Goal: Transaction & Acquisition: Purchase product/service

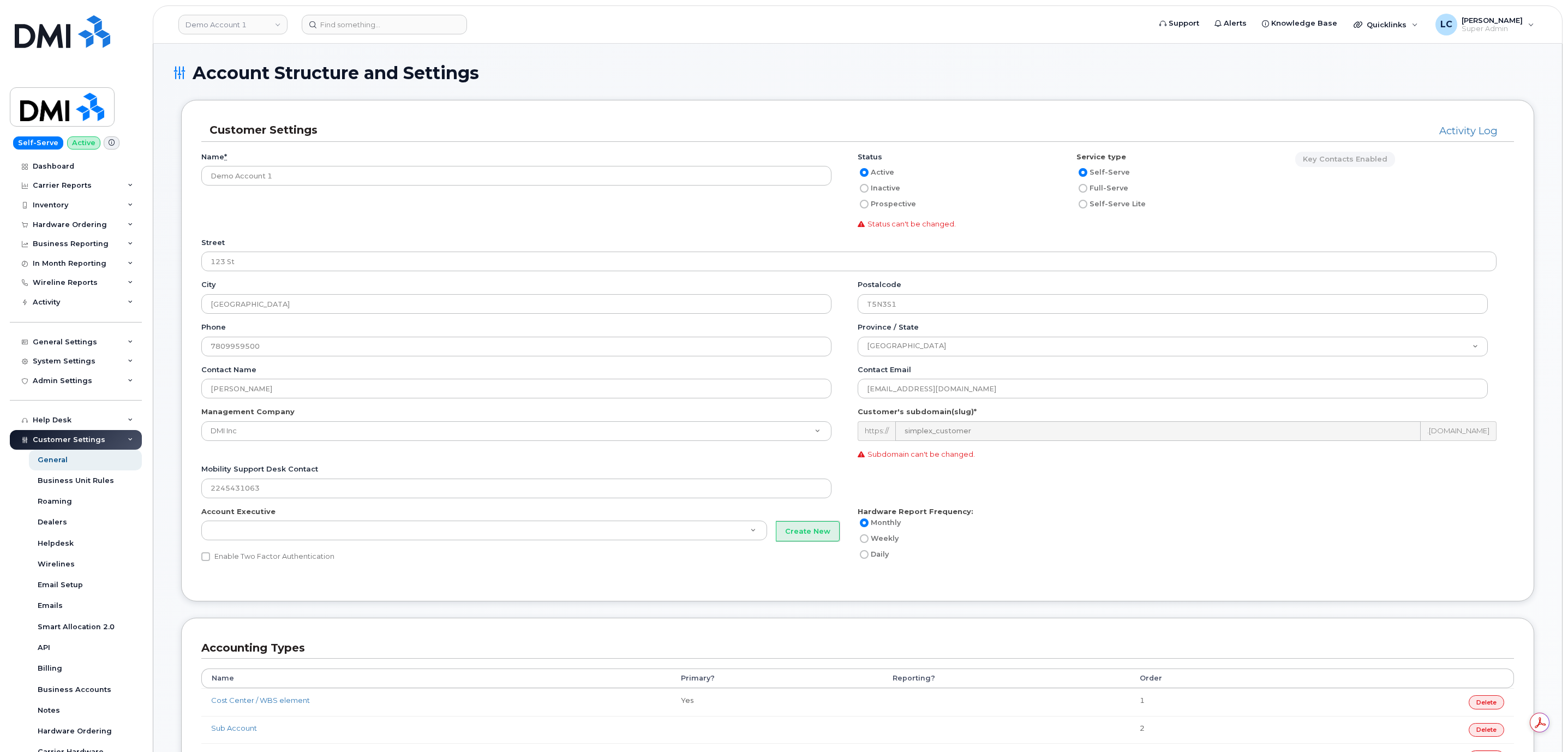
scroll to position [660, 0]
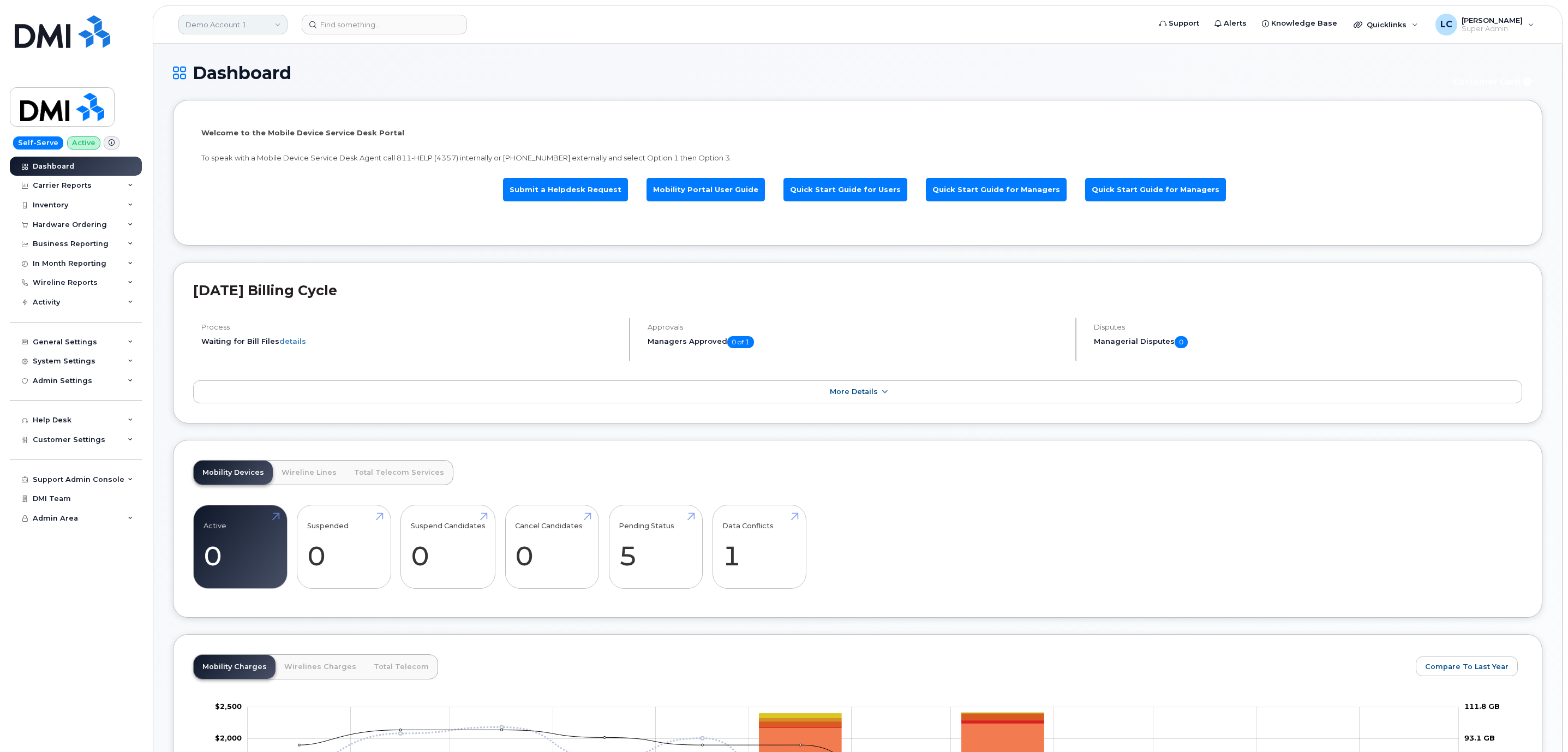
drag, startPoint x: 256, startPoint y: 20, endPoint x: 256, endPoint y: 26, distance: 6.0
click at [256, 21] on link "Demo Account 1" at bounding box center [232, 24] width 109 height 20
click at [249, 50] on input at bounding box center [260, 52] width 143 height 20
type input "Hilton"
click at [246, 106] on span "Hilton Domestic Operating Company Inc" at bounding box center [251, 103] width 126 height 21
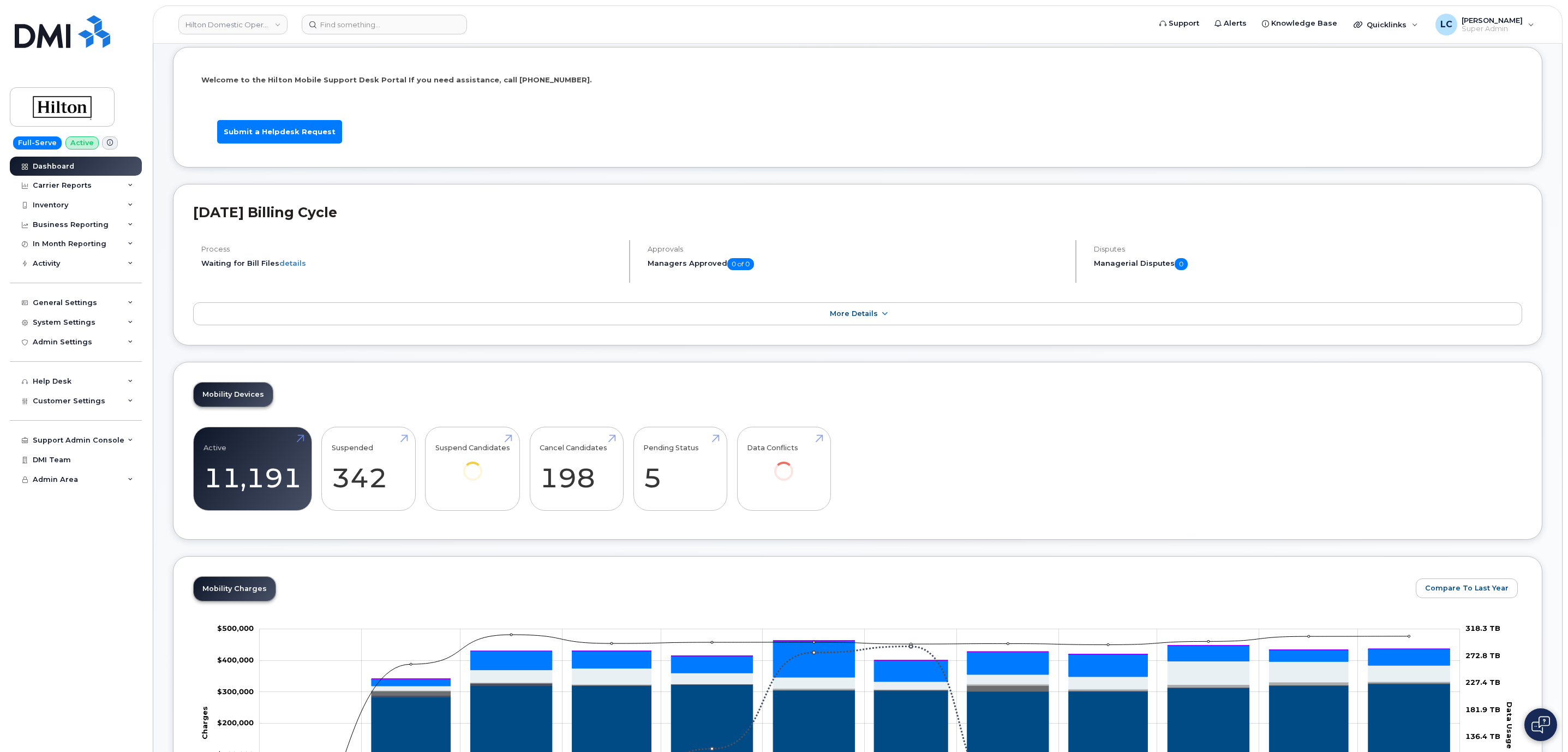
scroll to position [82, 0]
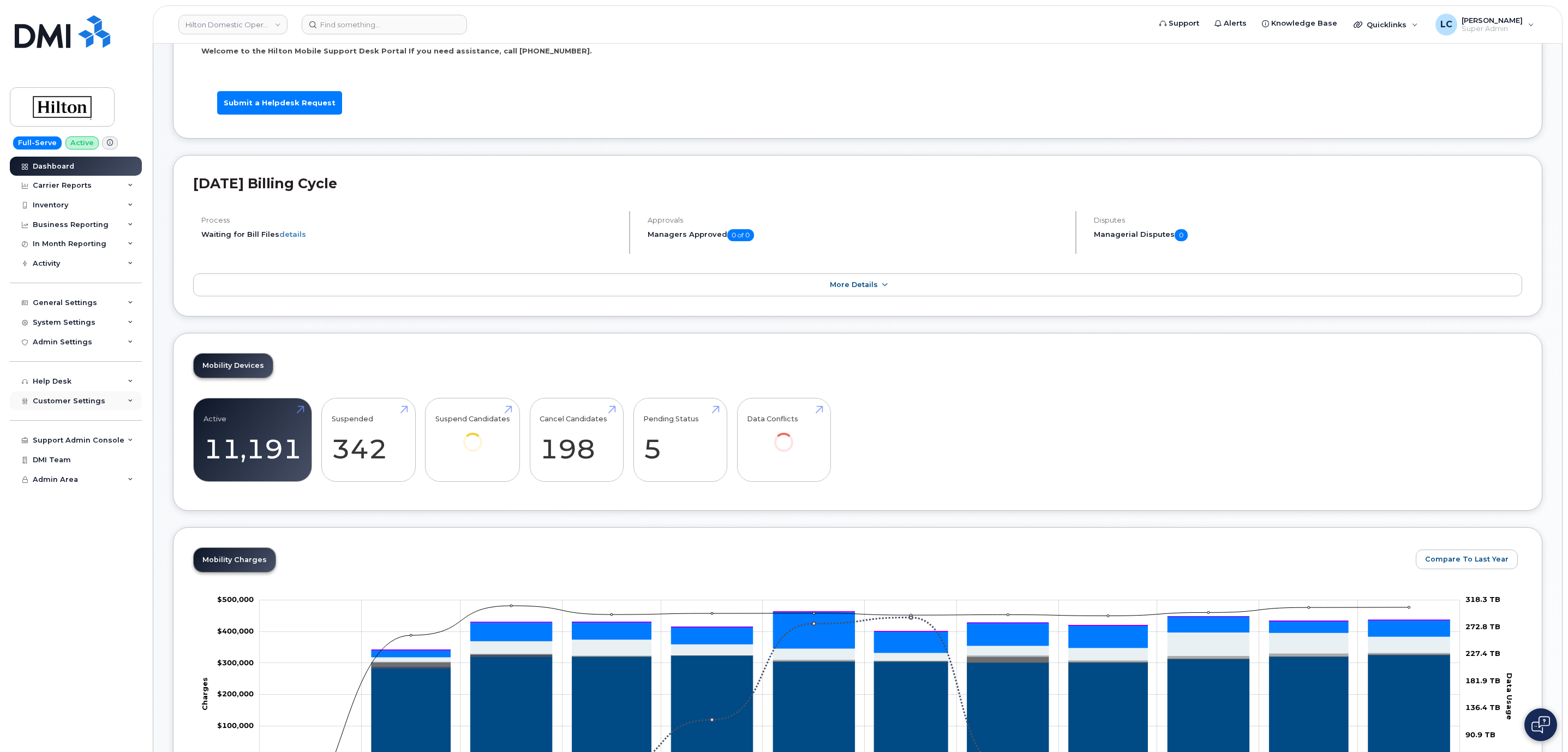
click at [107, 397] on div "Customer Settings" at bounding box center [75, 401] width 132 height 20
click at [109, 209] on div "Inventory" at bounding box center [75, 205] width 132 height 20
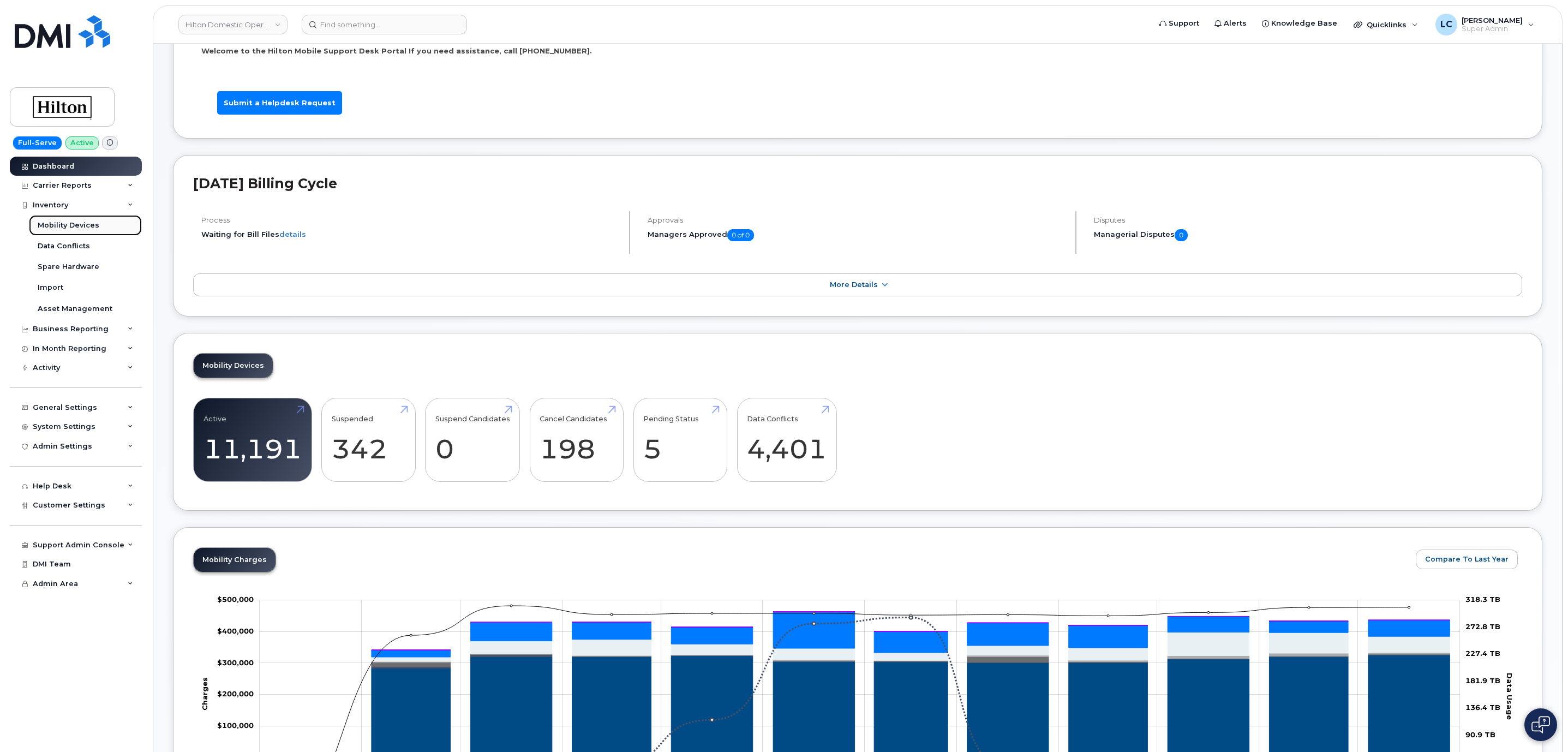
click at [87, 223] on div "Mobility Devices" at bounding box center [68, 225] width 62 height 10
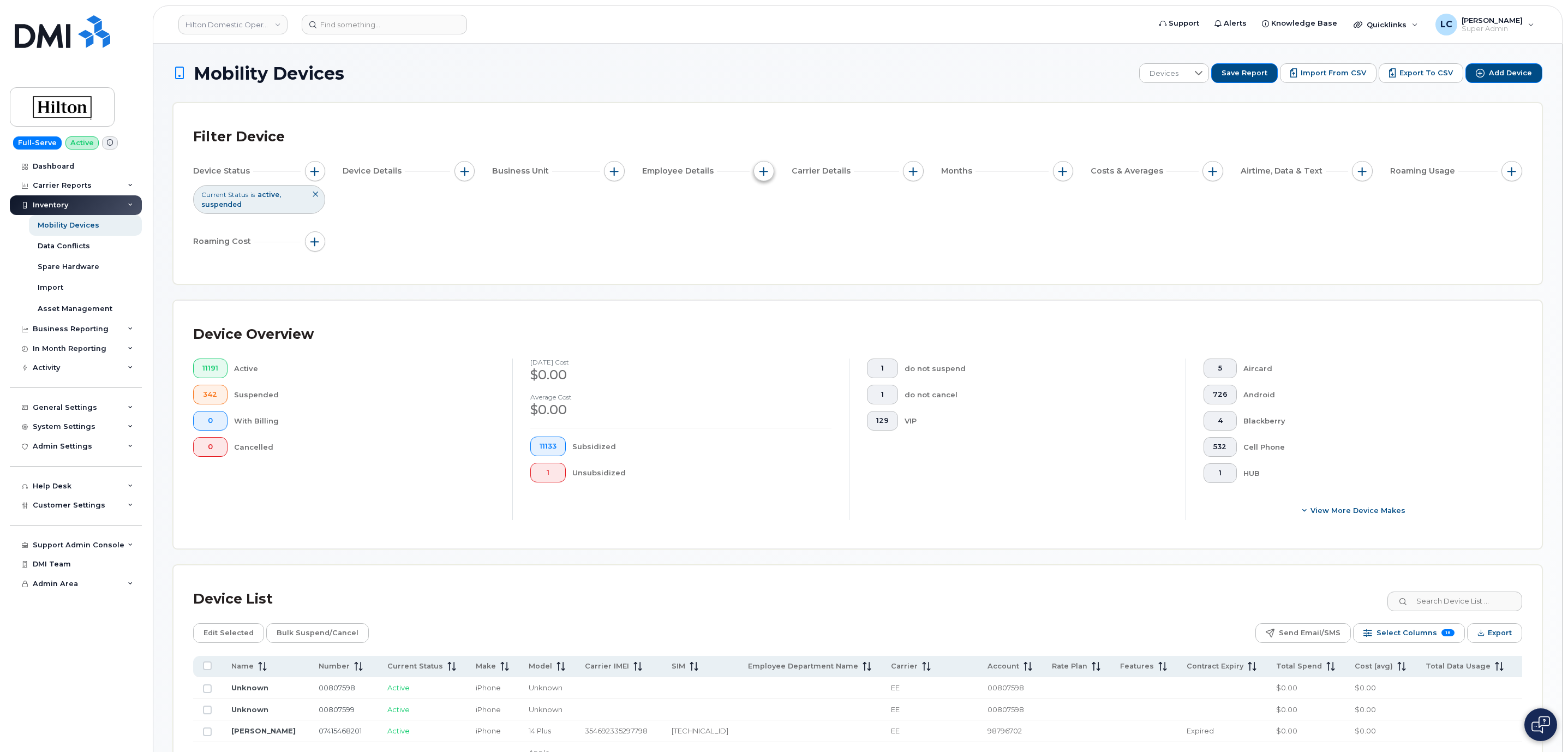
click at [766, 173] on span "button" at bounding box center [764, 171] width 9 height 9
click at [835, 285] on label "Employee Department Name" at bounding box center [833, 290] width 113 height 10
click at [771, 286] on input "Employee Department Name" at bounding box center [767, 290] width 9 height 9
checkbox input "true"
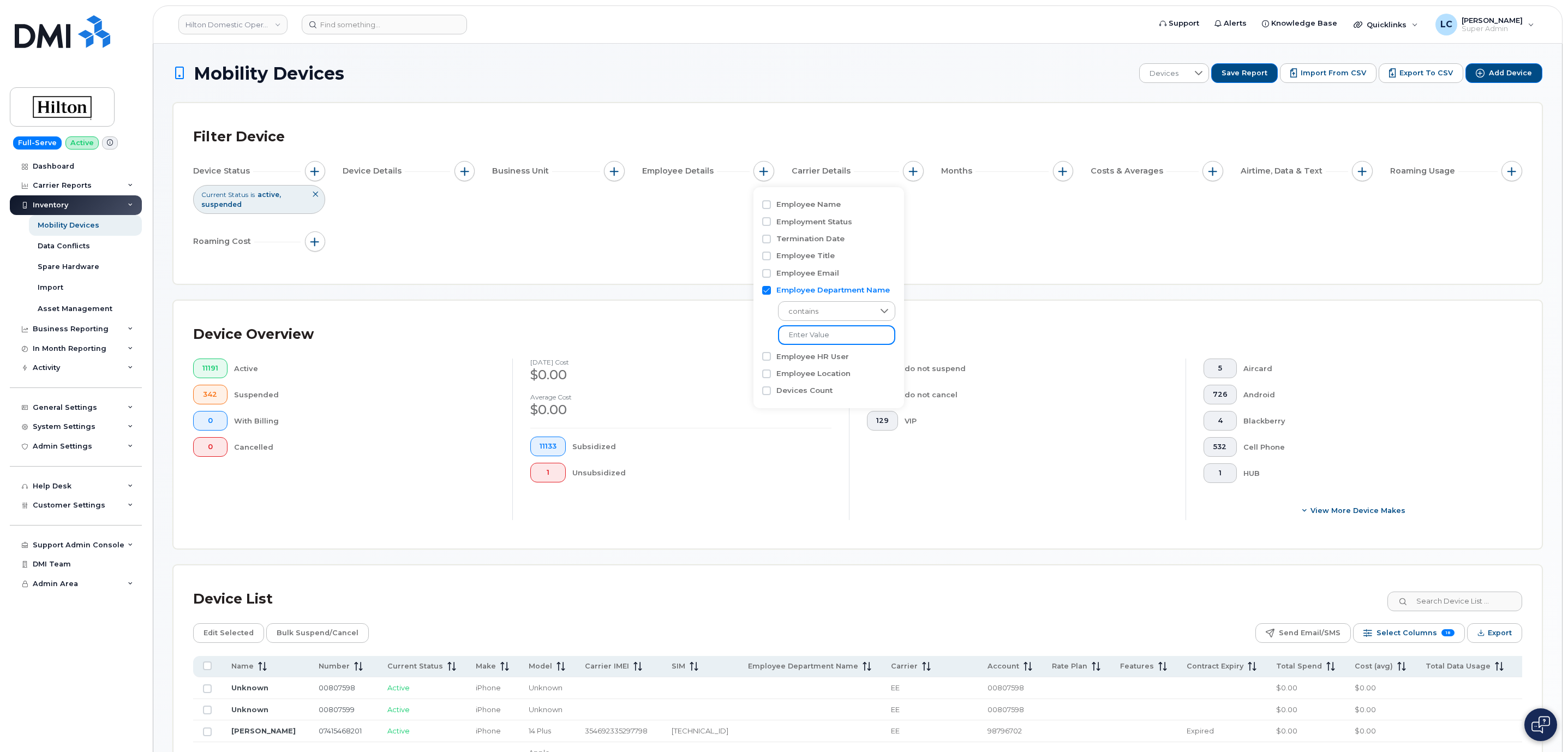
click at [824, 327] on input at bounding box center [836, 335] width 117 height 20
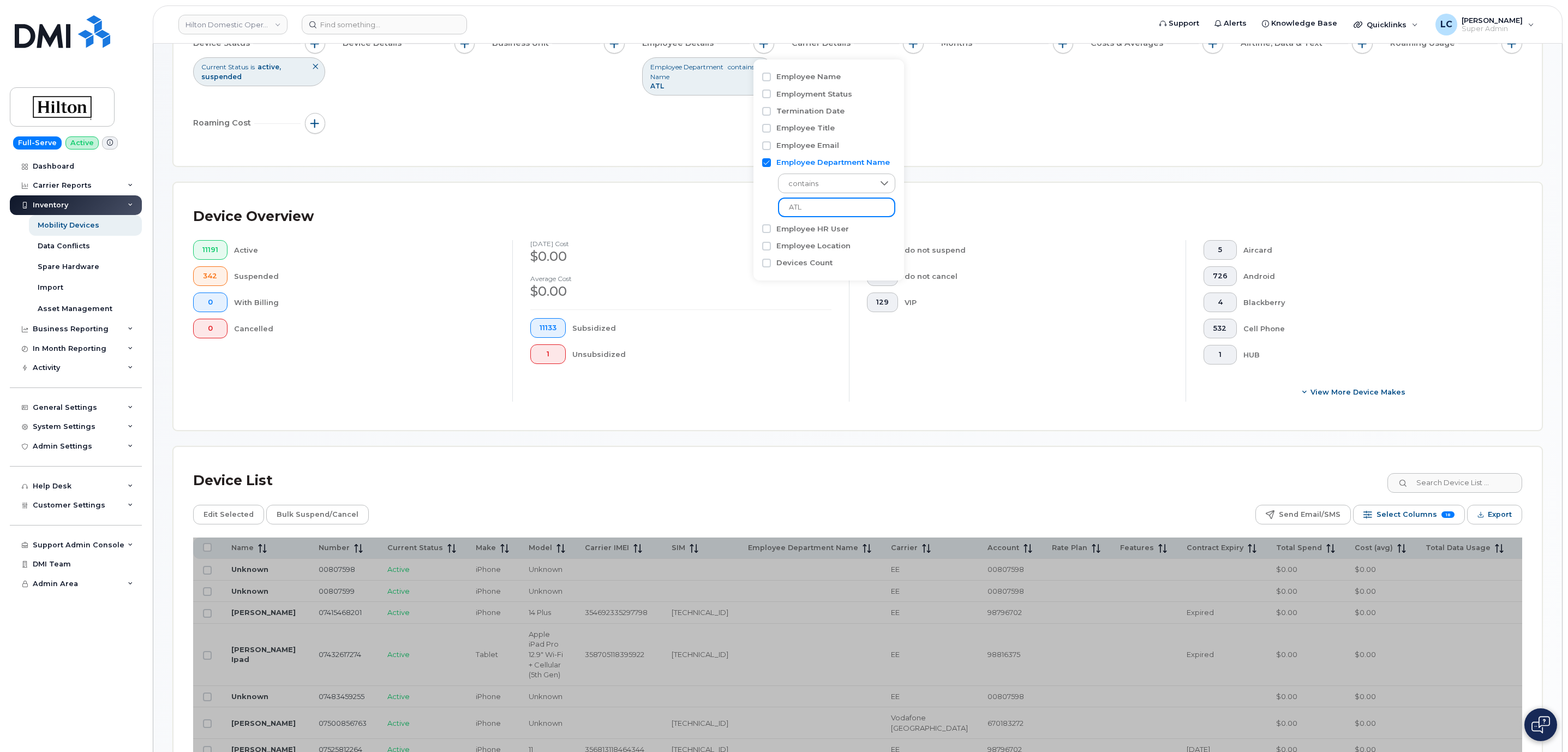
scroll to position [164, 0]
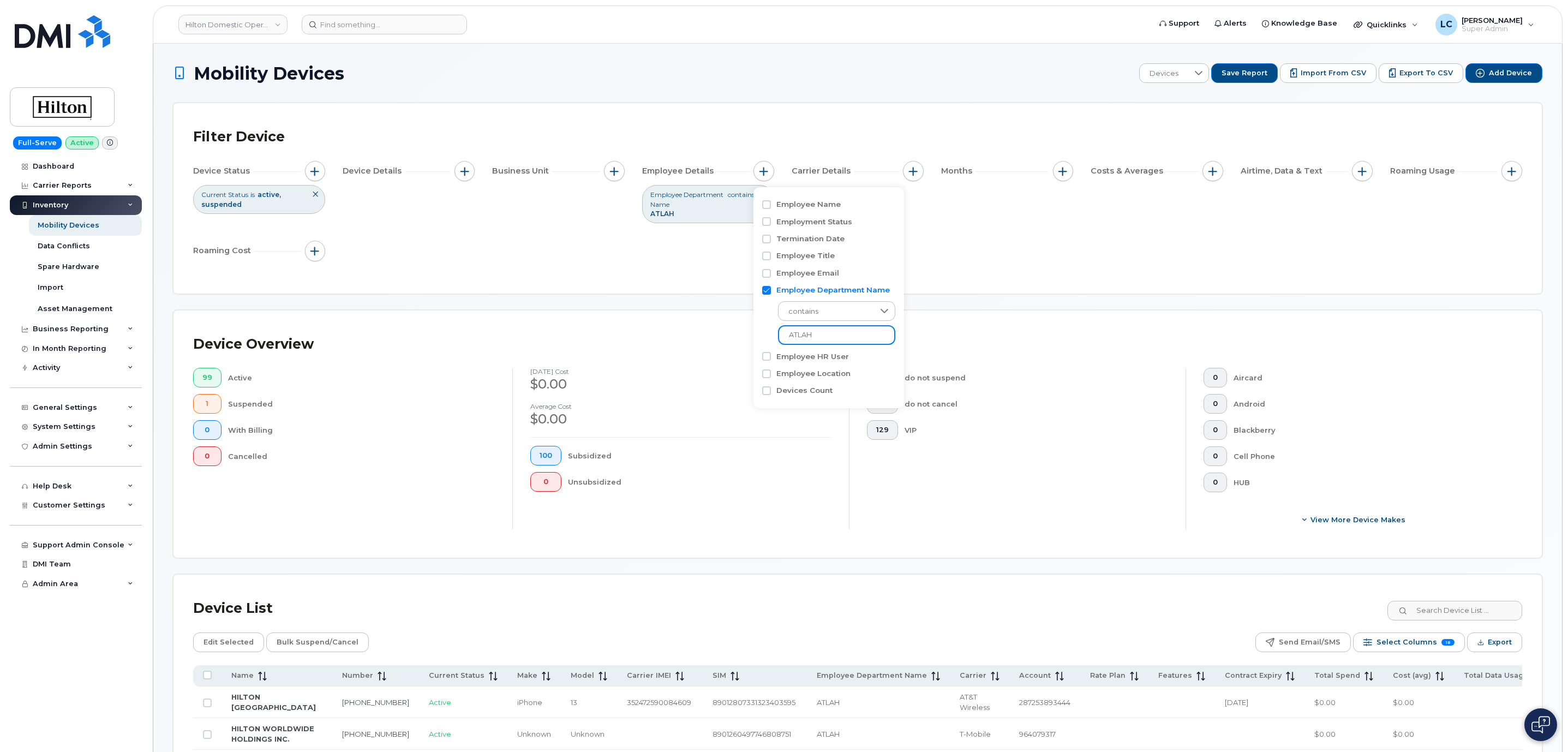
drag, startPoint x: 831, startPoint y: 333, endPoint x: 801, endPoint y: 336, distance: 30.1
click at [801, 336] on input "ATLAH" at bounding box center [836, 335] width 117 height 20
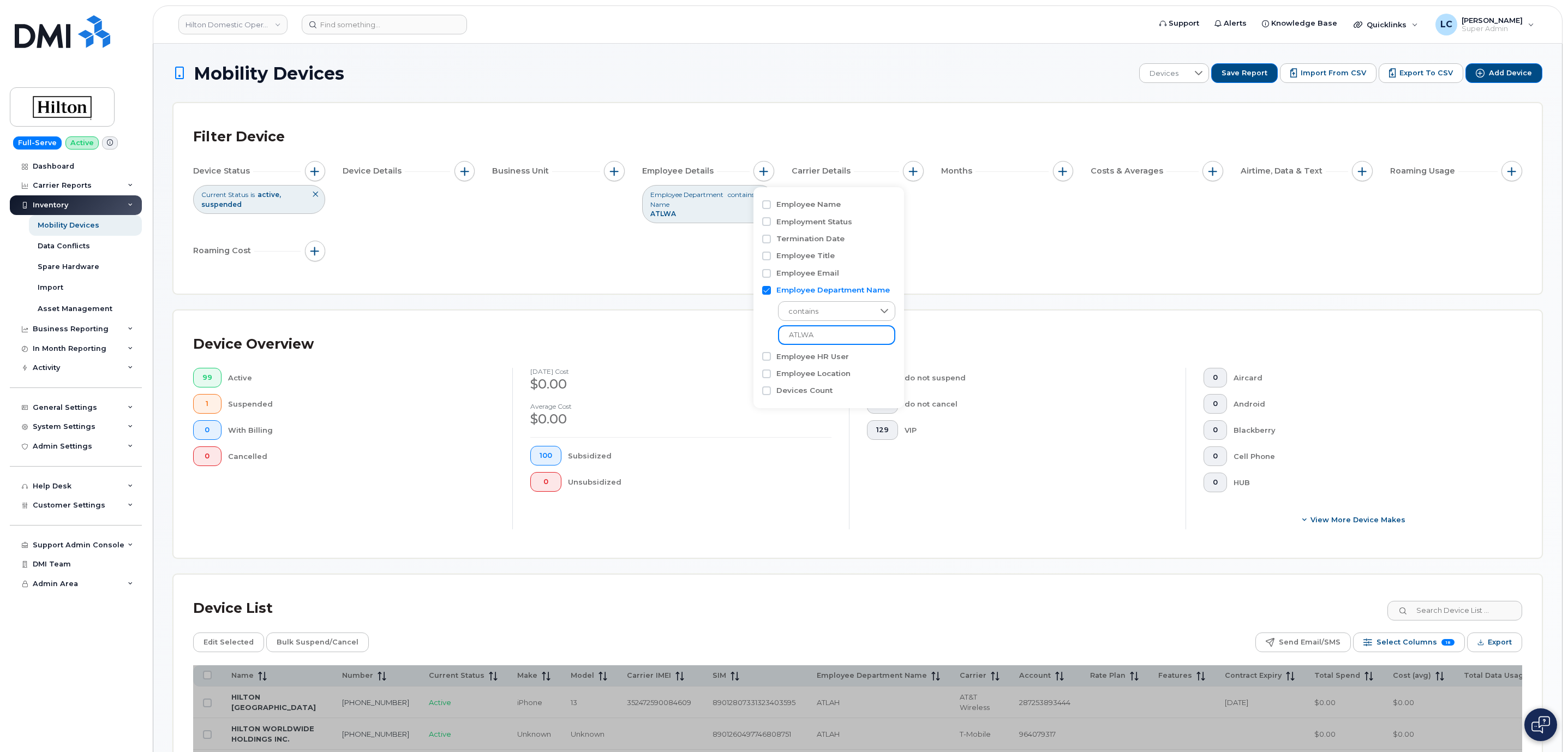
type input "ATLWA"
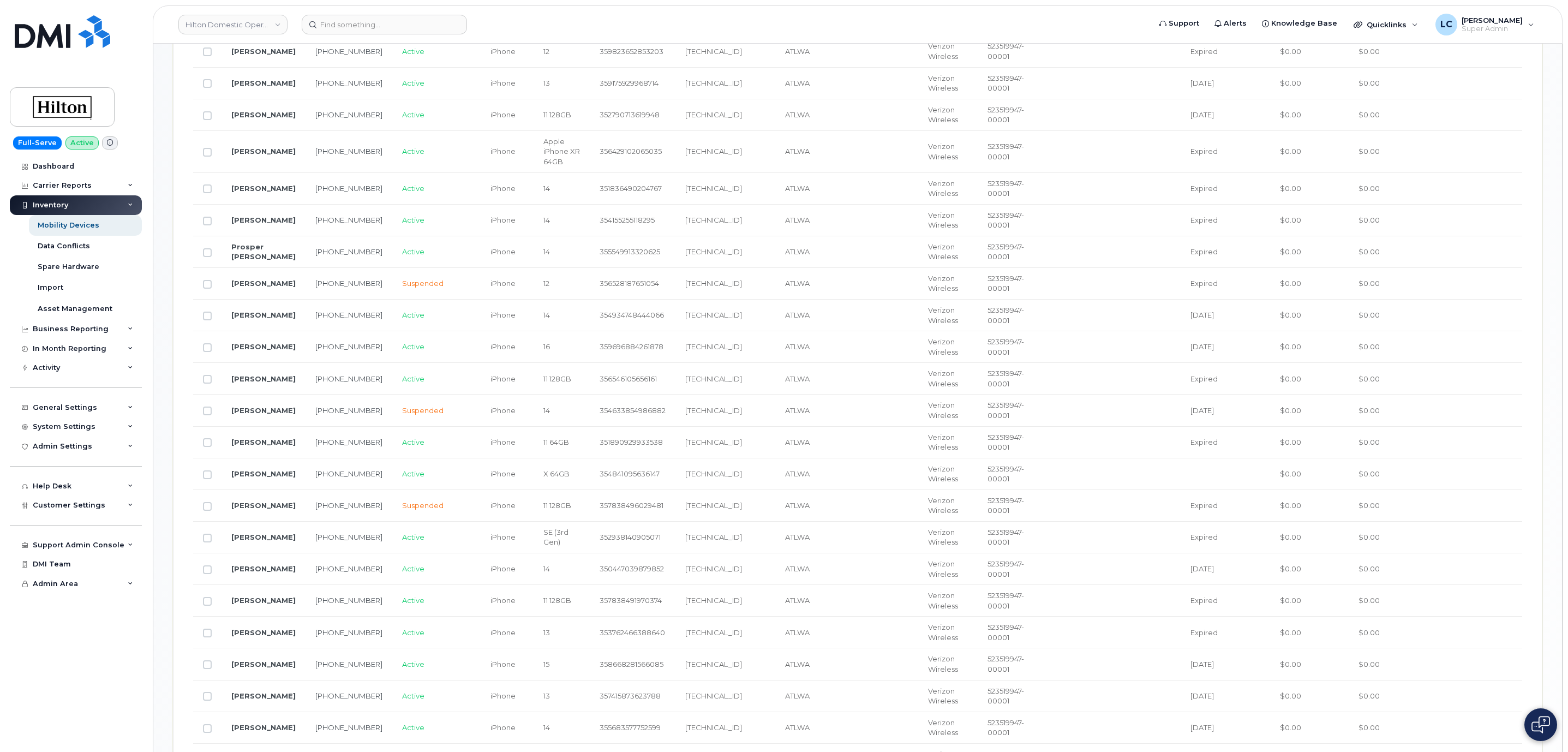
scroll to position [359, 0]
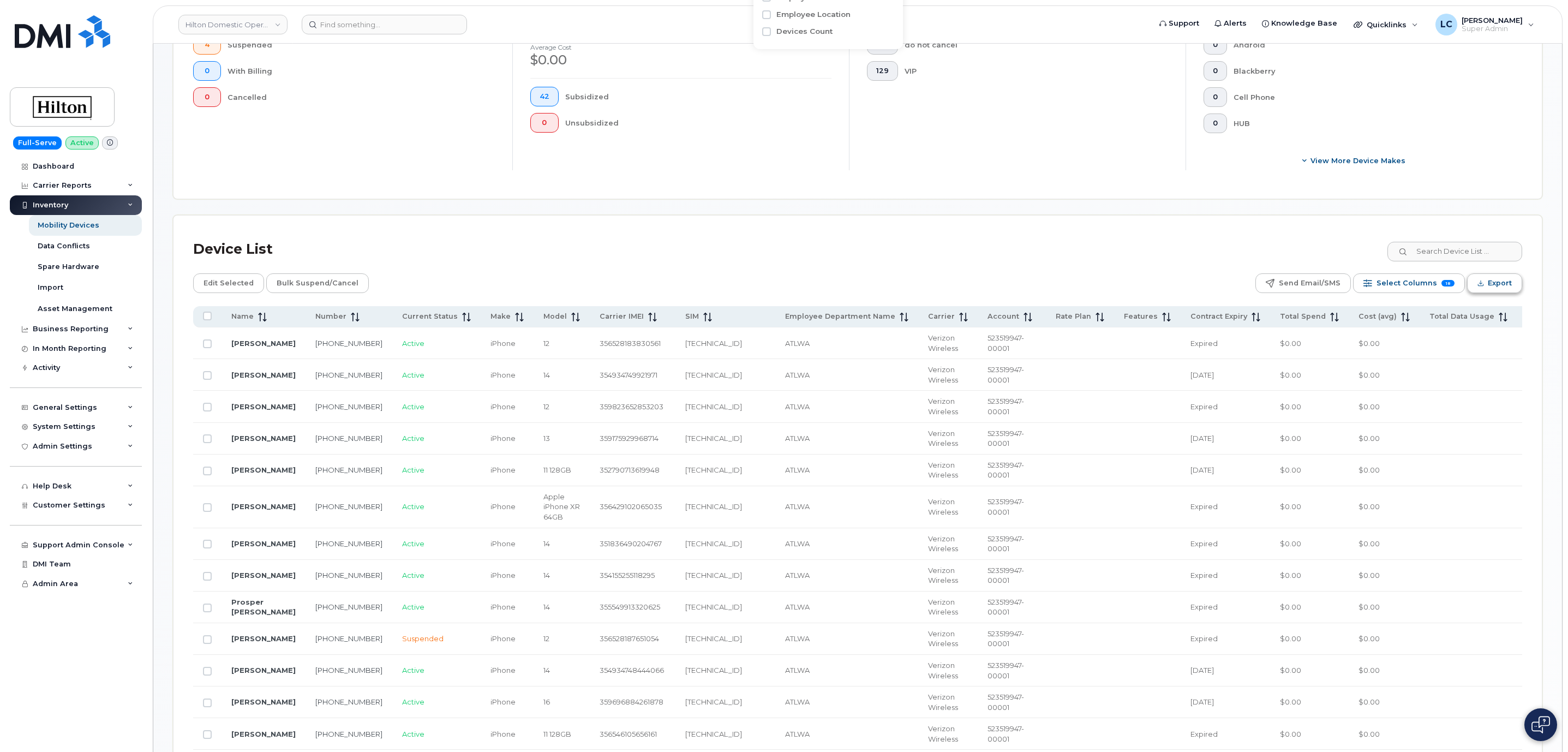
click at [1506, 288] on span "Export" at bounding box center [1500, 283] width 24 height 16
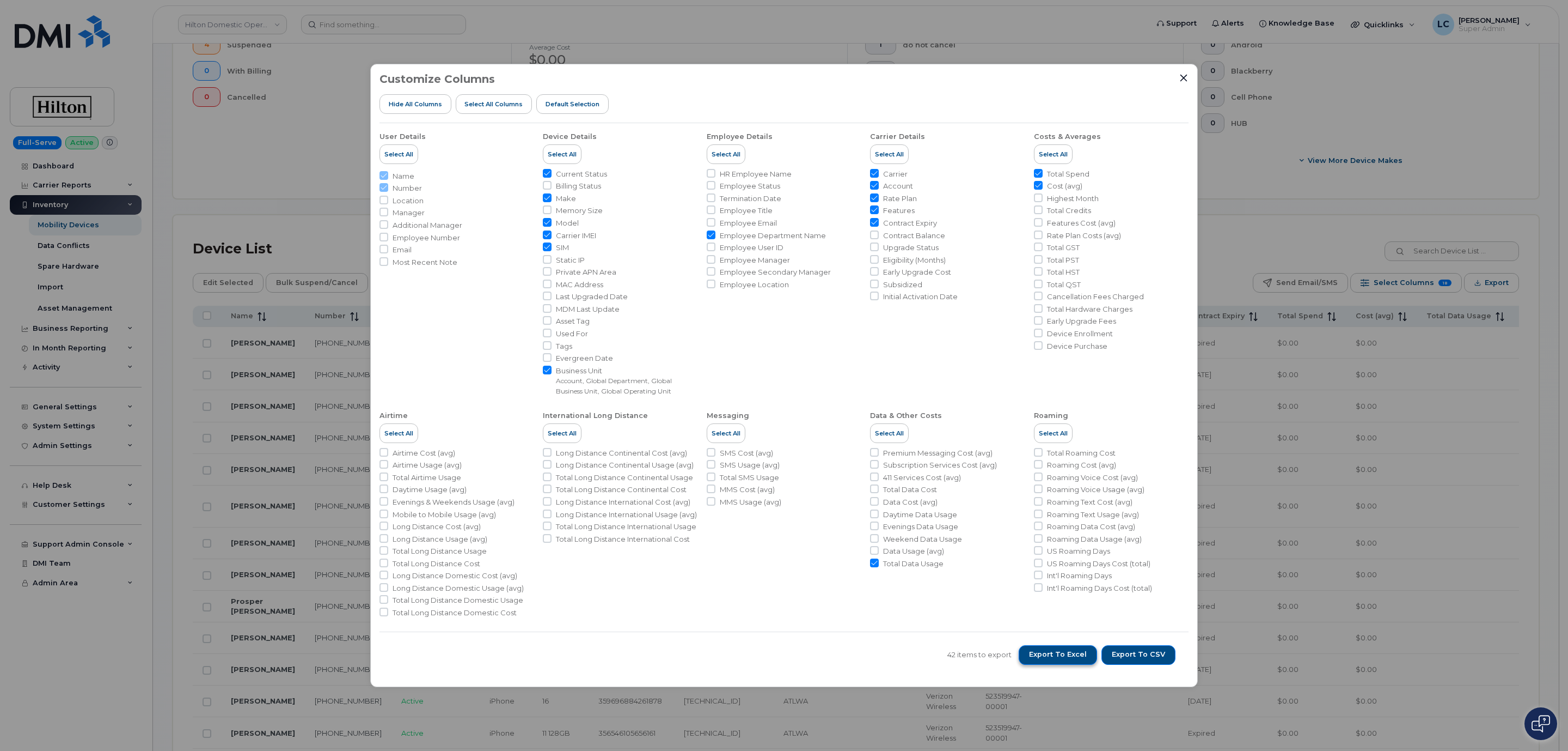
click at [1068, 651] on span "Export to Excel" at bounding box center [1058, 654] width 58 height 10
click at [1183, 80] on icon "Close" at bounding box center [1184, 78] width 9 height 9
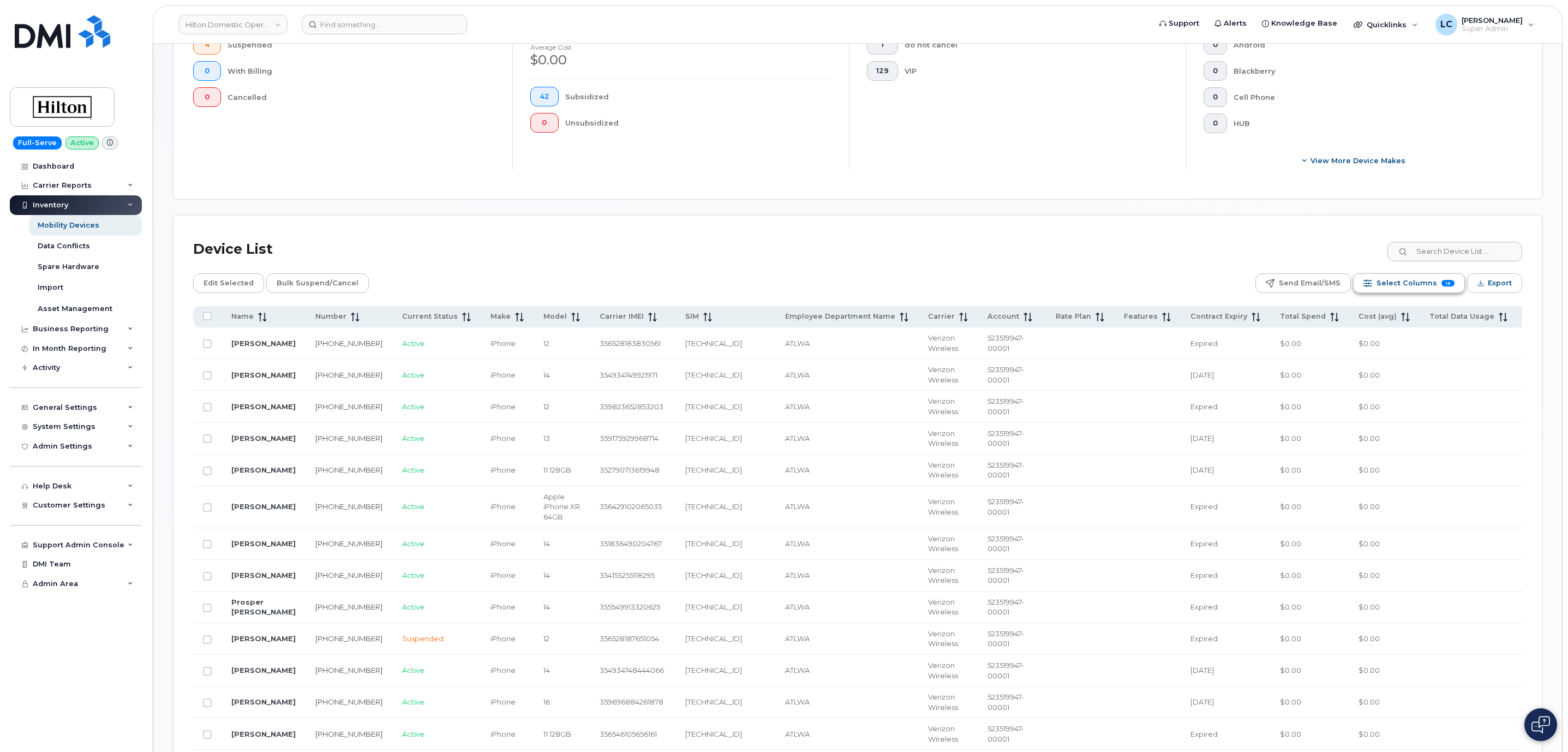
click at [1395, 288] on span "Select Columns" at bounding box center [1407, 283] width 61 height 16
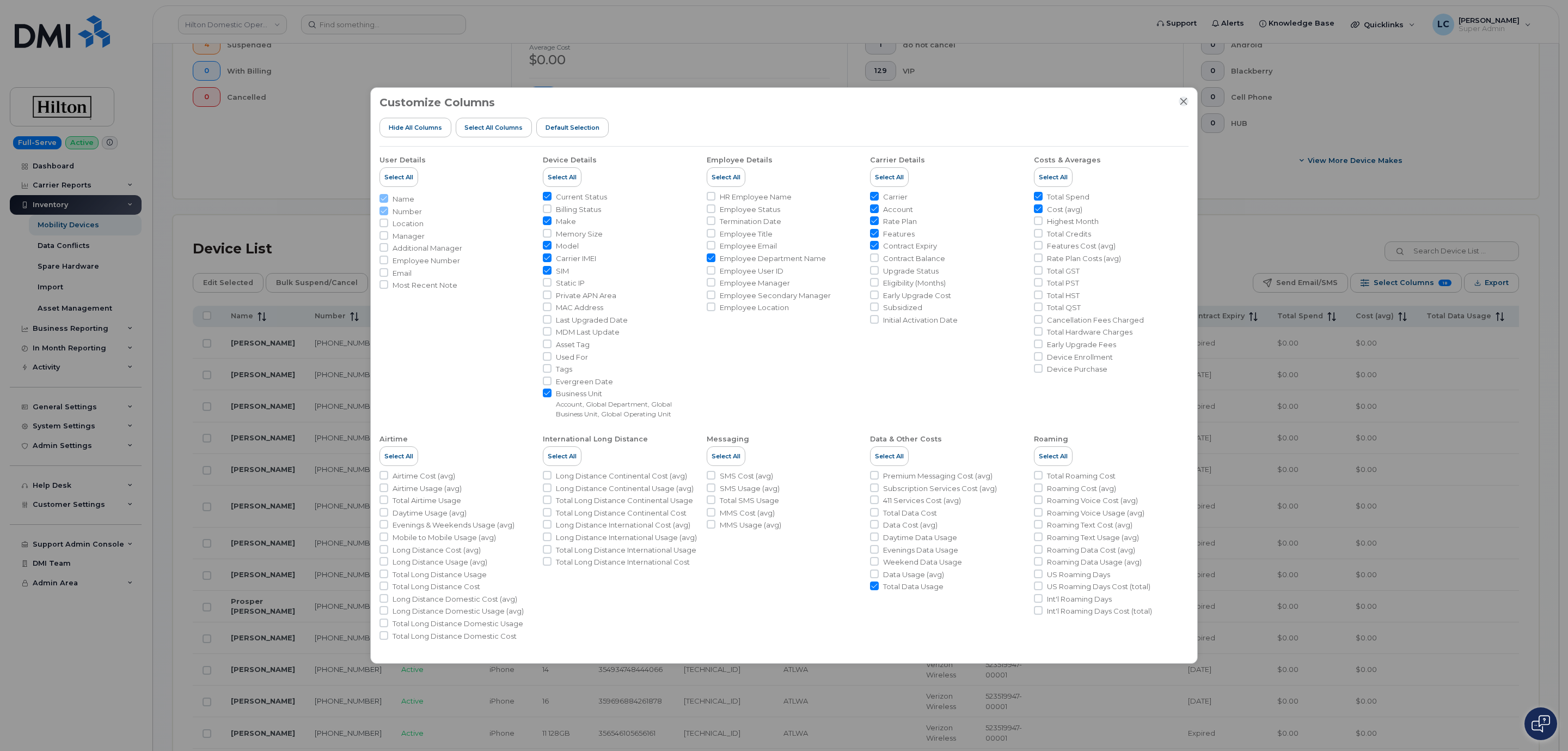
click at [1181, 97] on icon "Close" at bounding box center [1184, 102] width 9 height 9
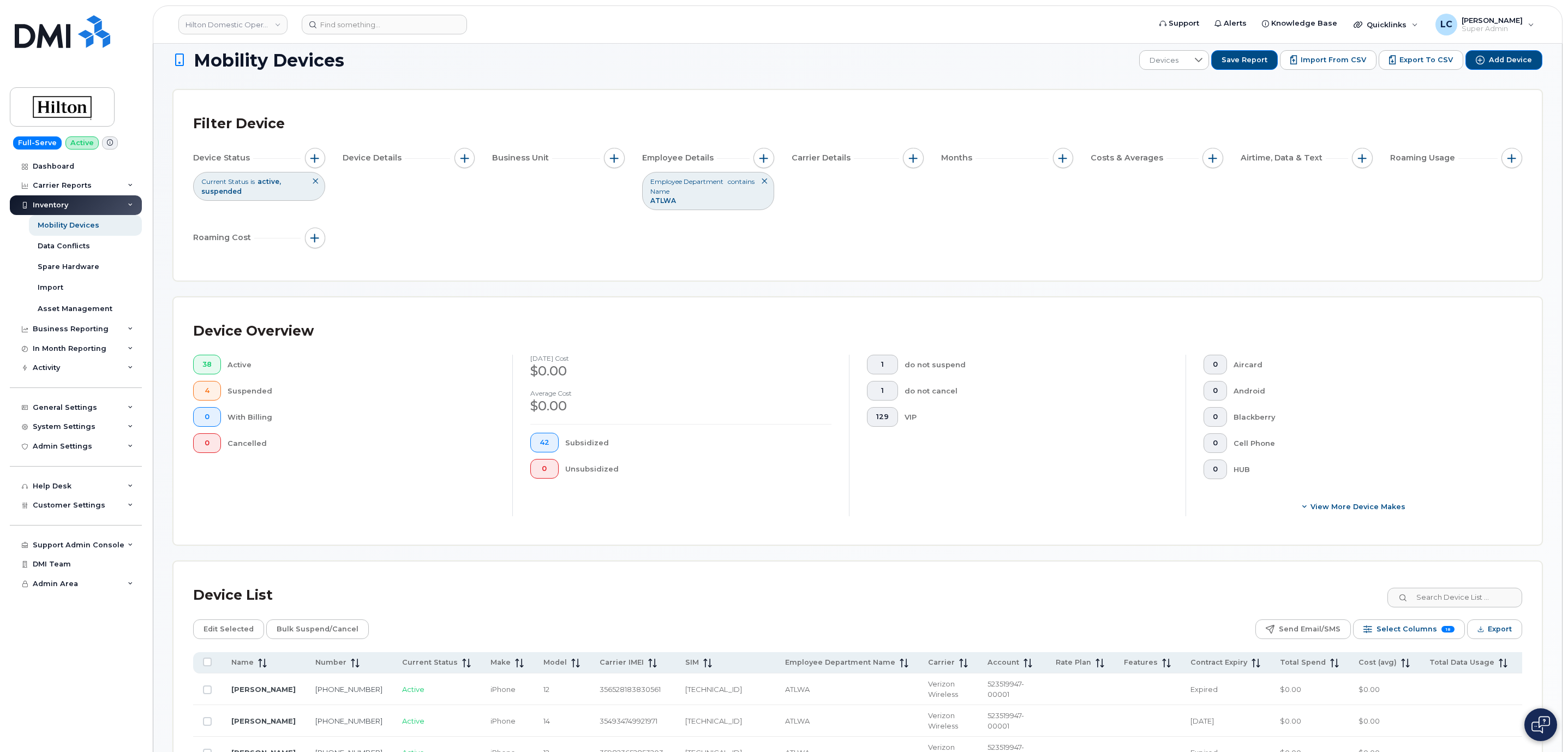
scroll to position [0, 0]
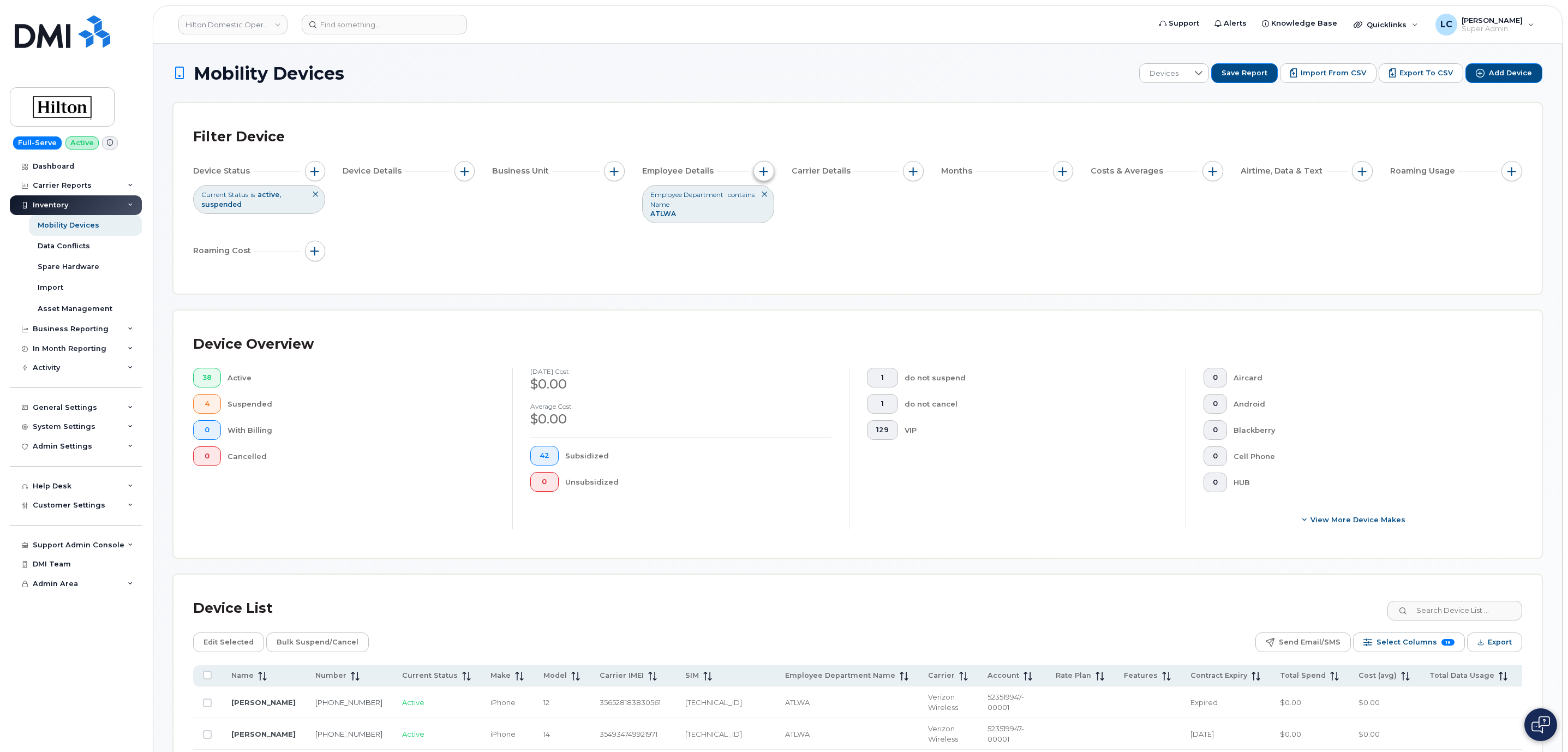
click at [768, 167] on button "button" at bounding box center [764, 171] width 21 height 21
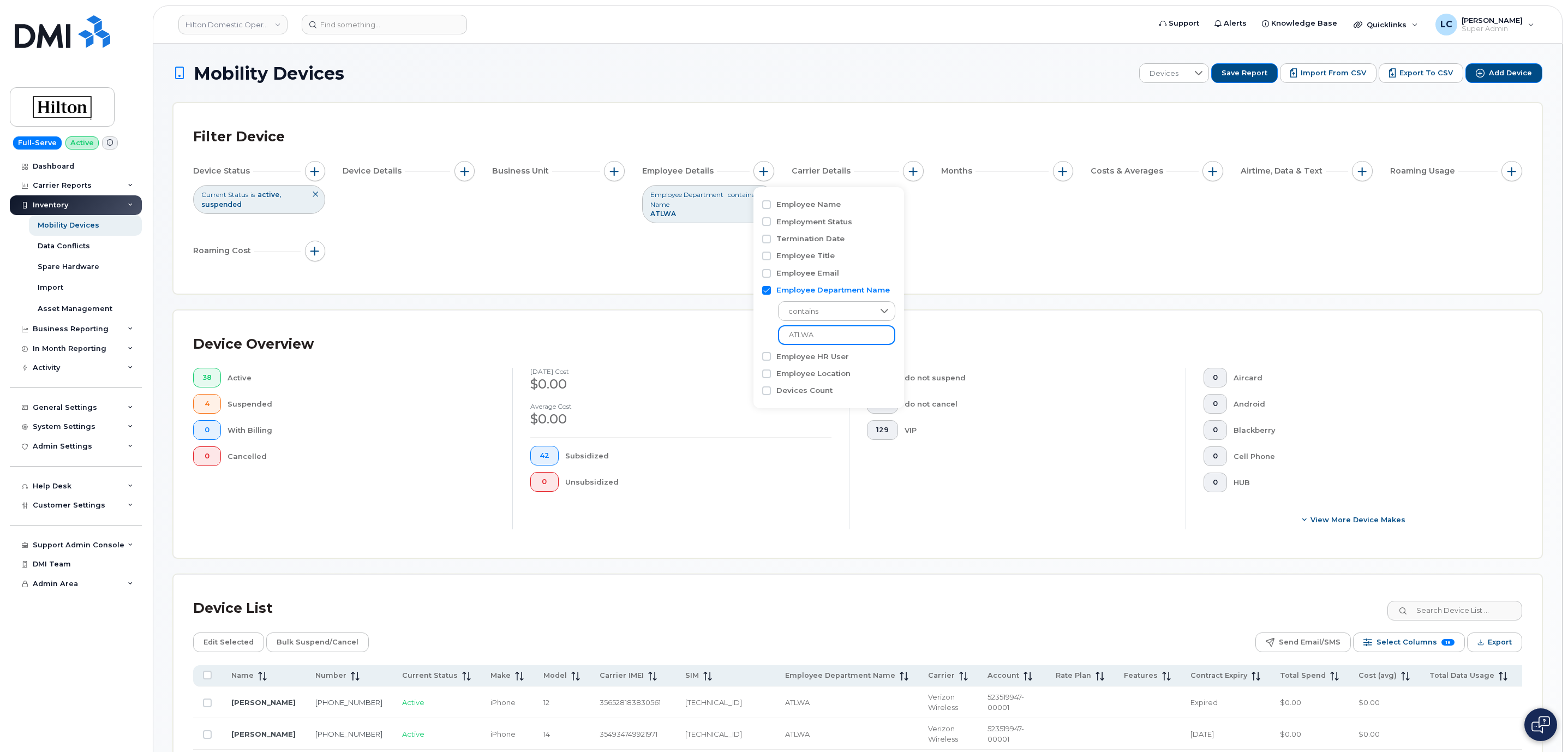
click at [831, 329] on input "ATLWA" at bounding box center [836, 335] width 117 height 20
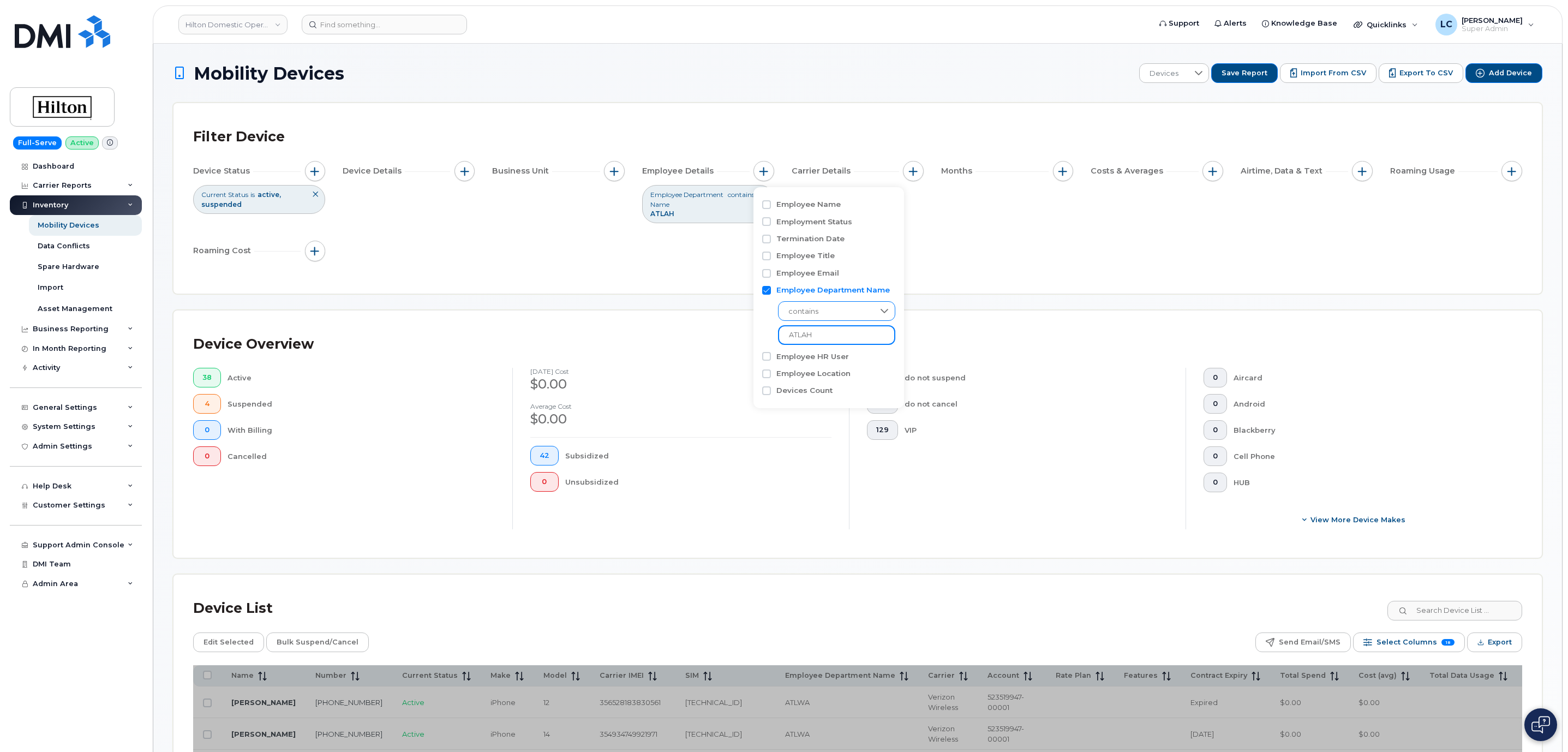
type input "ATLAH"
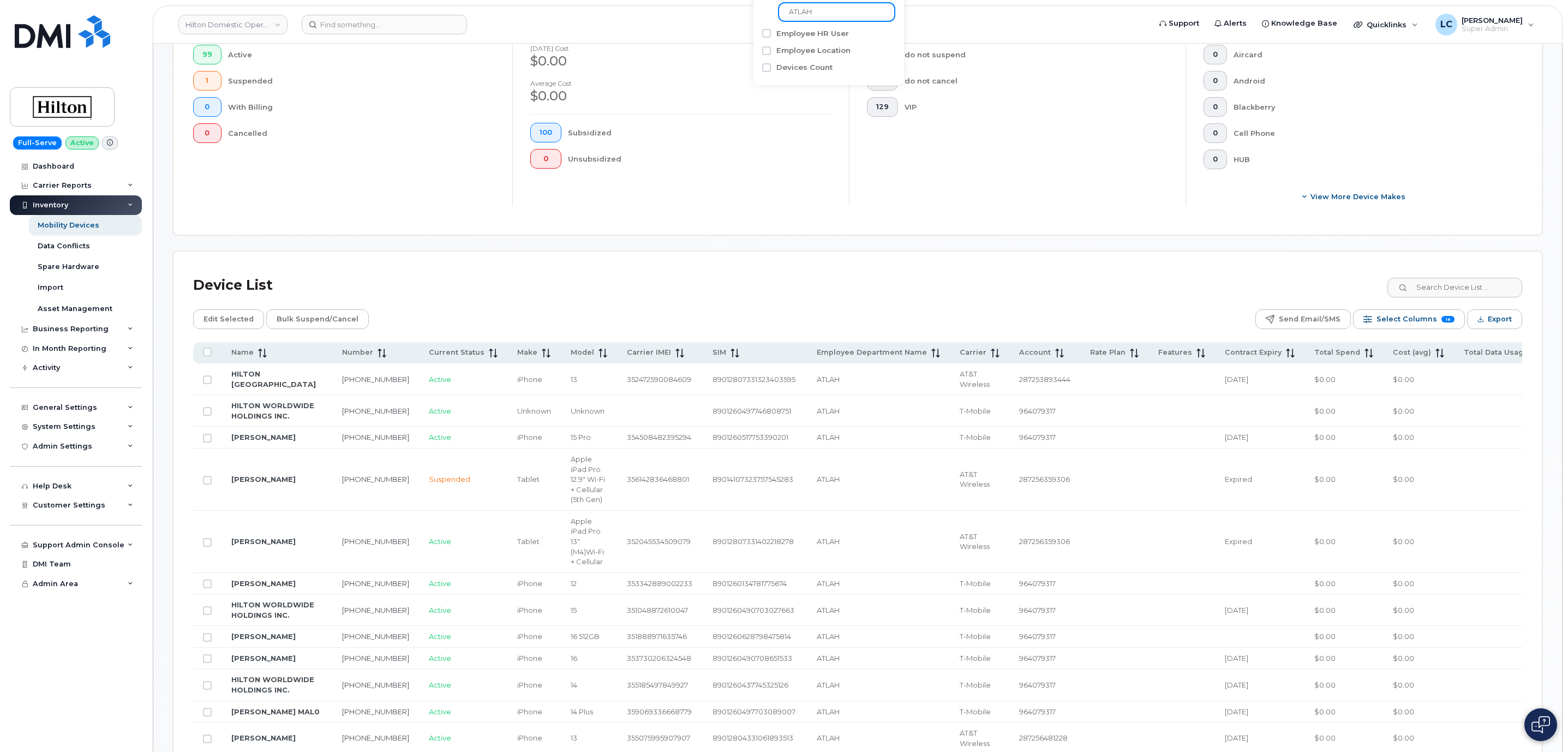
scroll to position [327, 0]
click at [1507, 318] on span "Export" at bounding box center [1500, 314] width 24 height 16
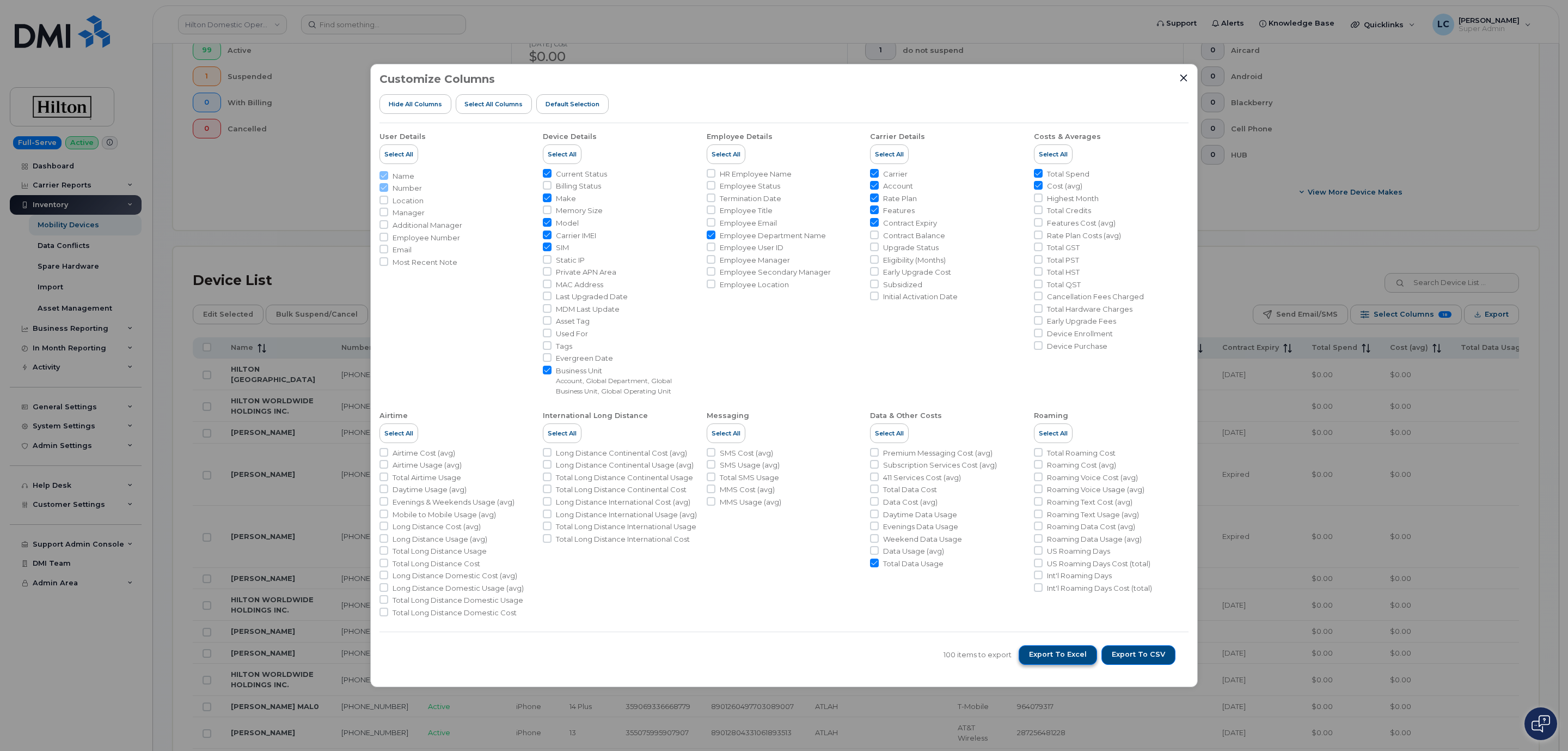
click at [1071, 657] on span "Export to Excel" at bounding box center [1058, 654] width 58 height 10
click at [1236, 228] on div "Customize Columns Hide All Columns Select all Columns Default Selection User De…" at bounding box center [784, 376] width 1568 height 751
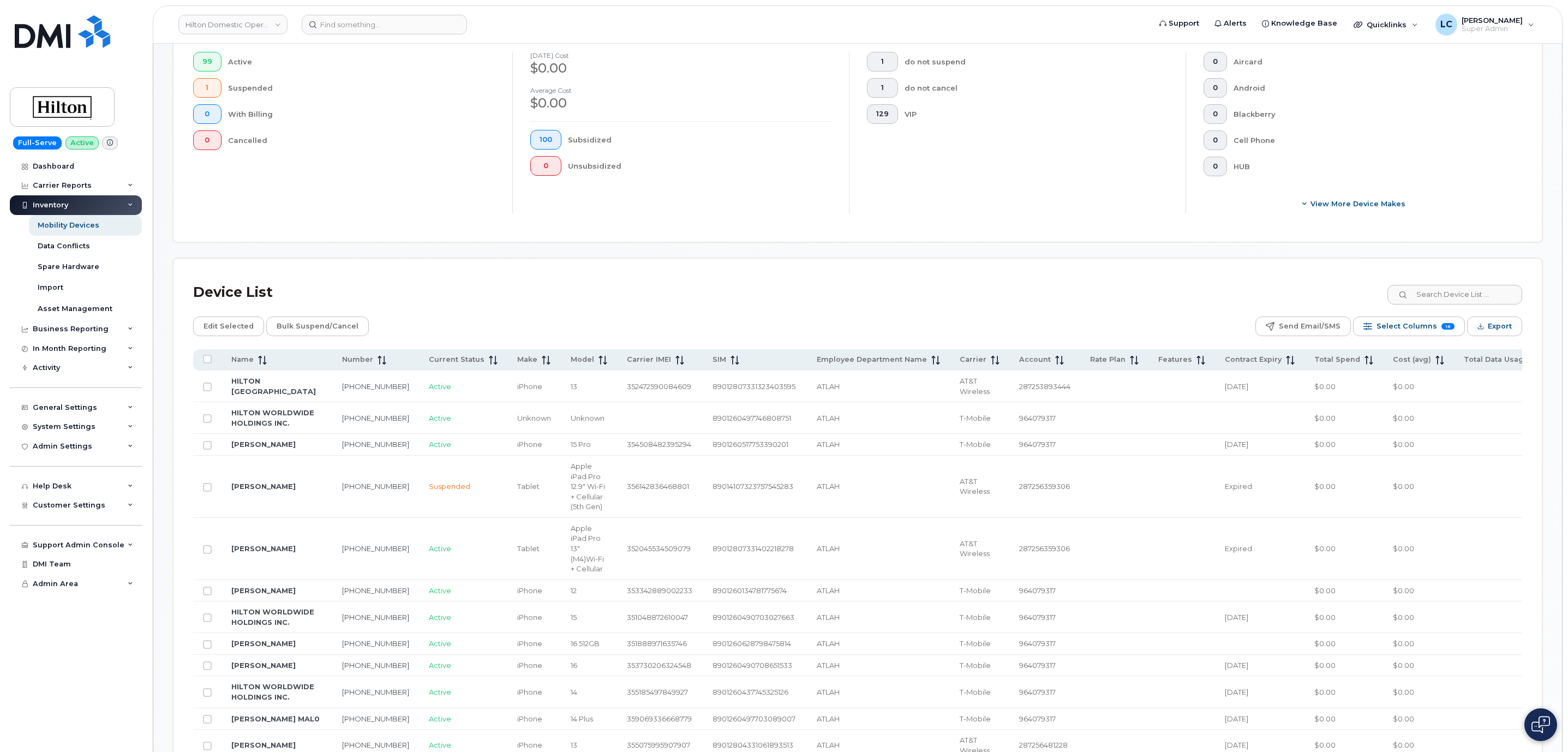
scroll to position [0, 0]
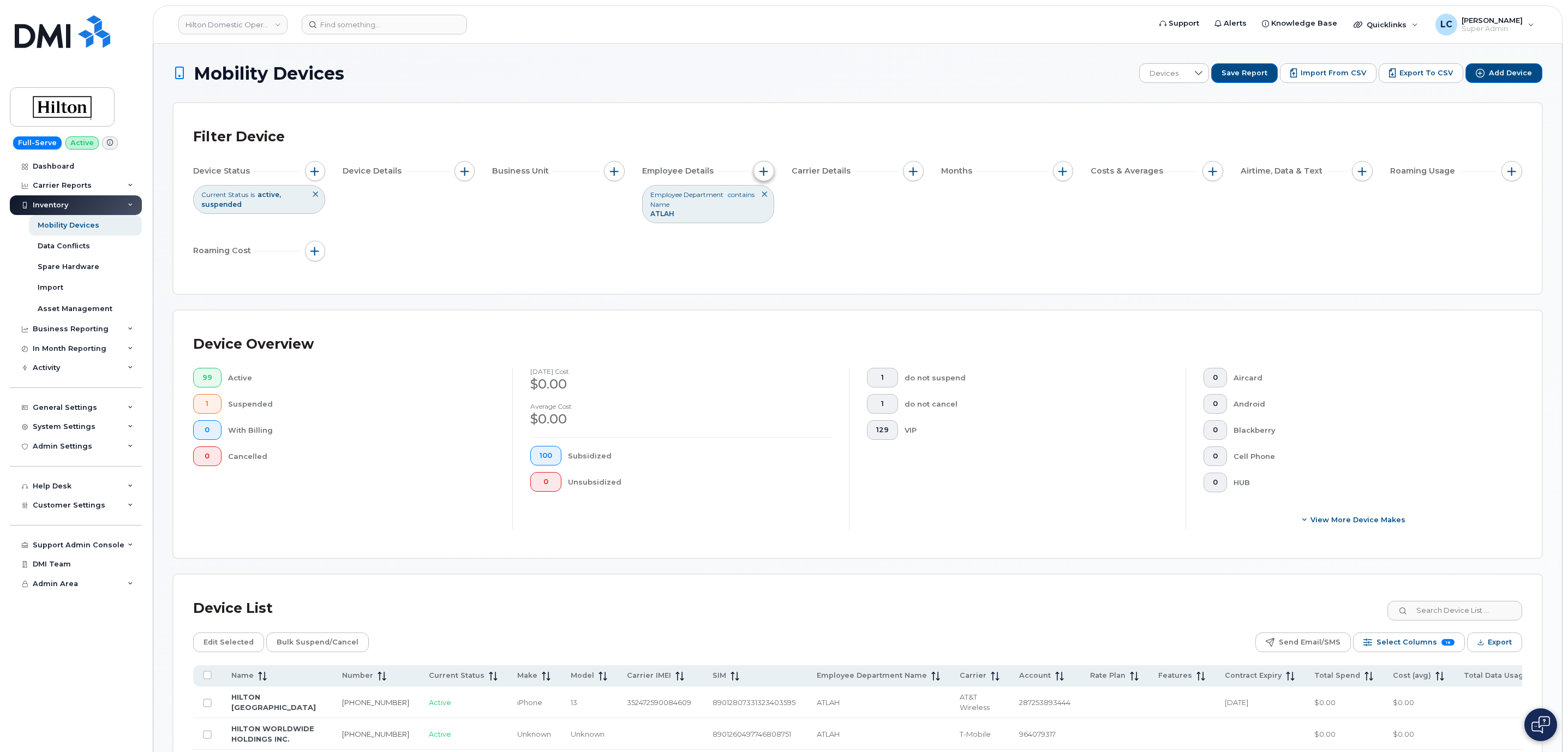
click at [764, 177] on button "button" at bounding box center [764, 171] width 21 height 21
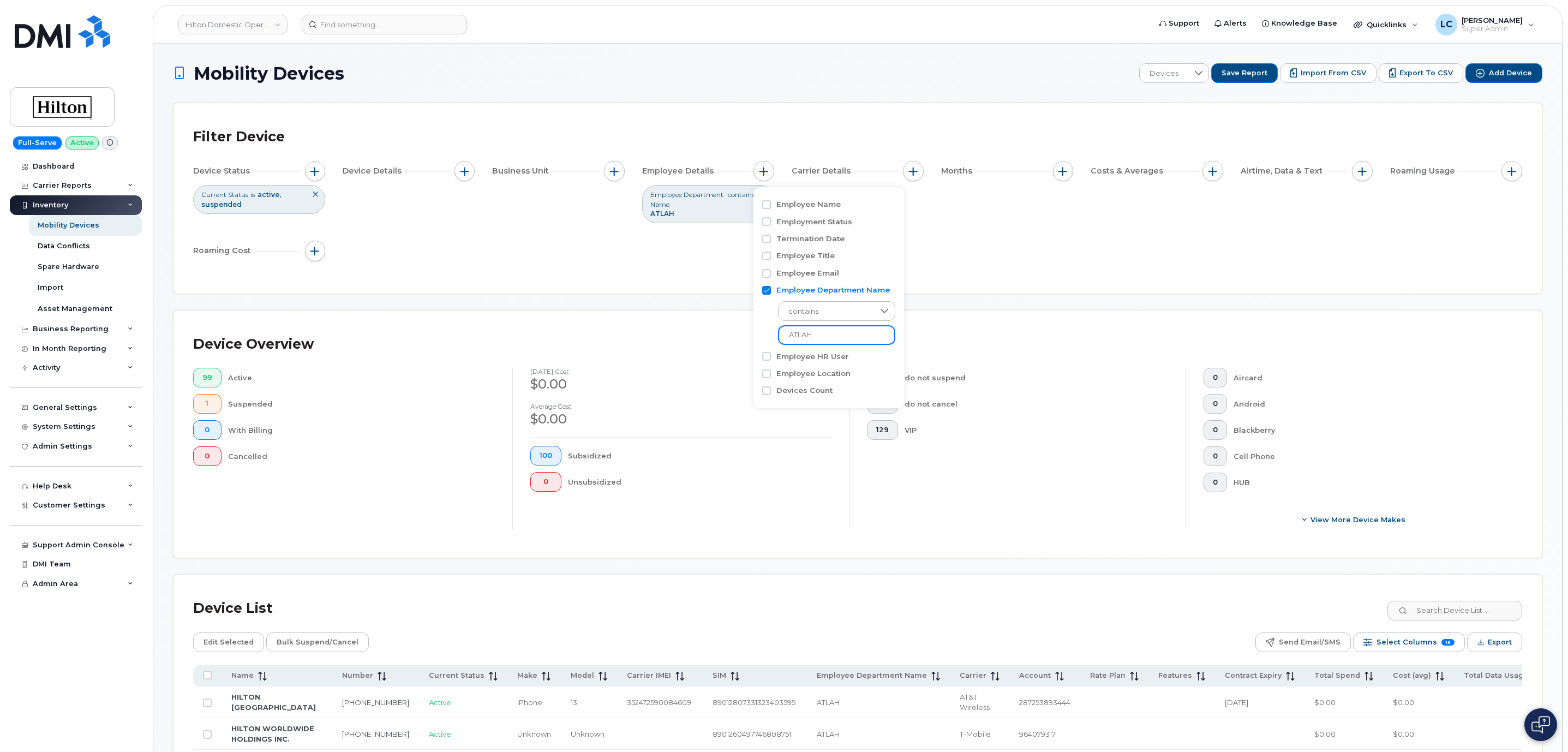
click at [820, 332] on input "ATLAH" at bounding box center [836, 335] width 117 height 20
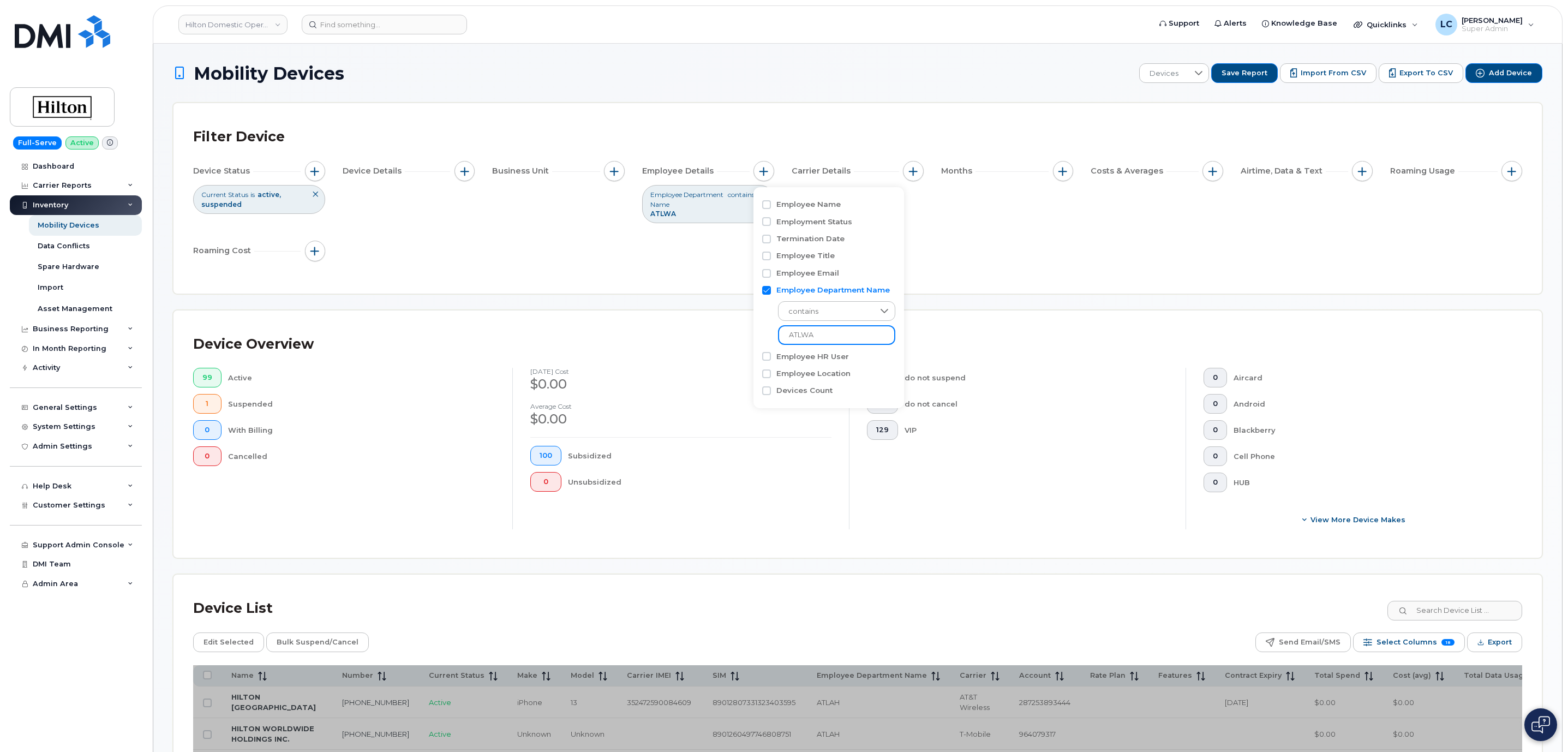
type input "ATLWA"
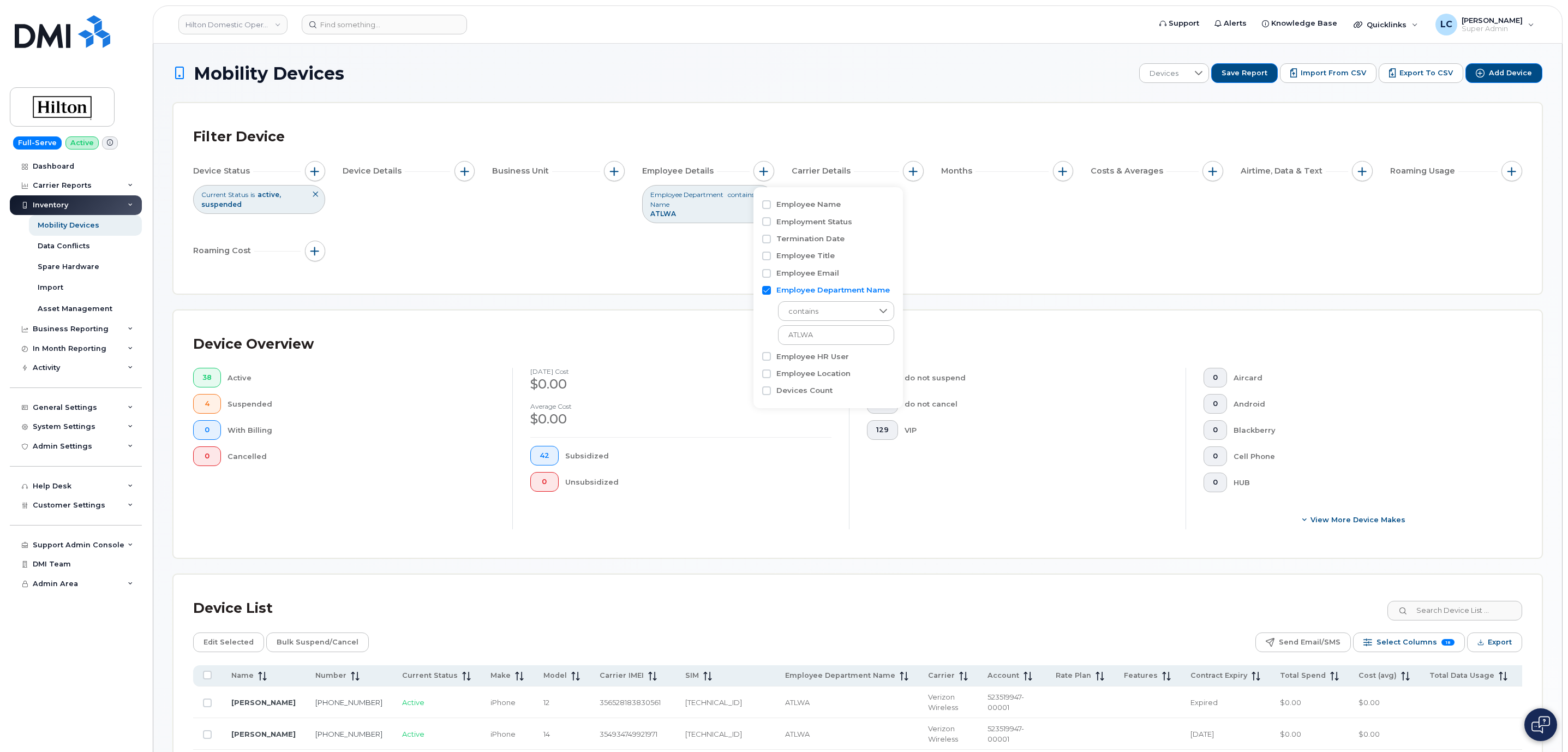
click at [1009, 269] on div "Filter Device Device Status Current Status is active suspended Device Details B…" at bounding box center [858, 198] width 1329 height 151
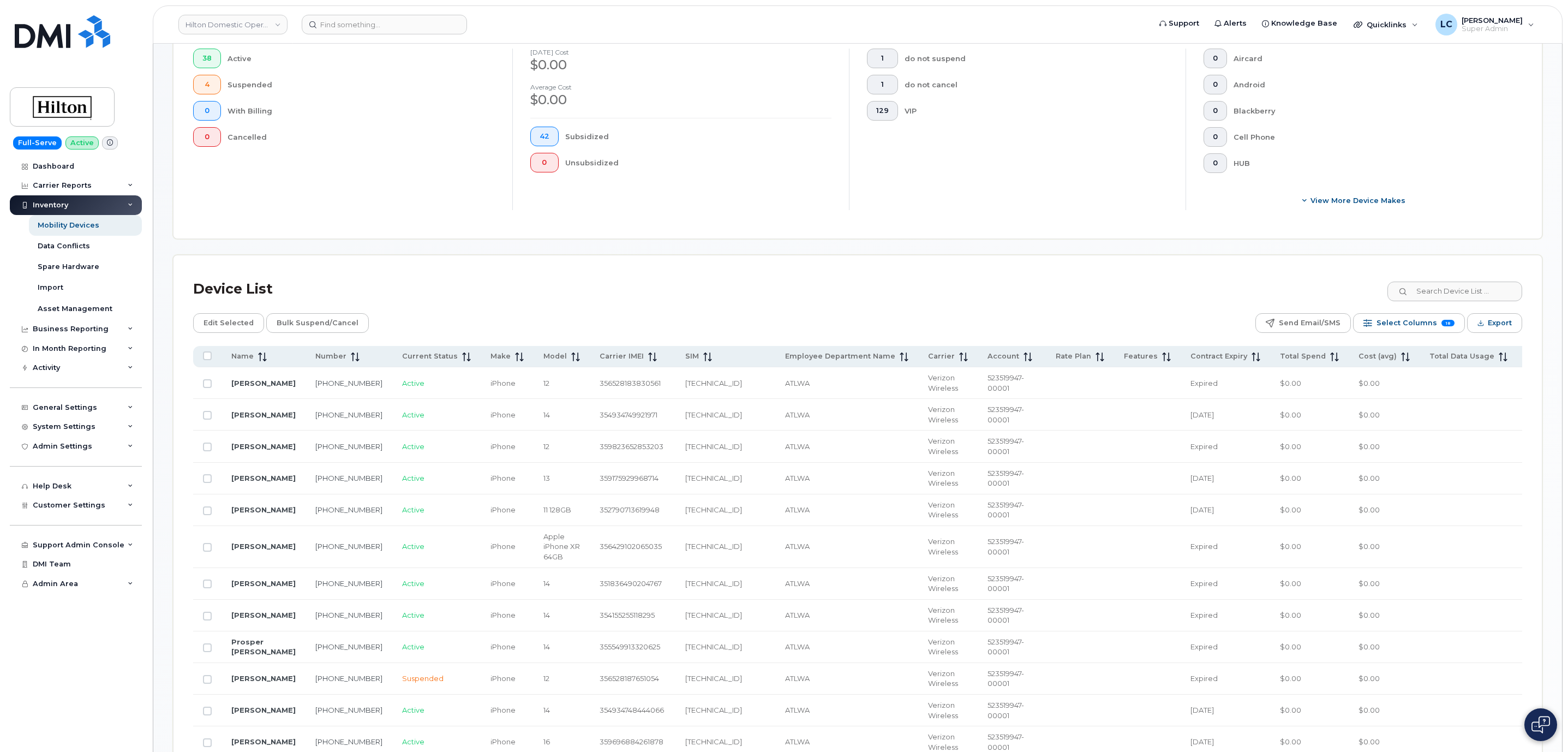
scroll to position [327, 0]
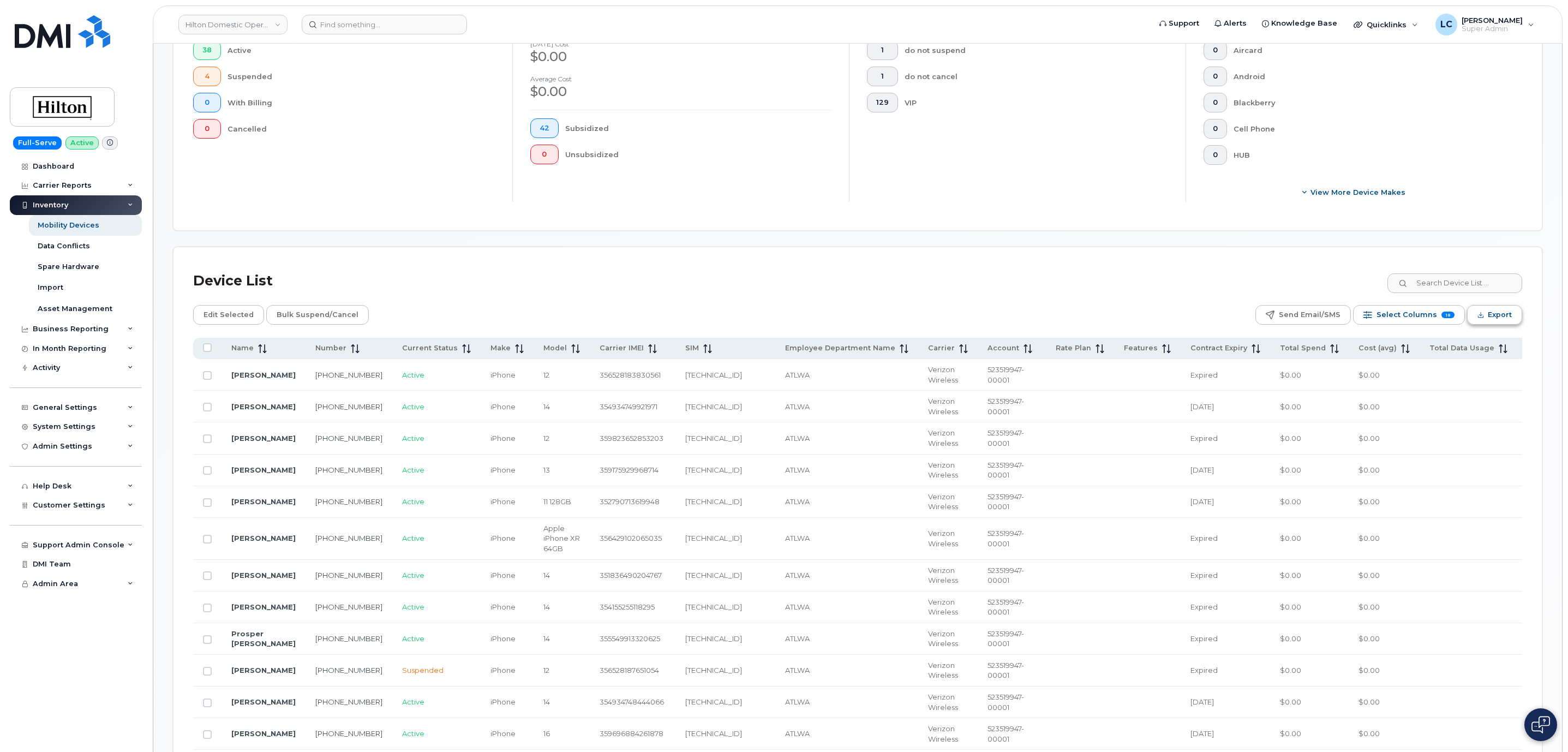
click at [1491, 316] on span "Export" at bounding box center [1500, 314] width 24 height 16
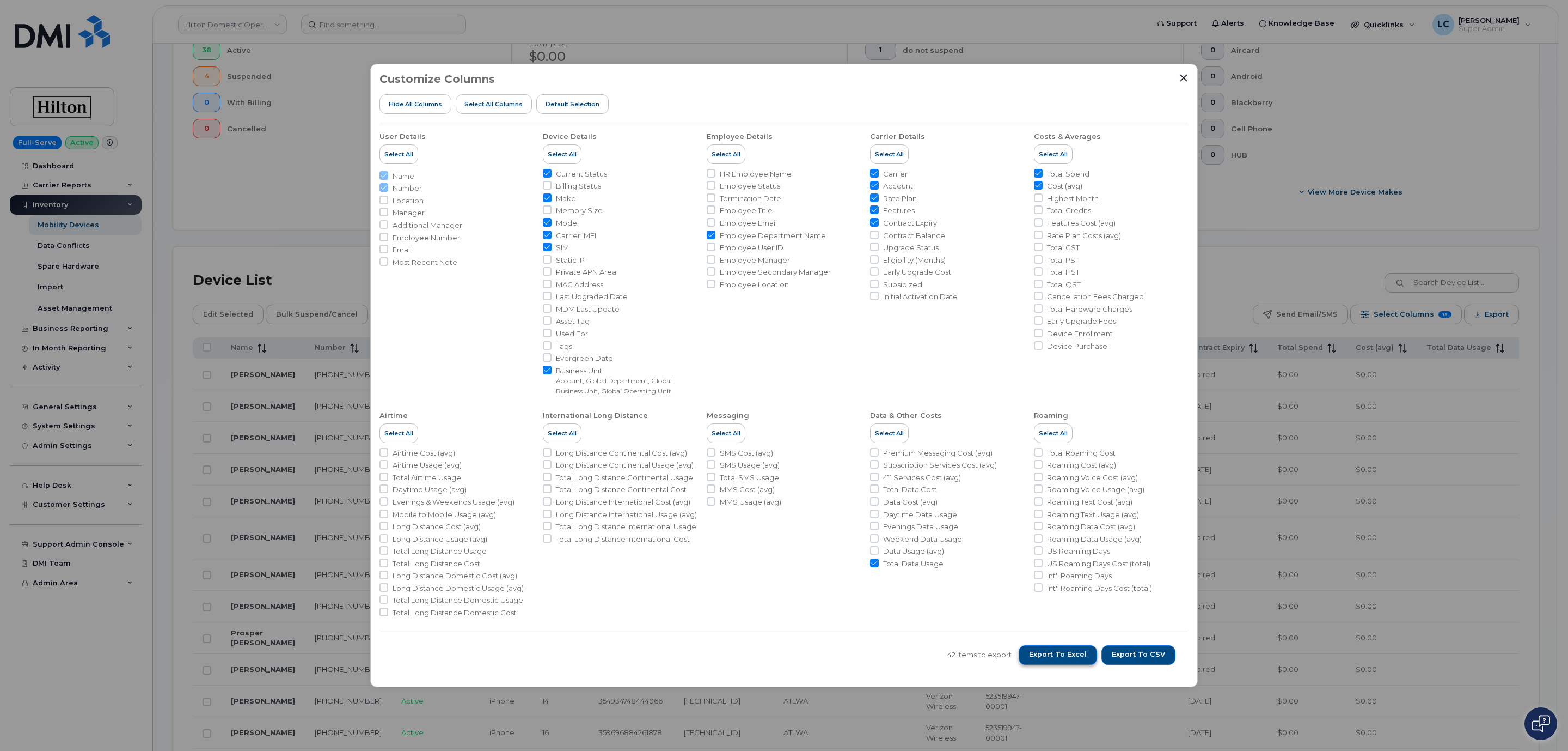
click at [1076, 657] on span "Export to Excel" at bounding box center [1058, 654] width 58 height 10
click at [1229, 249] on div "Customize Columns Hide All Columns Select all Columns Default Selection User De…" at bounding box center [784, 376] width 1568 height 751
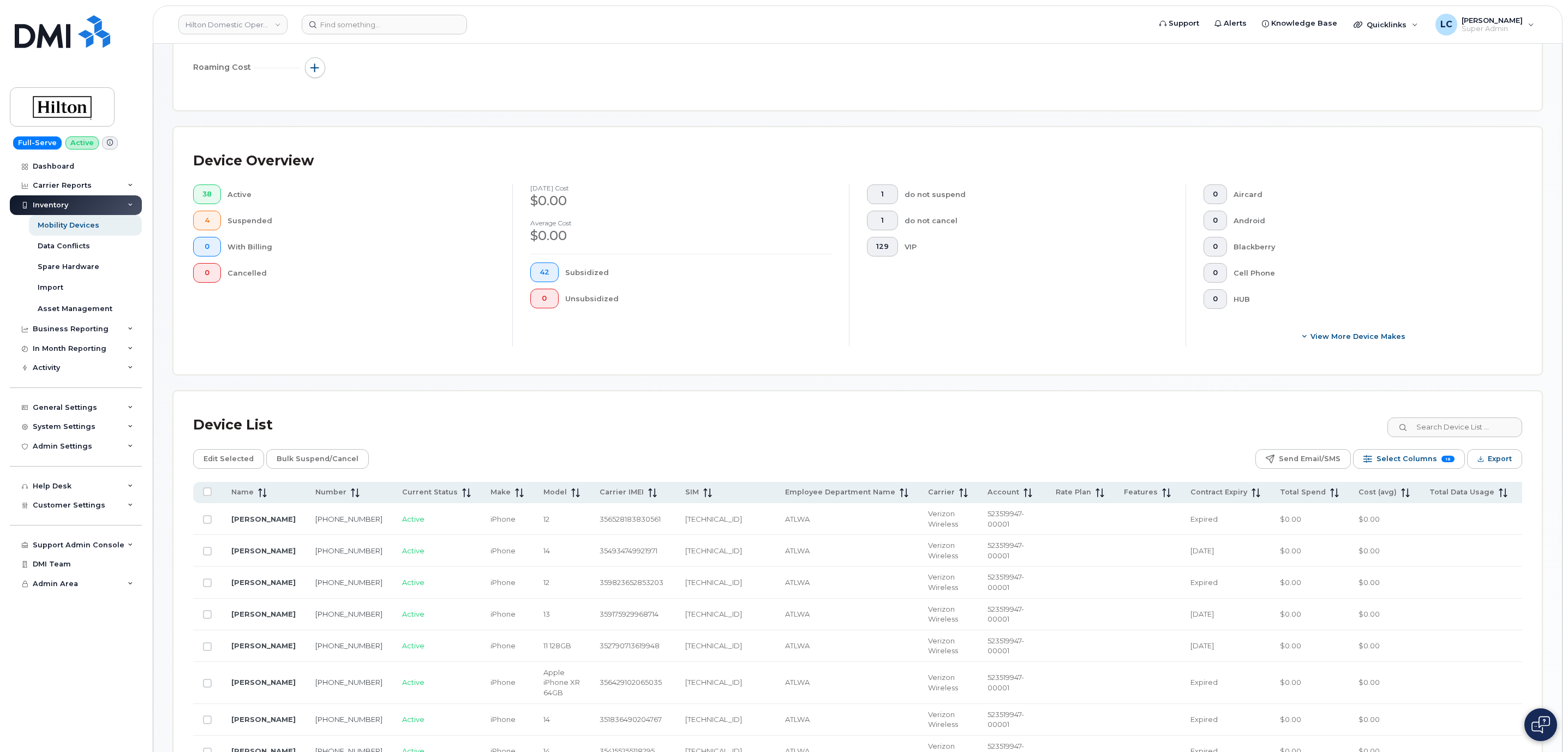
scroll to position [0, 0]
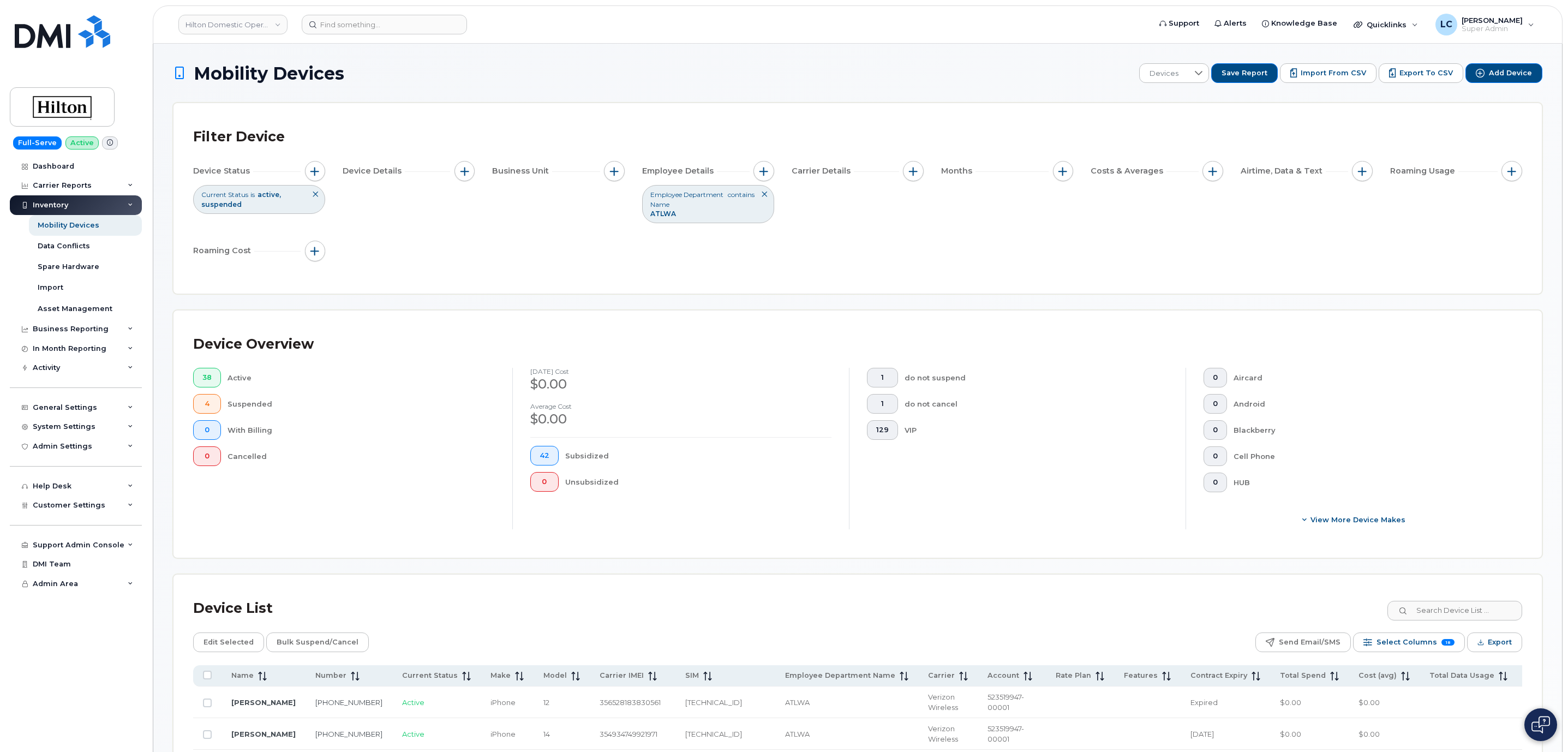
click at [762, 196] on icon at bounding box center [764, 194] width 6 height 6
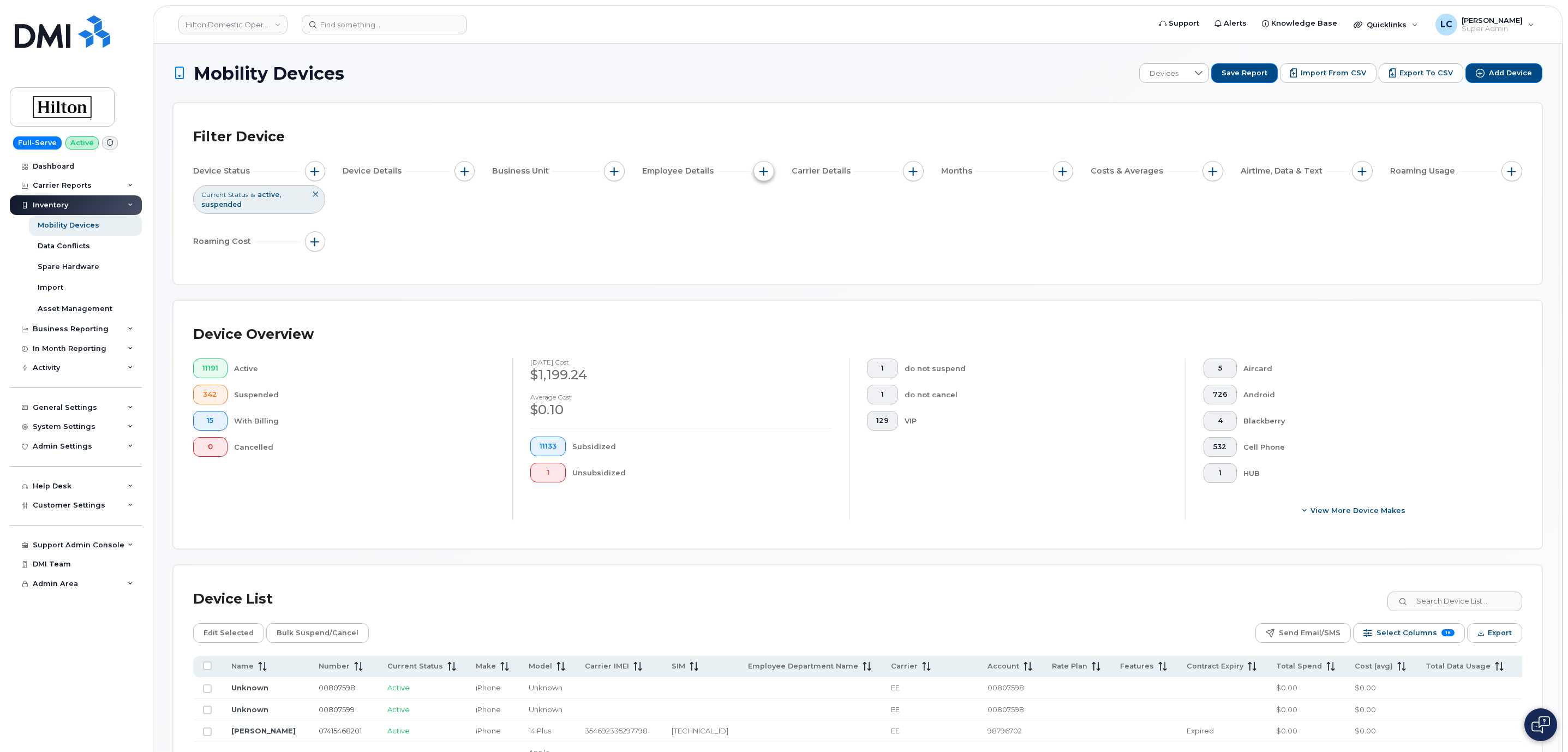
click at [768, 177] on button "button" at bounding box center [764, 171] width 21 height 21
click at [831, 288] on label "Employee Department Name" at bounding box center [833, 290] width 113 height 10
click at [771, 288] on input "Employee Department Name" at bounding box center [767, 290] width 9 height 9
checkbox input "true"
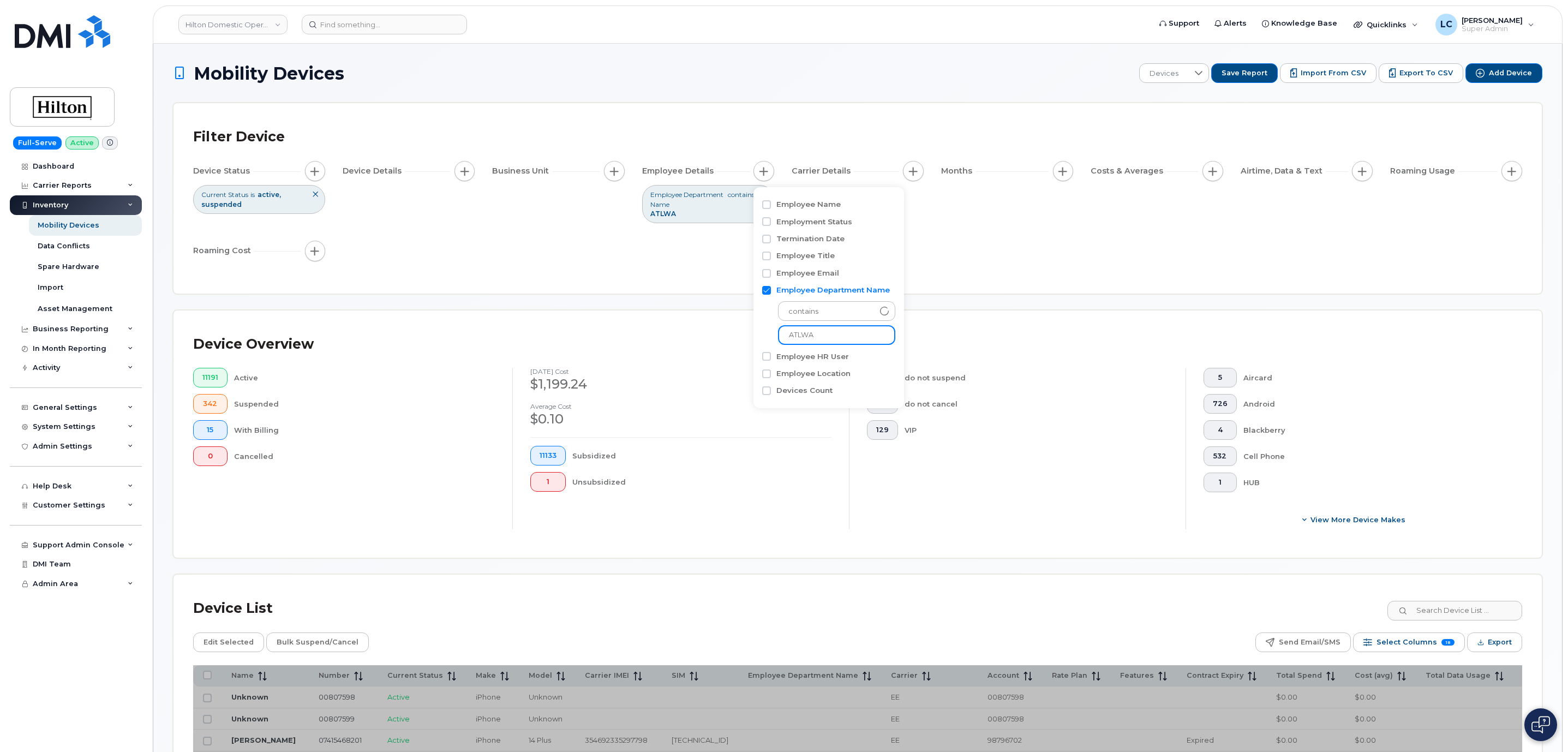
drag, startPoint x: 813, startPoint y: 330, endPoint x: 773, endPoint y: 334, distance: 40.2
click at [773, 334] on div "contains ATLWA" at bounding box center [829, 320] width 133 height 49
type input "CIDCC"
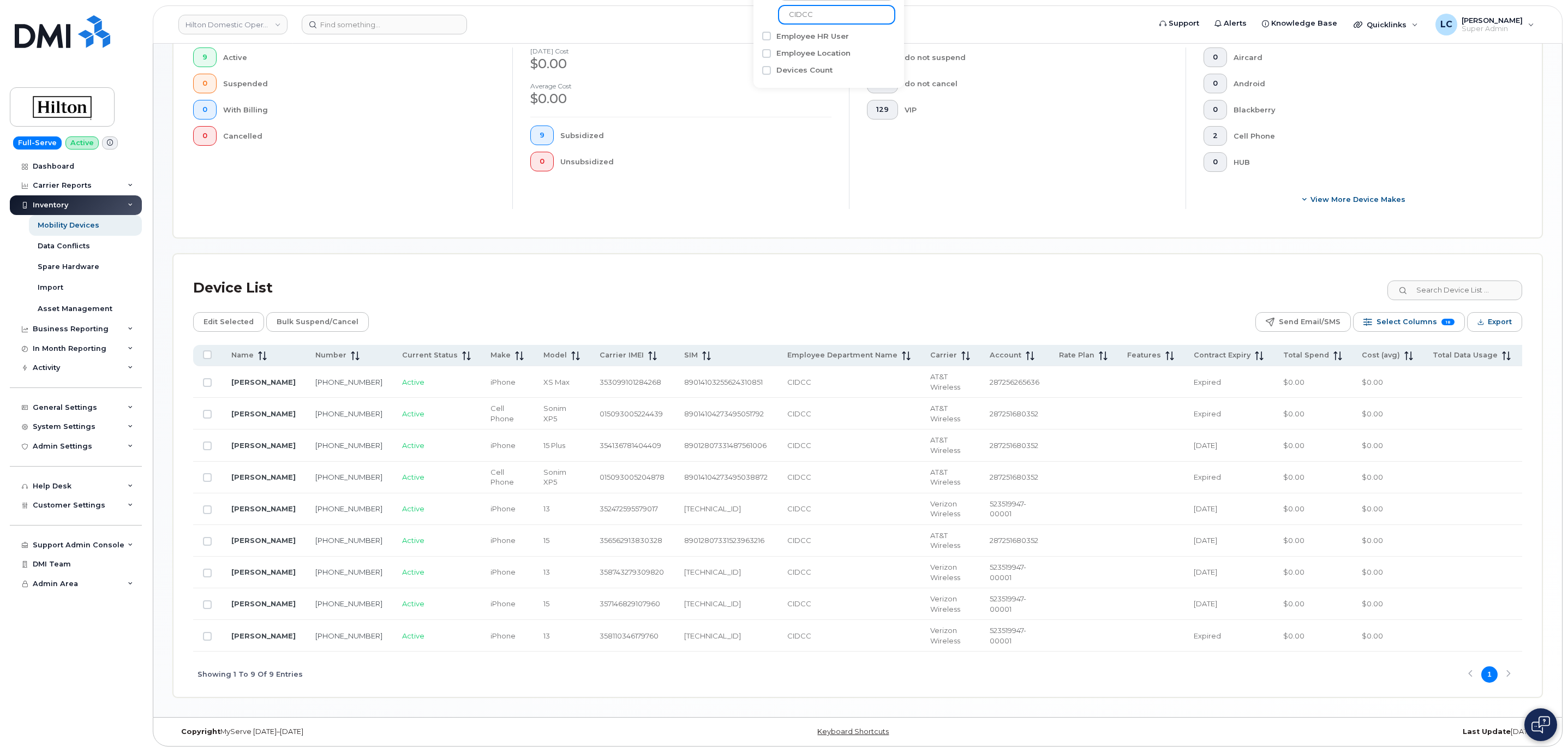
scroll to position [327, 0]
click at [987, 254] on div "Device List Edit Selected Bulk Suspend/Cancel Send Email/SMS Select Columns 18 …" at bounding box center [857, 475] width 1368 height 442
click at [1481, 319] on icon "Export" at bounding box center [1481, 321] width 1 height 5
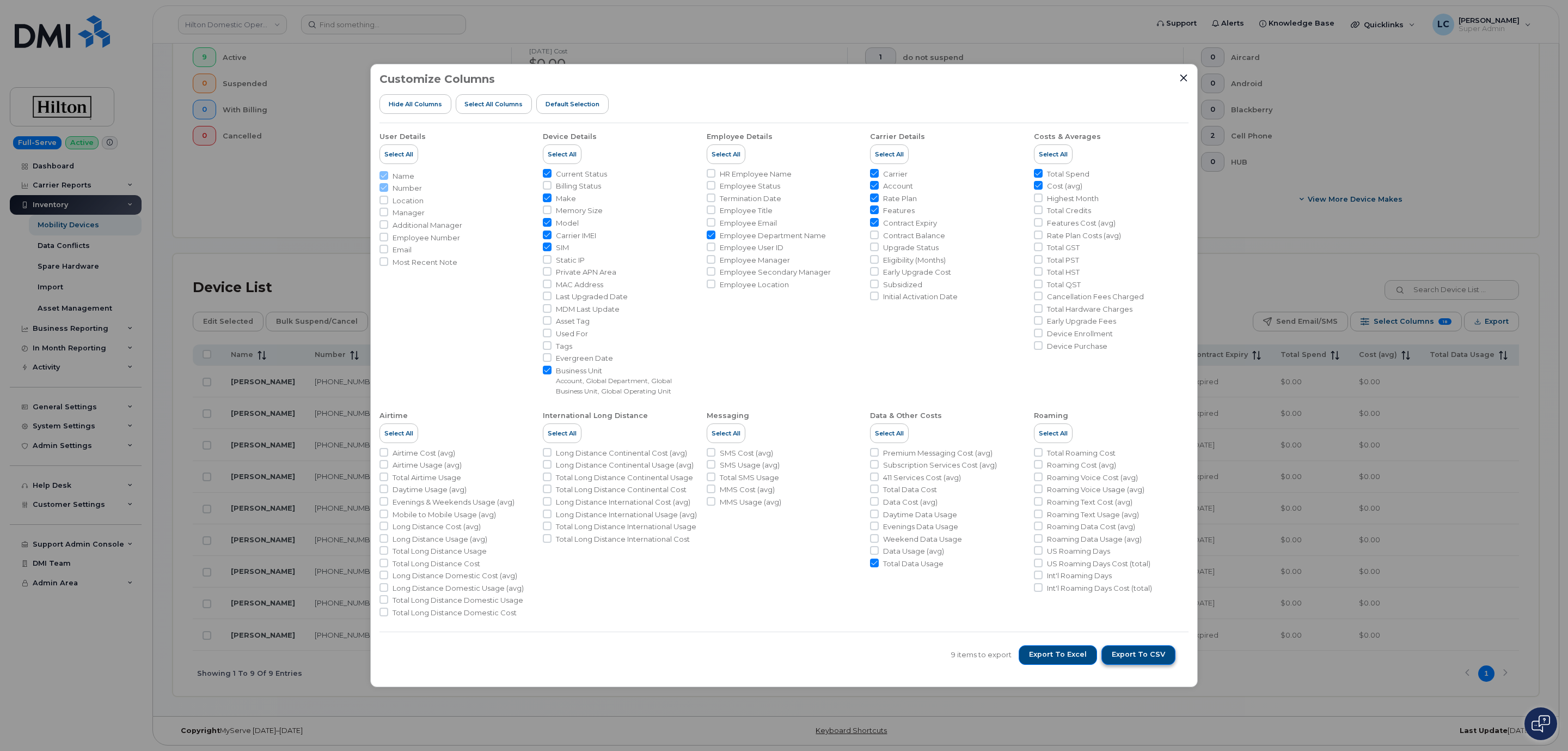
click at [1137, 656] on span "Export to CSV" at bounding box center [1138, 654] width 53 height 10
click at [1073, 658] on span "Export to Excel" at bounding box center [1058, 654] width 58 height 10
click at [1184, 75] on icon "Close" at bounding box center [1184, 78] width 9 height 9
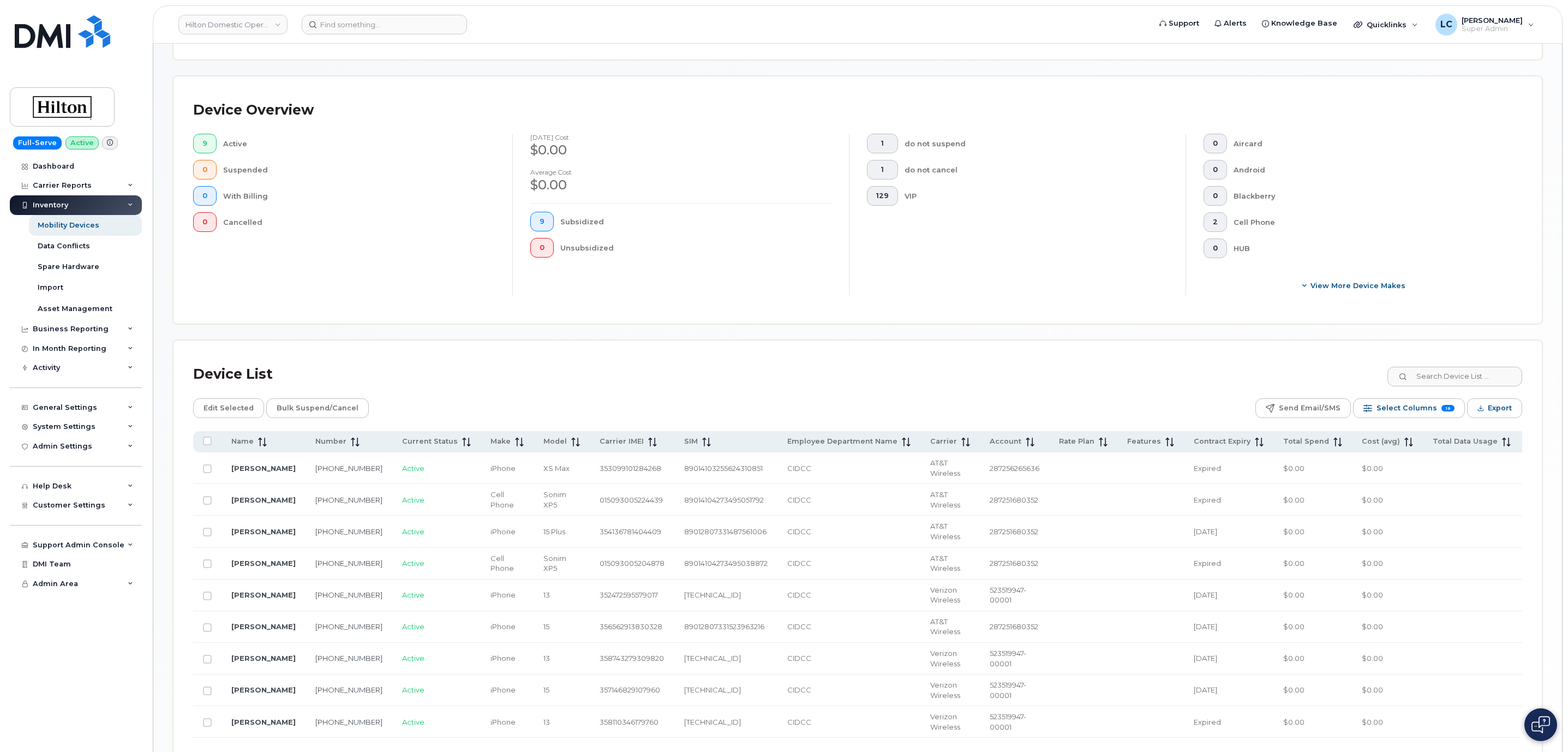
scroll to position [0, 0]
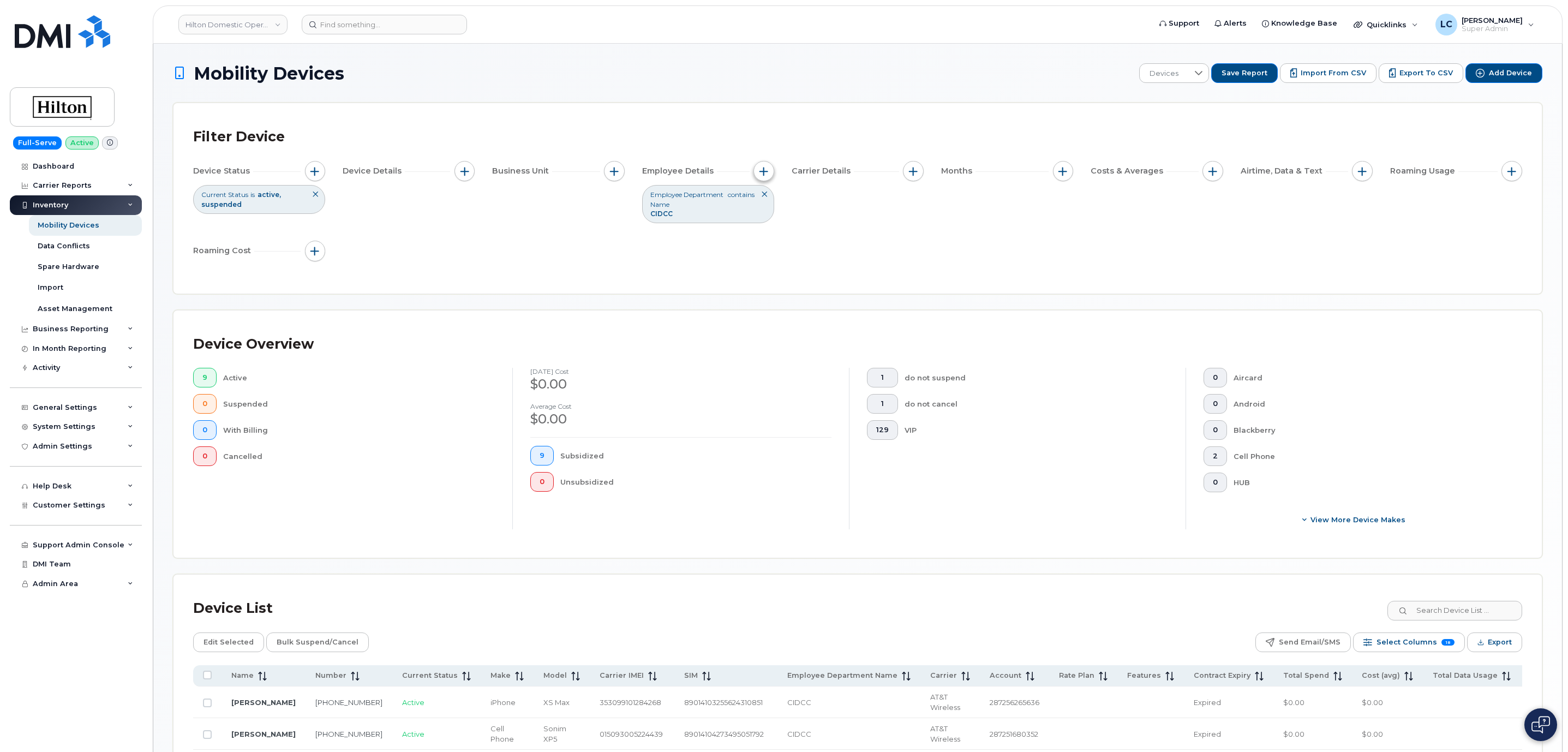
click at [764, 178] on button "button" at bounding box center [764, 171] width 21 height 21
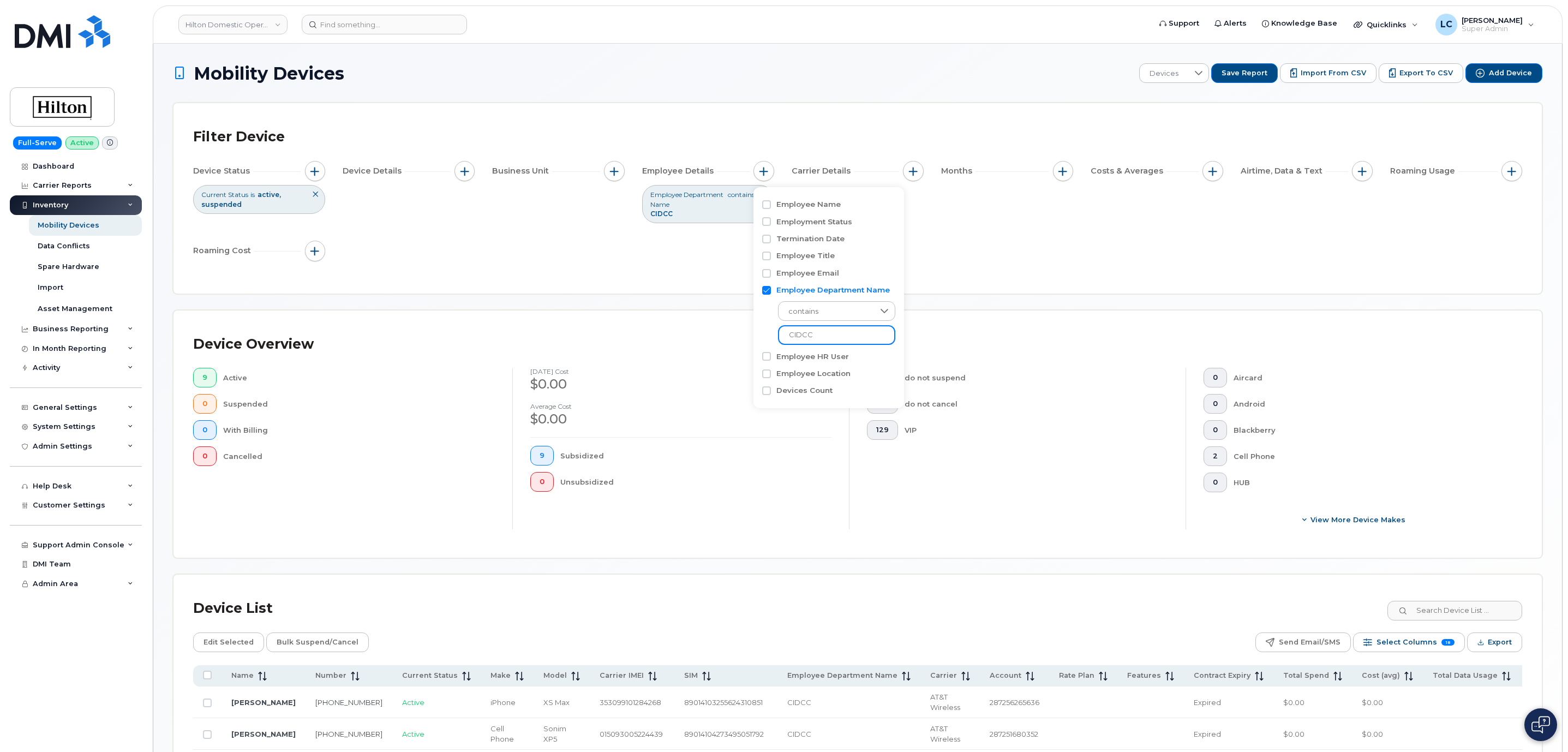
drag, startPoint x: 827, startPoint y: 335, endPoint x: 770, endPoint y: 335, distance: 57.0
click at [770, 335] on div "contains CIDCC" at bounding box center [829, 320] width 133 height 49
paste input "JOSE"
type input "JOSE"
click at [985, 266] on div "Filter Device Device Status Current Status is active suspended Device Details B…" at bounding box center [858, 198] width 1329 height 151
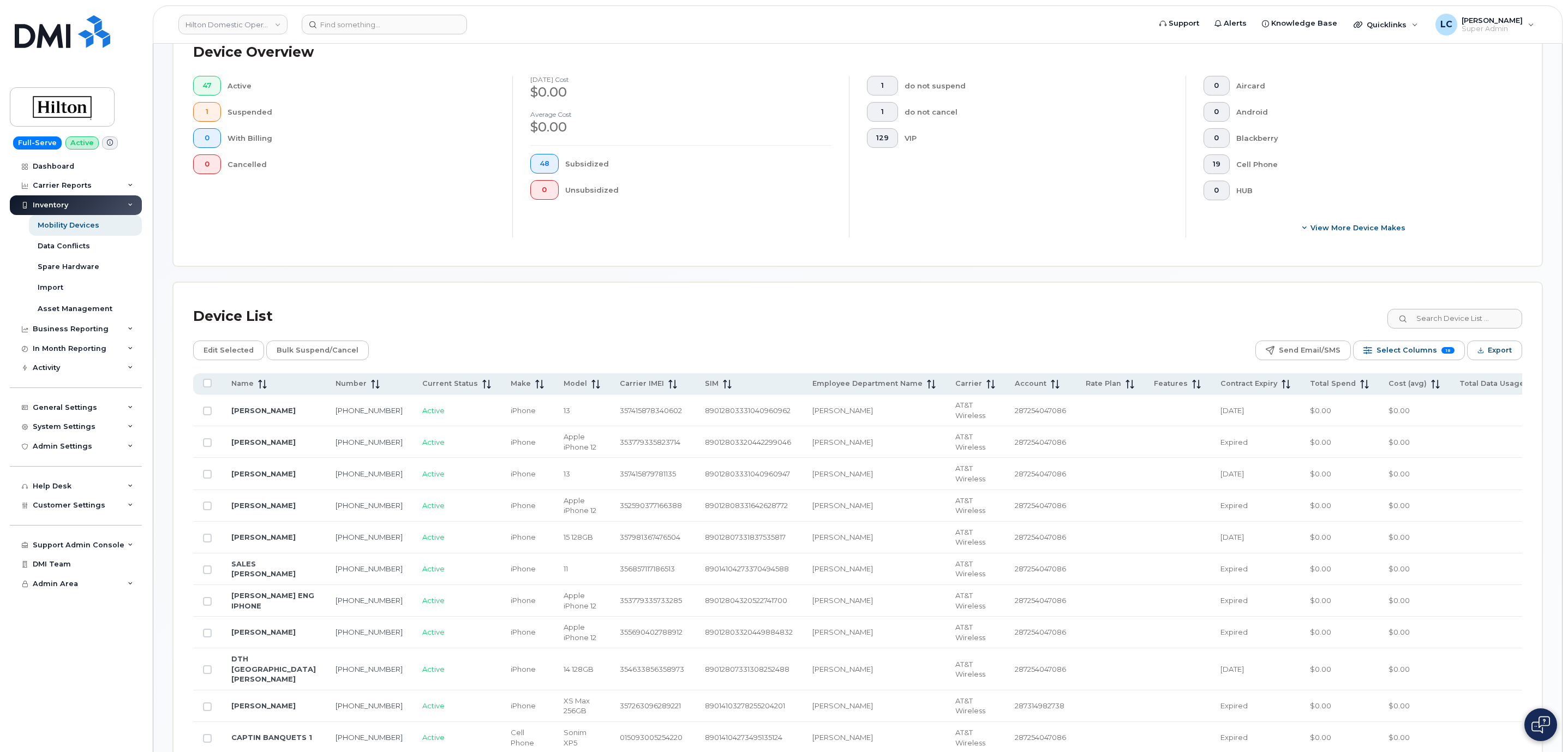
scroll to position [266, 0]
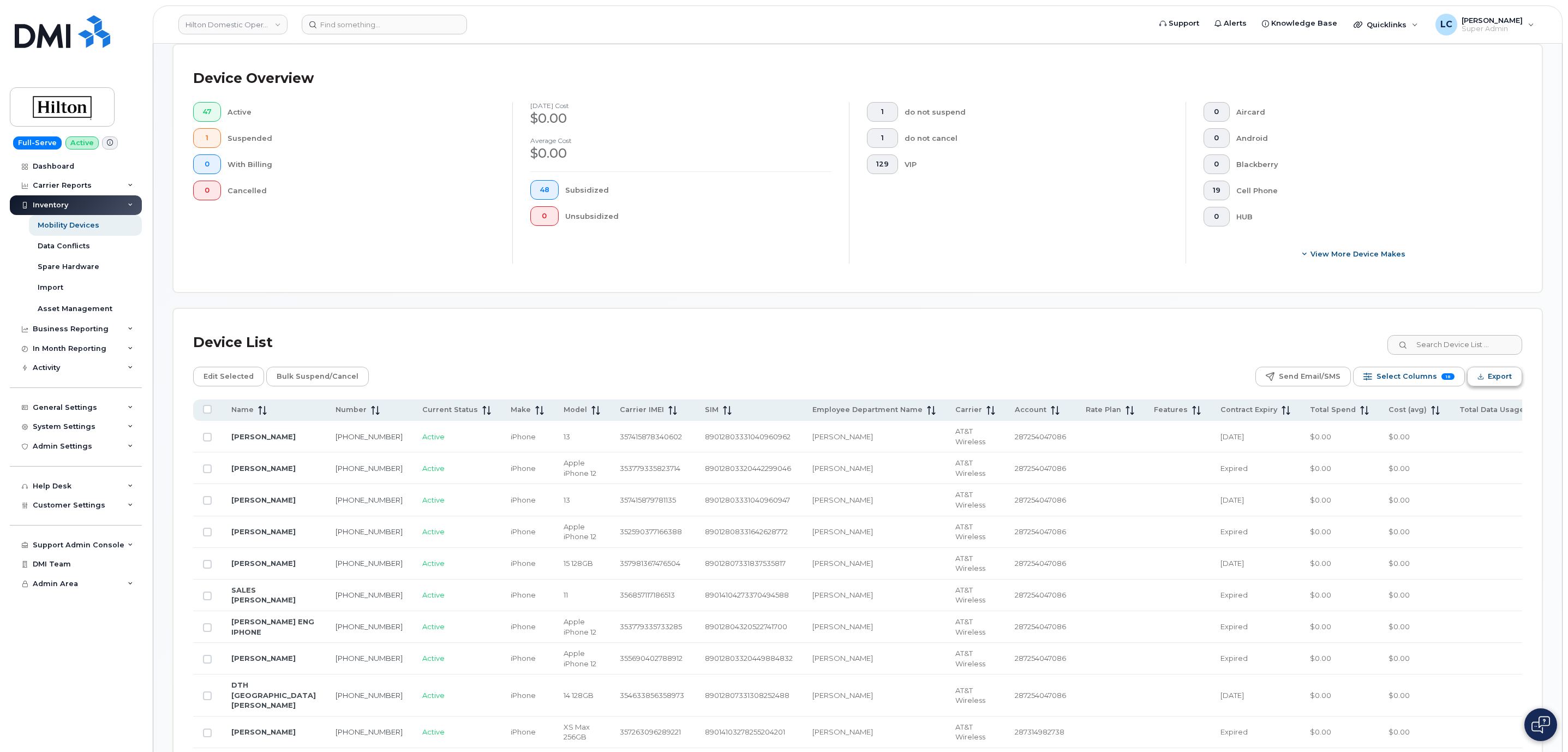
click at [1478, 377] on icon "Export" at bounding box center [1481, 377] width 7 height 7
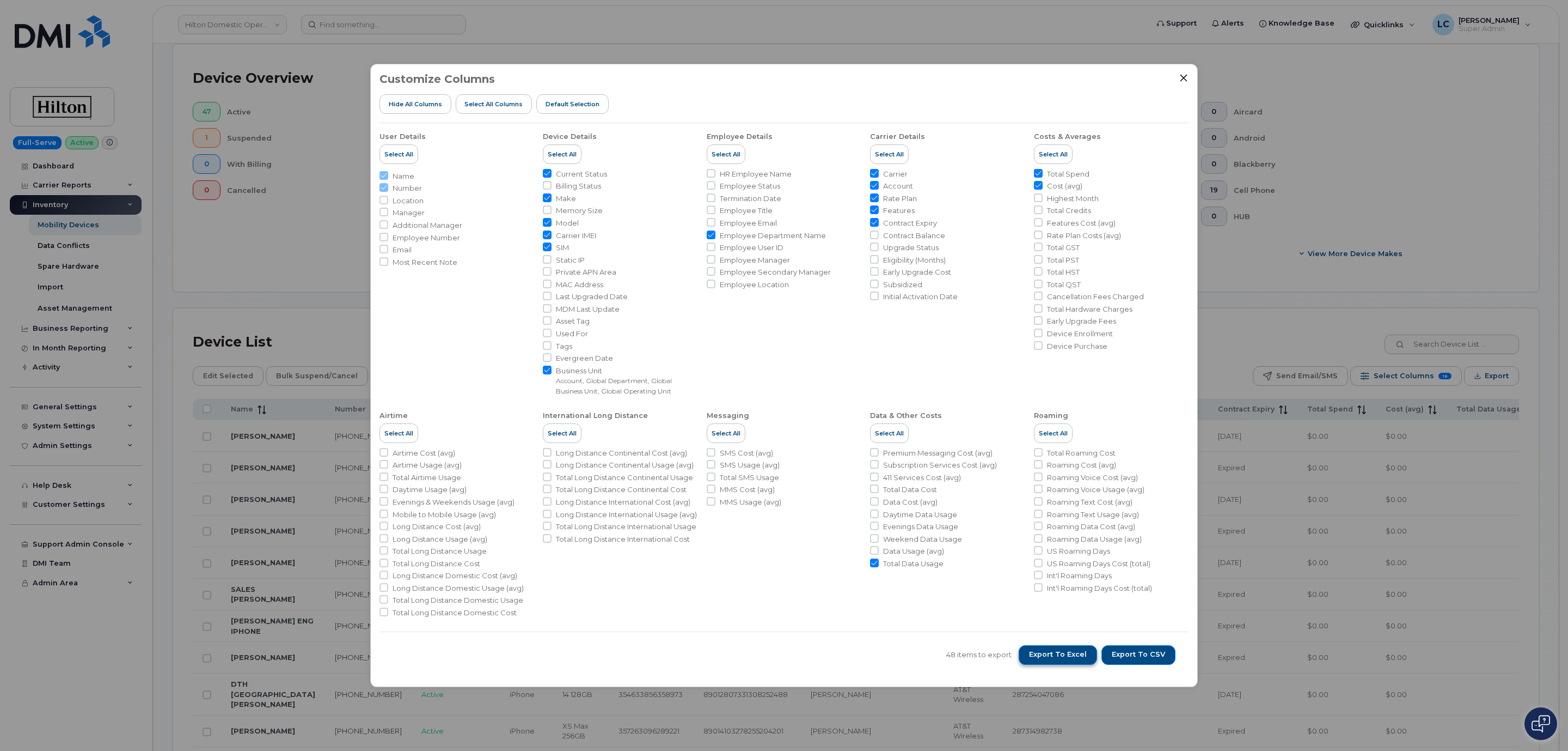
click at [1074, 654] on span "Export to Excel" at bounding box center [1058, 654] width 58 height 10
click at [1184, 80] on icon "Close" at bounding box center [1184, 78] width 9 height 9
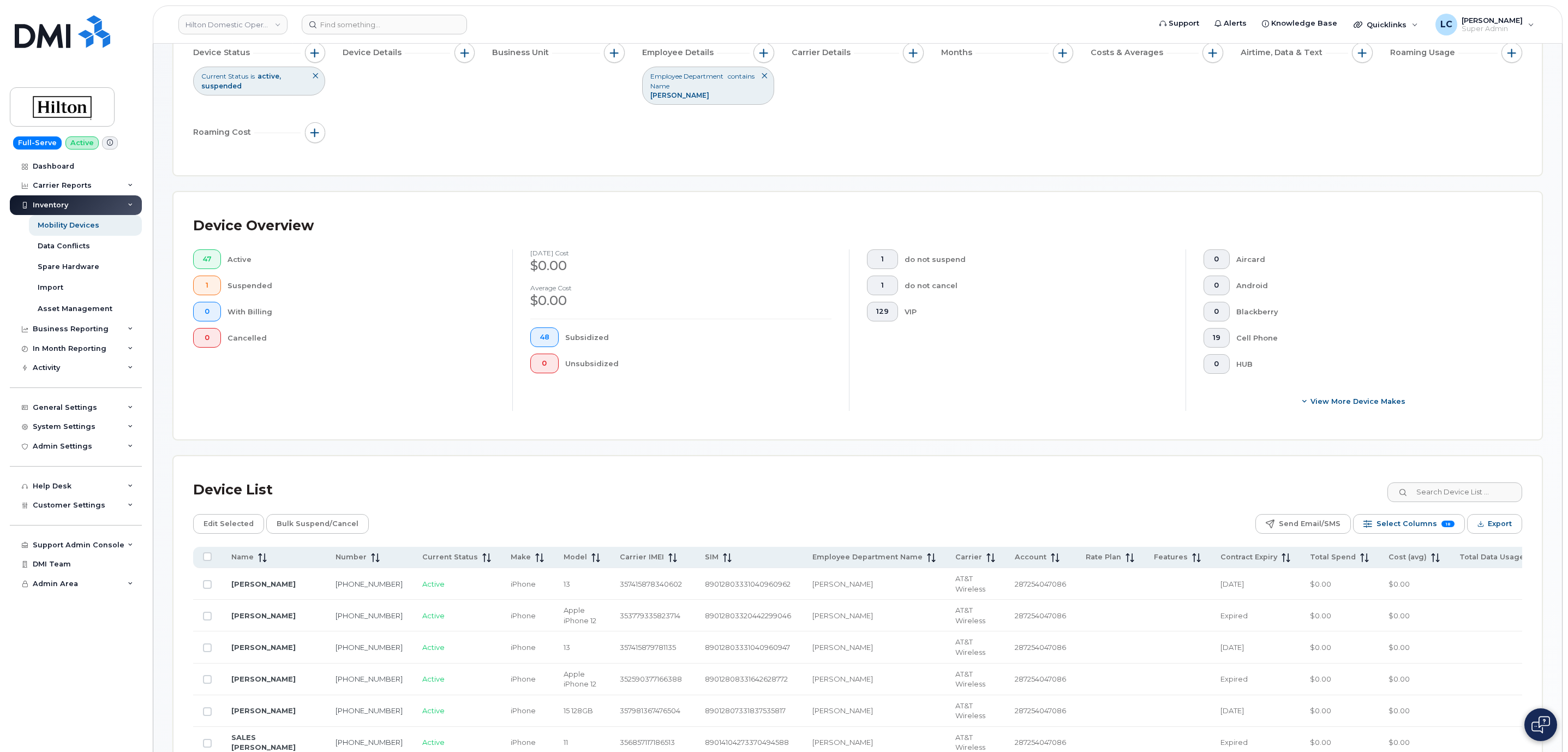
scroll to position [0, 0]
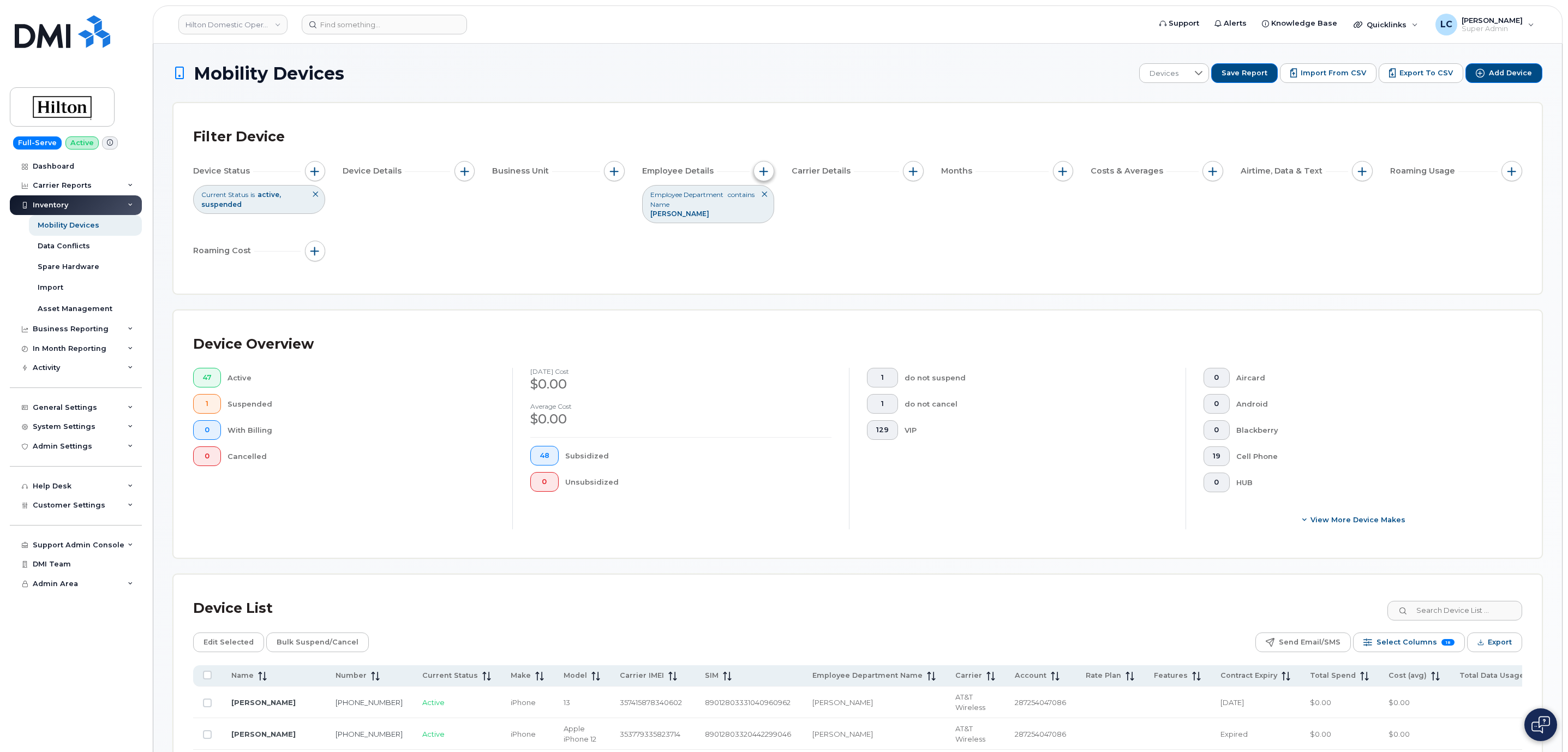
click at [762, 169] on span "button" at bounding box center [764, 171] width 9 height 9
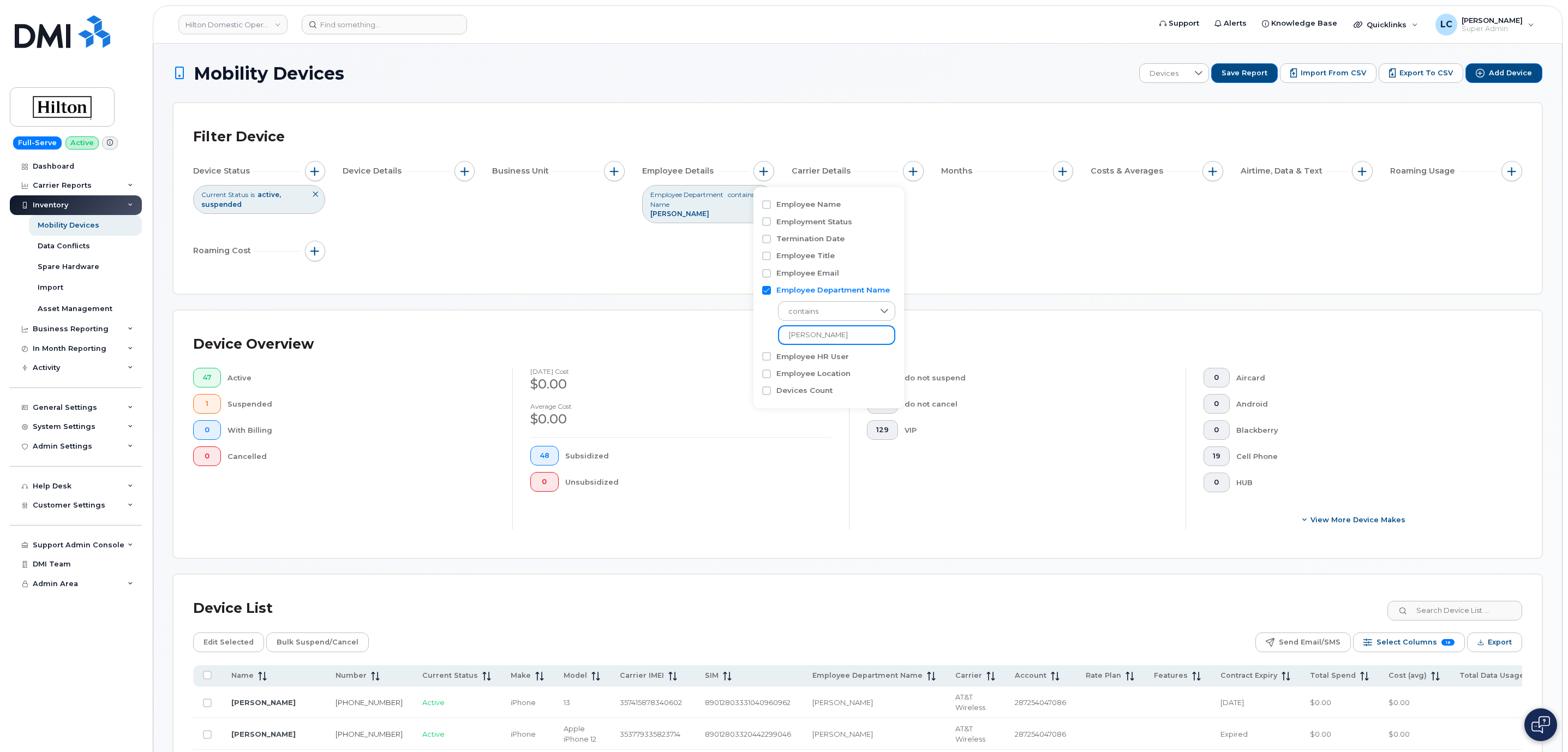
drag, startPoint x: 817, startPoint y: 329, endPoint x: 742, endPoint y: 333, distance: 75.1
paste input "DSMDI"
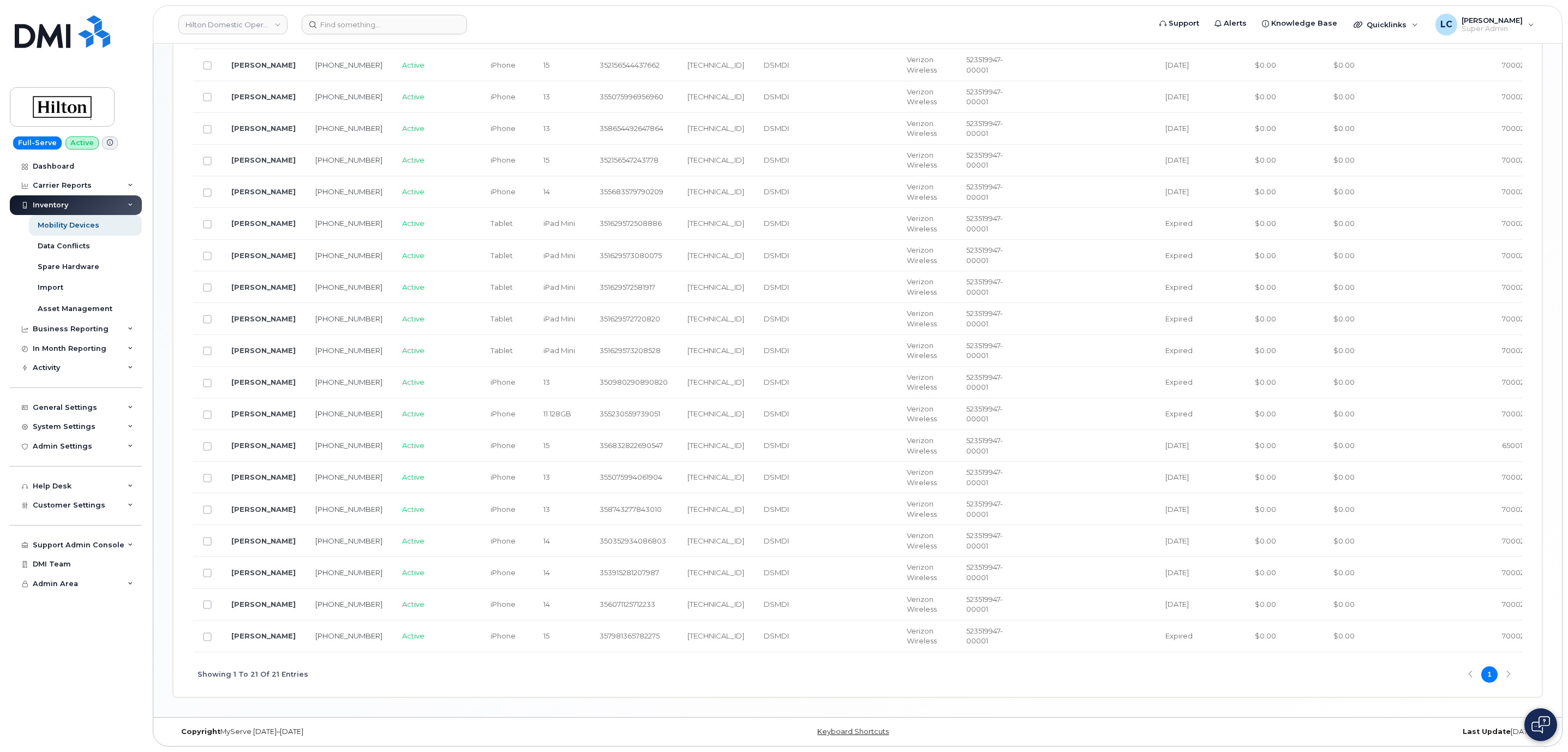
scroll to position [221, 0]
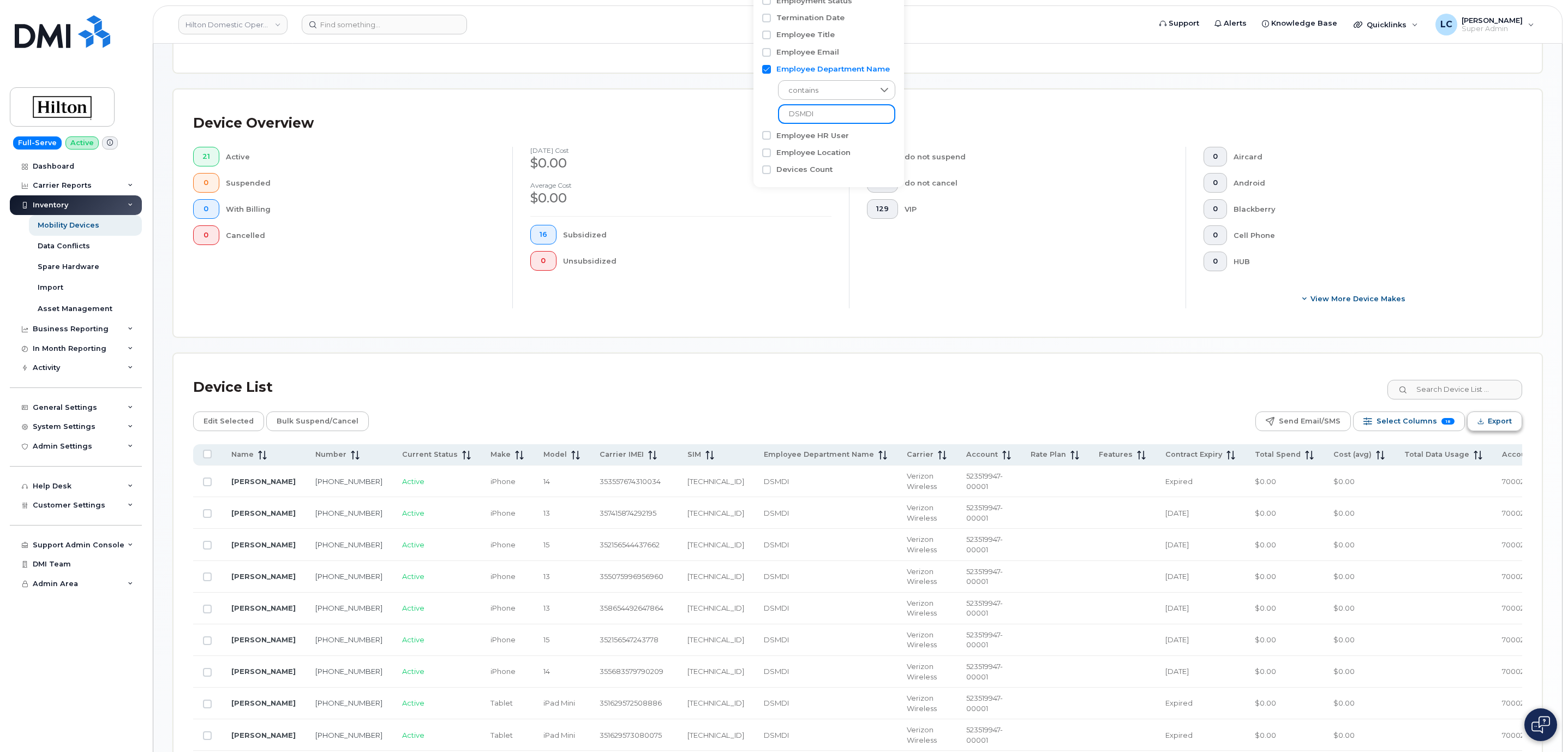
type input "DSMDI"
click at [1506, 422] on span "Export" at bounding box center [1500, 420] width 24 height 16
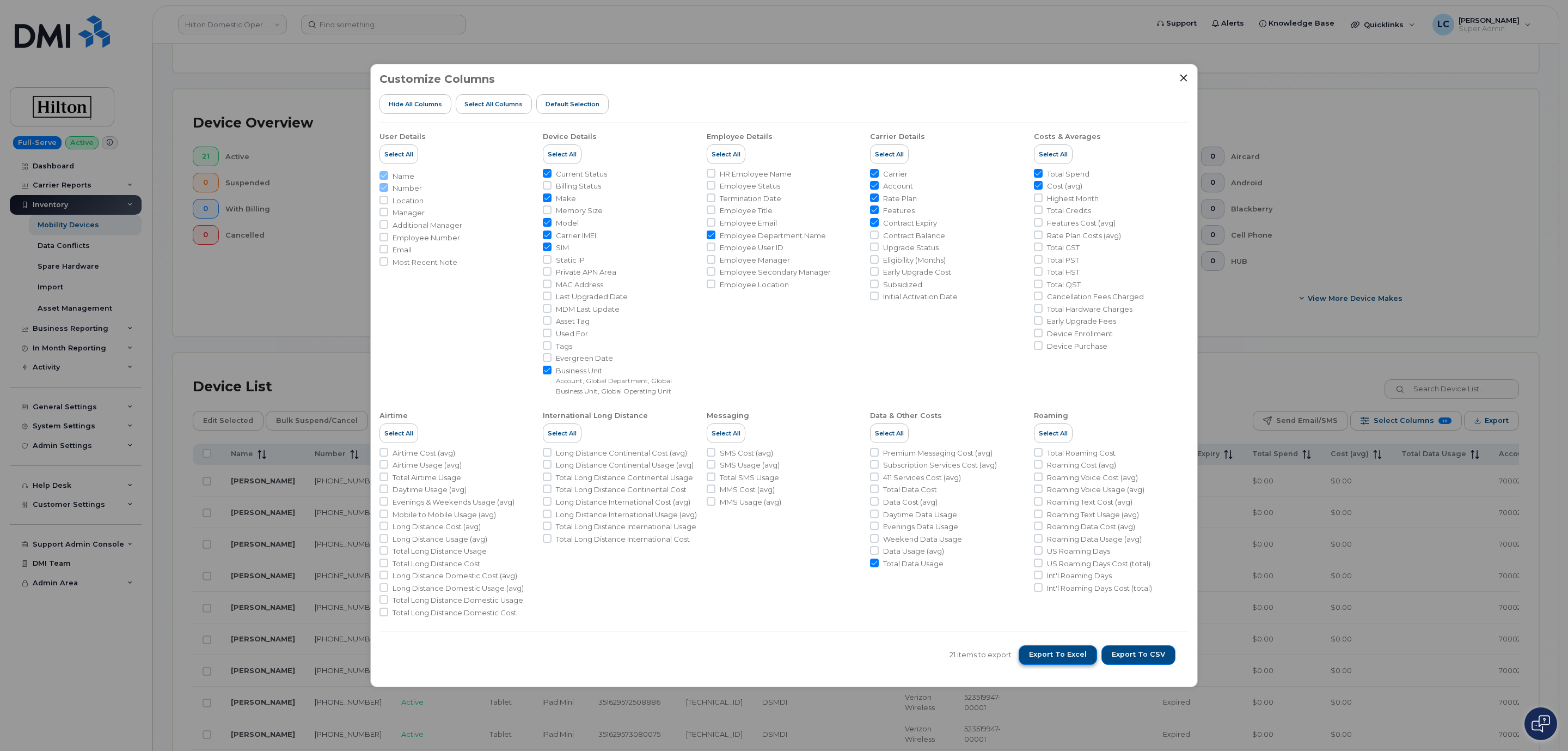
click at [1080, 655] on span "Export to Excel" at bounding box center [1058, 654] width 58 height 10
click at [1182, 80] on icon "Close" at bounding box center [1184, 78] width 9 height 9
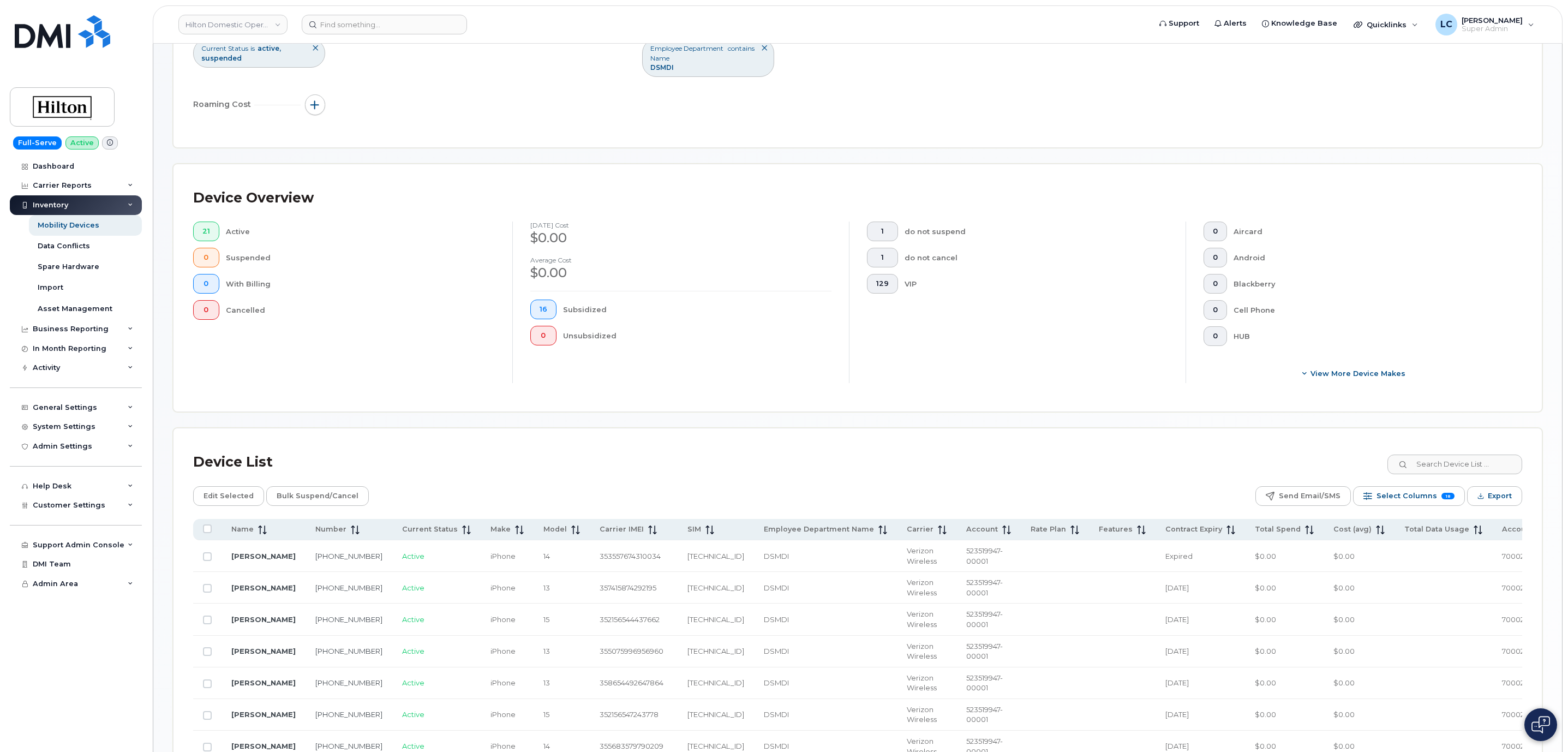
scroll to position [0, 0]
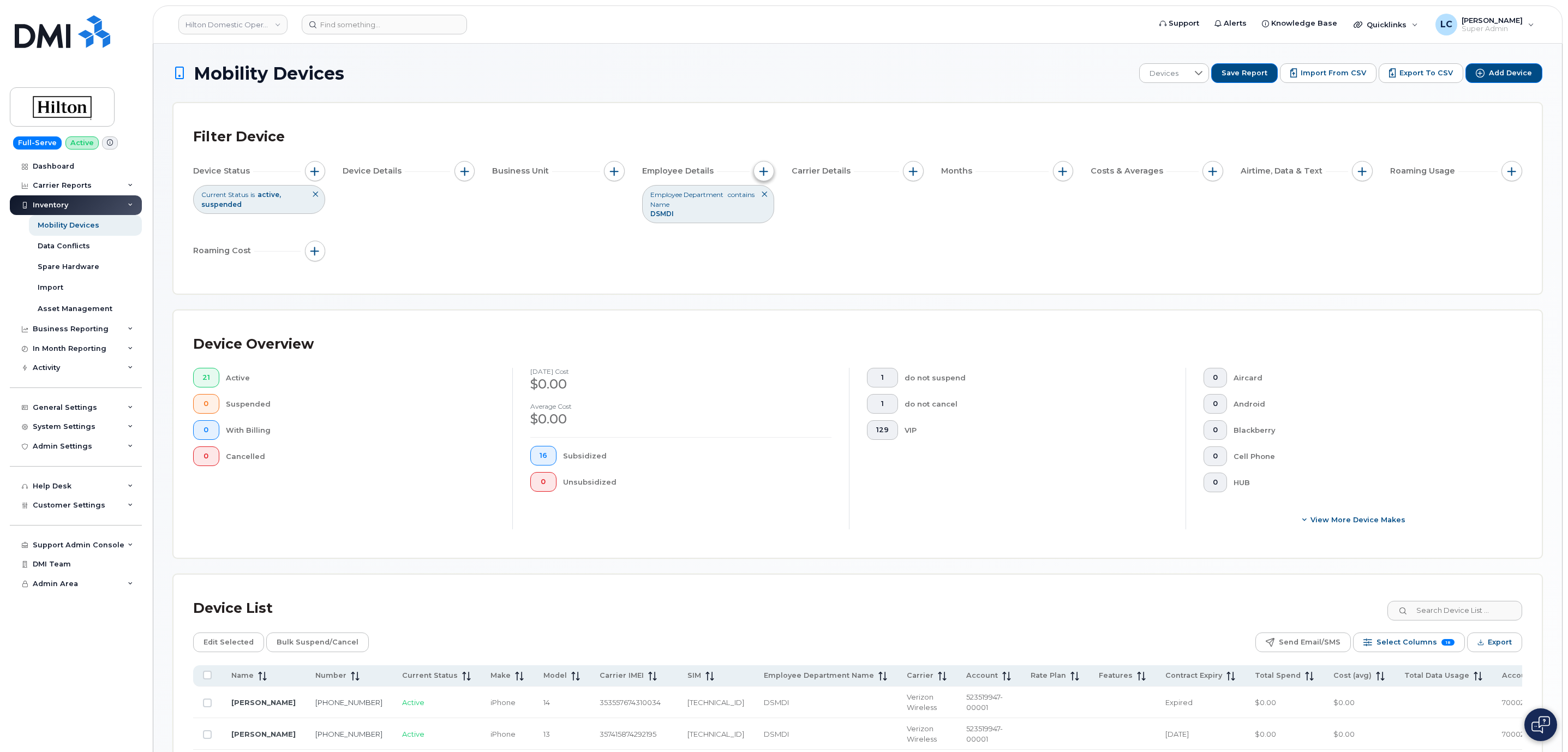
click at [766, 180] on button "button" at bounding box center [764, 171] width 21 height 21
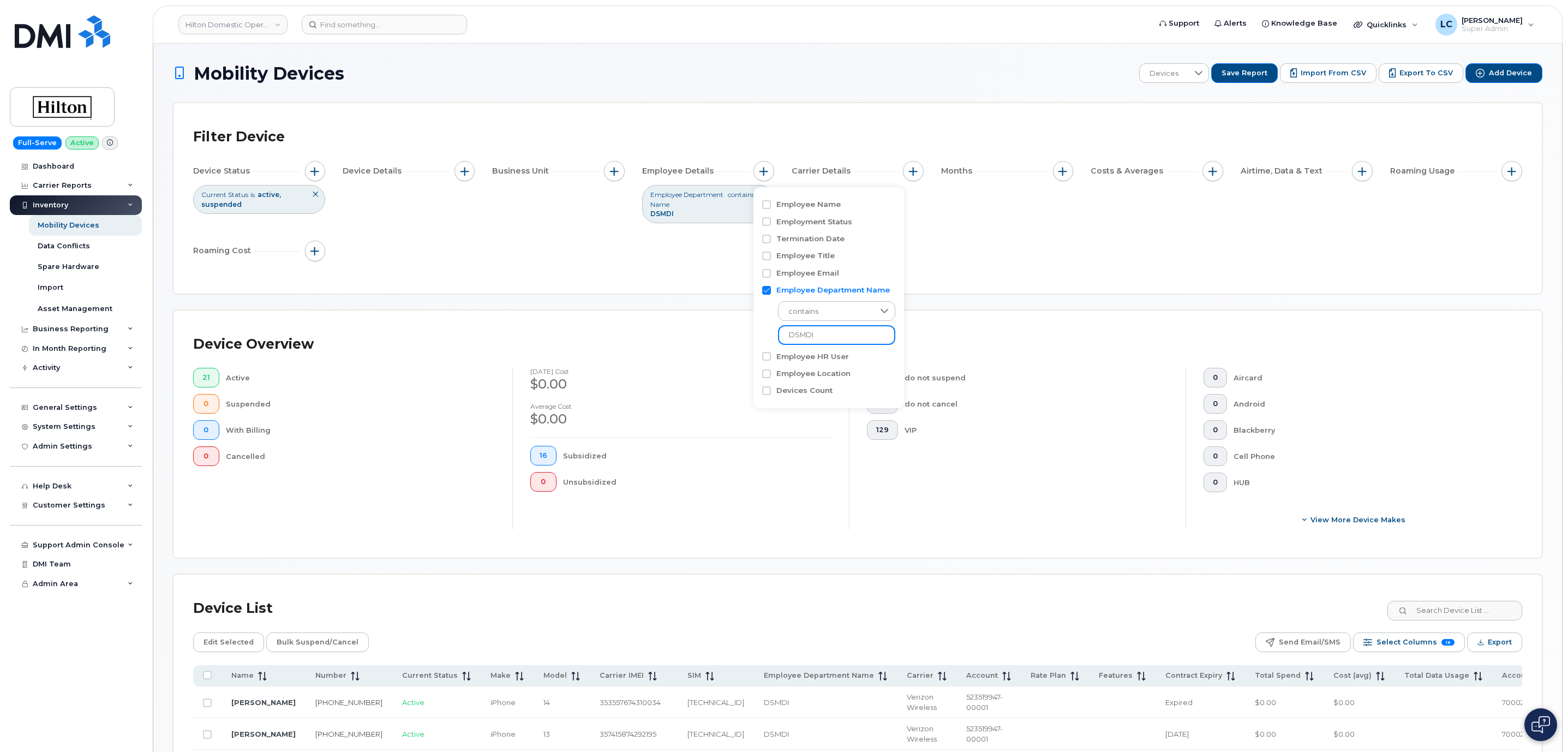
drag, startPoint x: 824, startPoint y: 334, endPoint x: 699, endPoint y: 336, distance: 125.0
click at [699, 336] on body "Hilton Domestic Operating Company Inc Support Alerts Knowledge Base Quicklinks …" at bounding box center [784, 726] width 1568 height 1452
paste input "SEAMF"
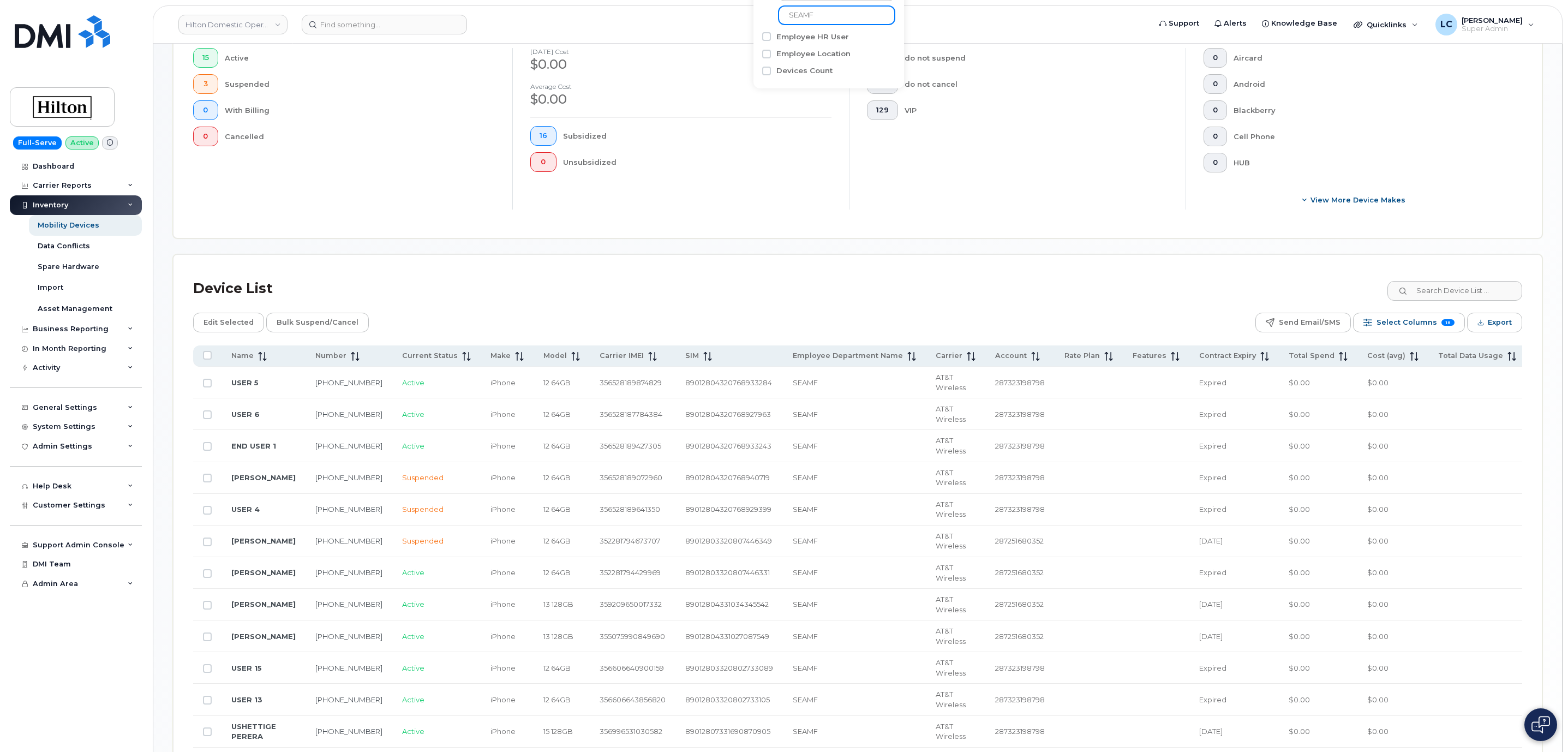
scroll to position [327, 0]
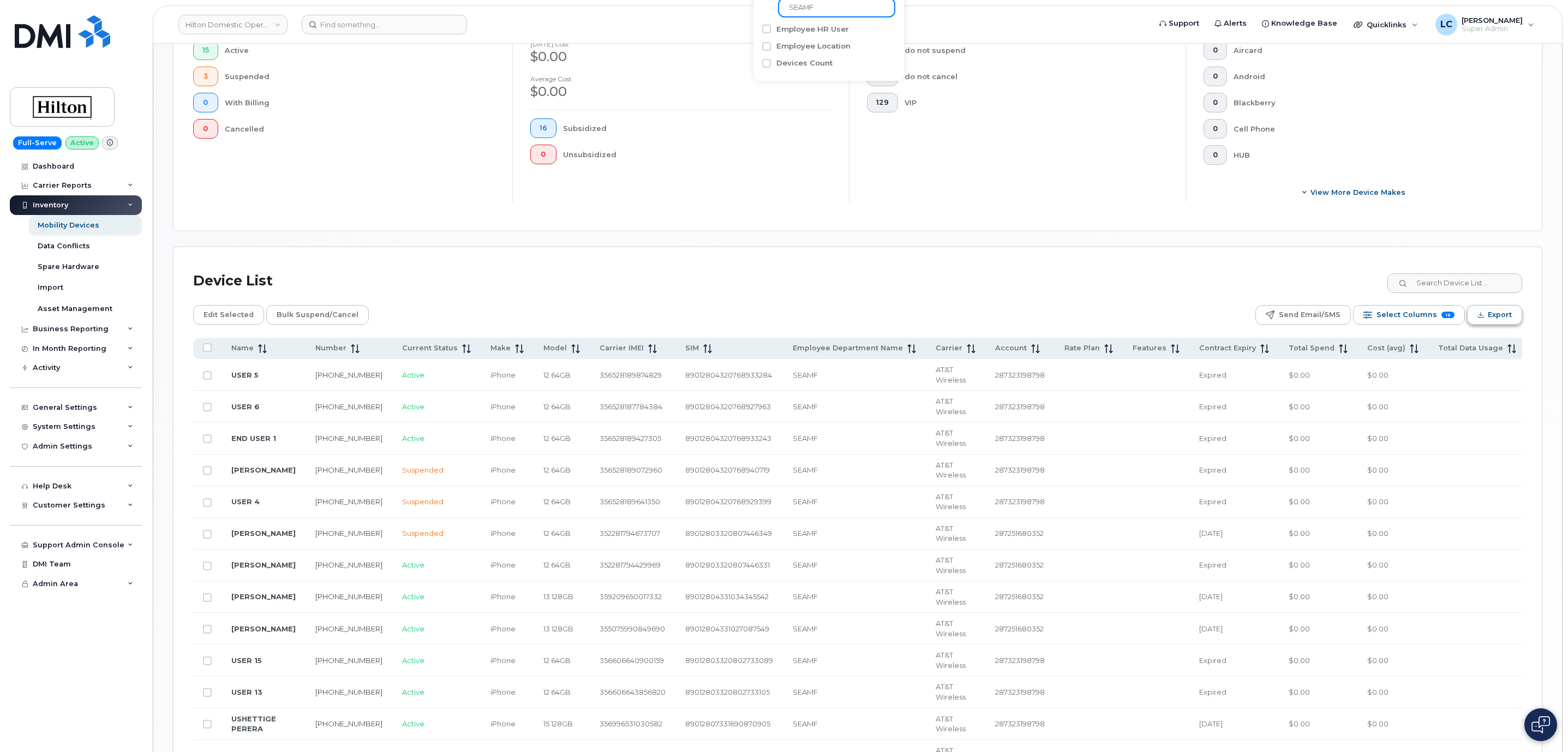
type input "SEAMF"
click at [1478, 319] on icon "Export" at bounding box center [1481, 315] width 7 height 7
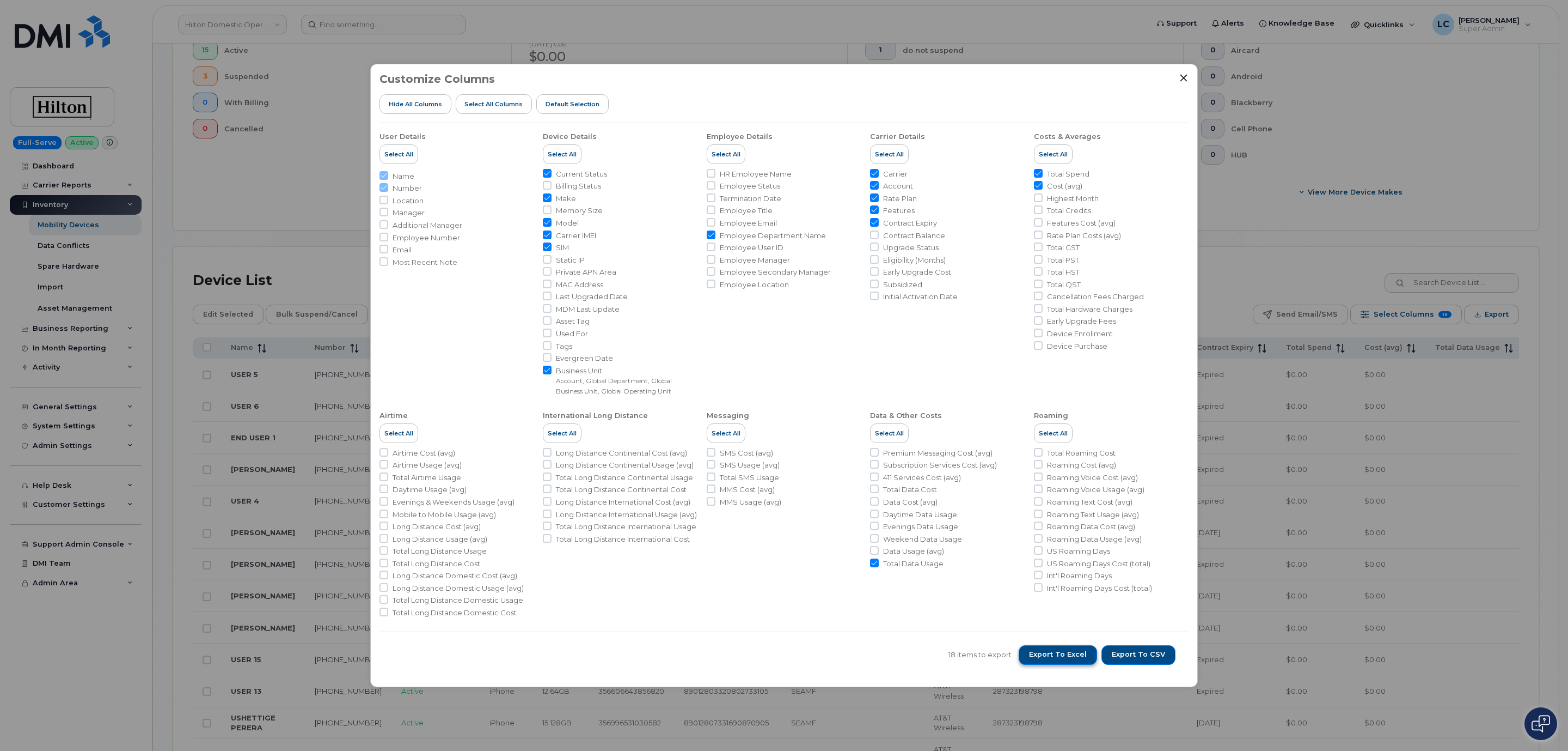
click at [1073, 655] on span "Export to Excel" at bounding box center [1058, 654] width 58 height 10
click at [1185, 75] on icon "Close" at bounding box center [1184, 78] width 9 height 9
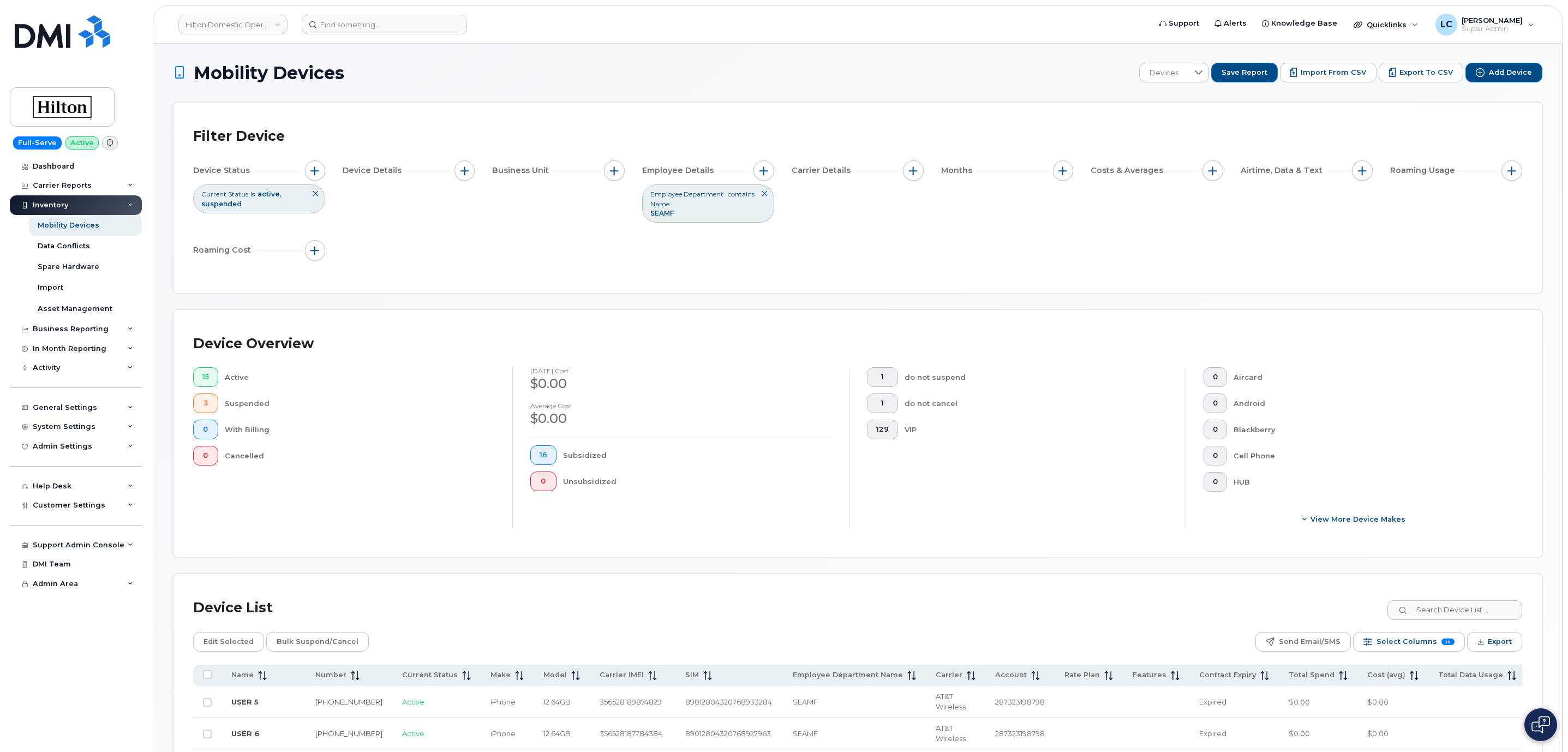
scroll to position [0, 0]
click at [764, 173] on span "button" at bounding box center [764, 171] width 9 height 9
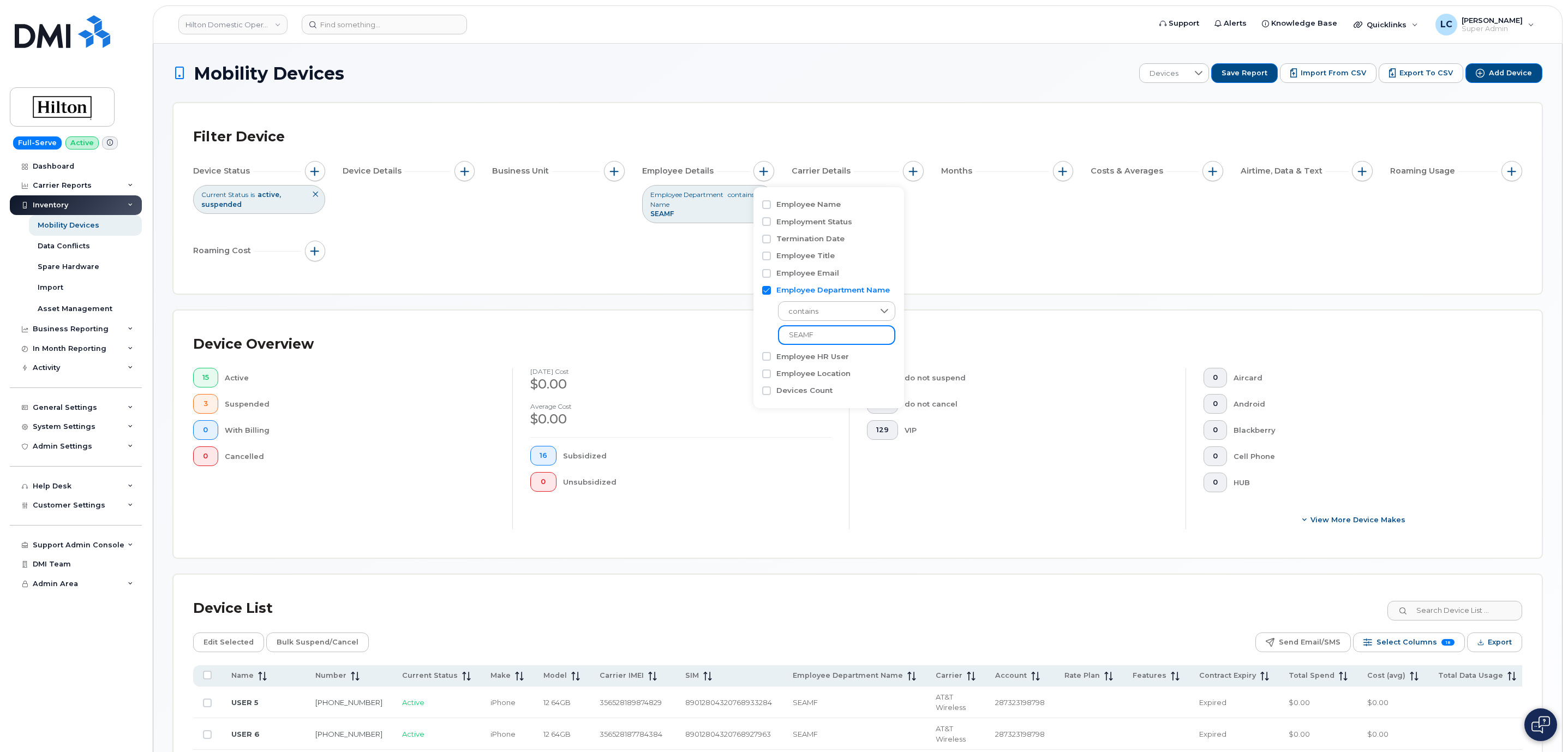
drag, startPoint x: 829, startPoint y: 331, endPoint x: 713, endPoint y: 345, distance: 116.8
click at [717, 339] on body "Hilton Domestic Operating Company Inc Support Alerts Knowledge Base Quicklinks …" at bounding box center [784, 684] width 1568 height 1368
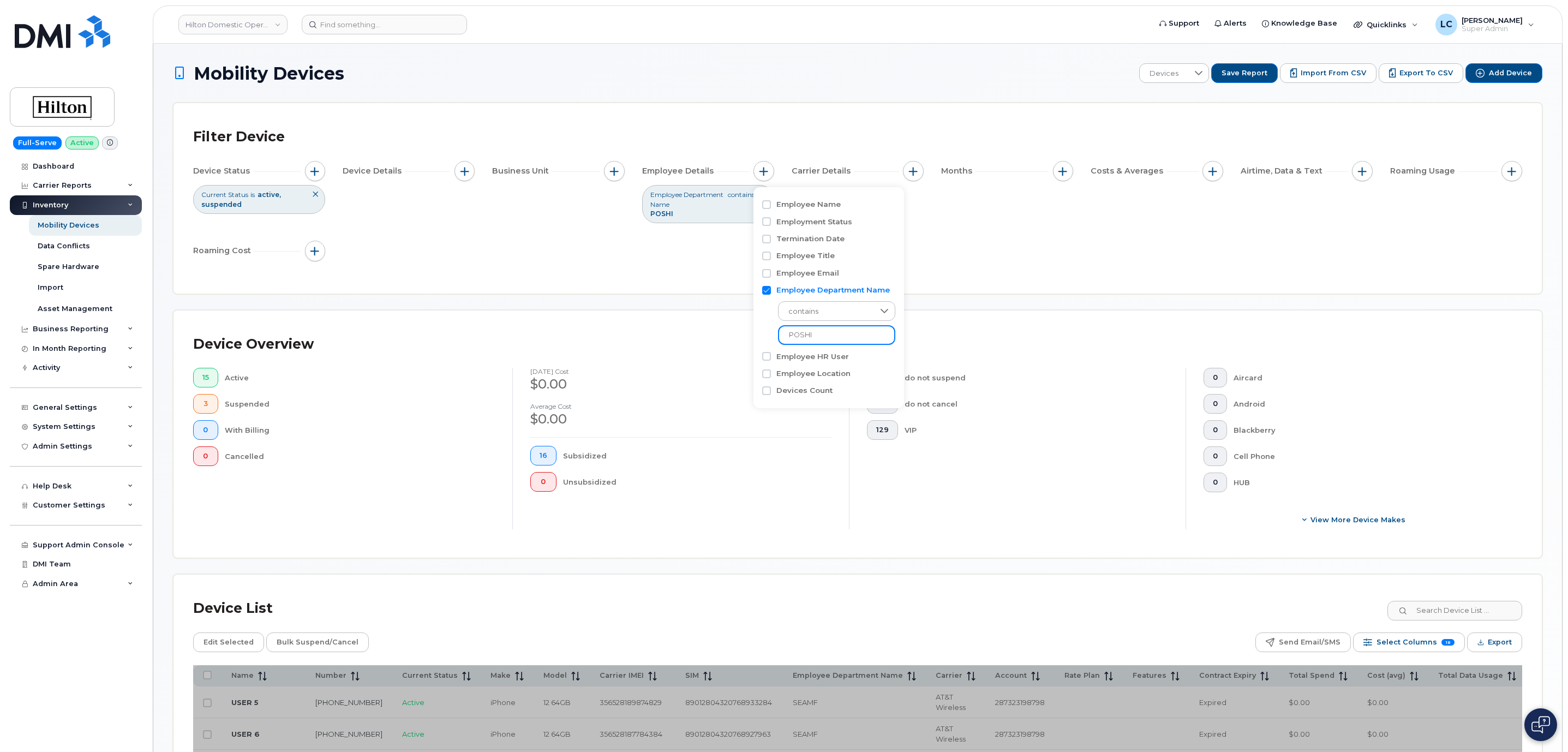
type input "POSHI"
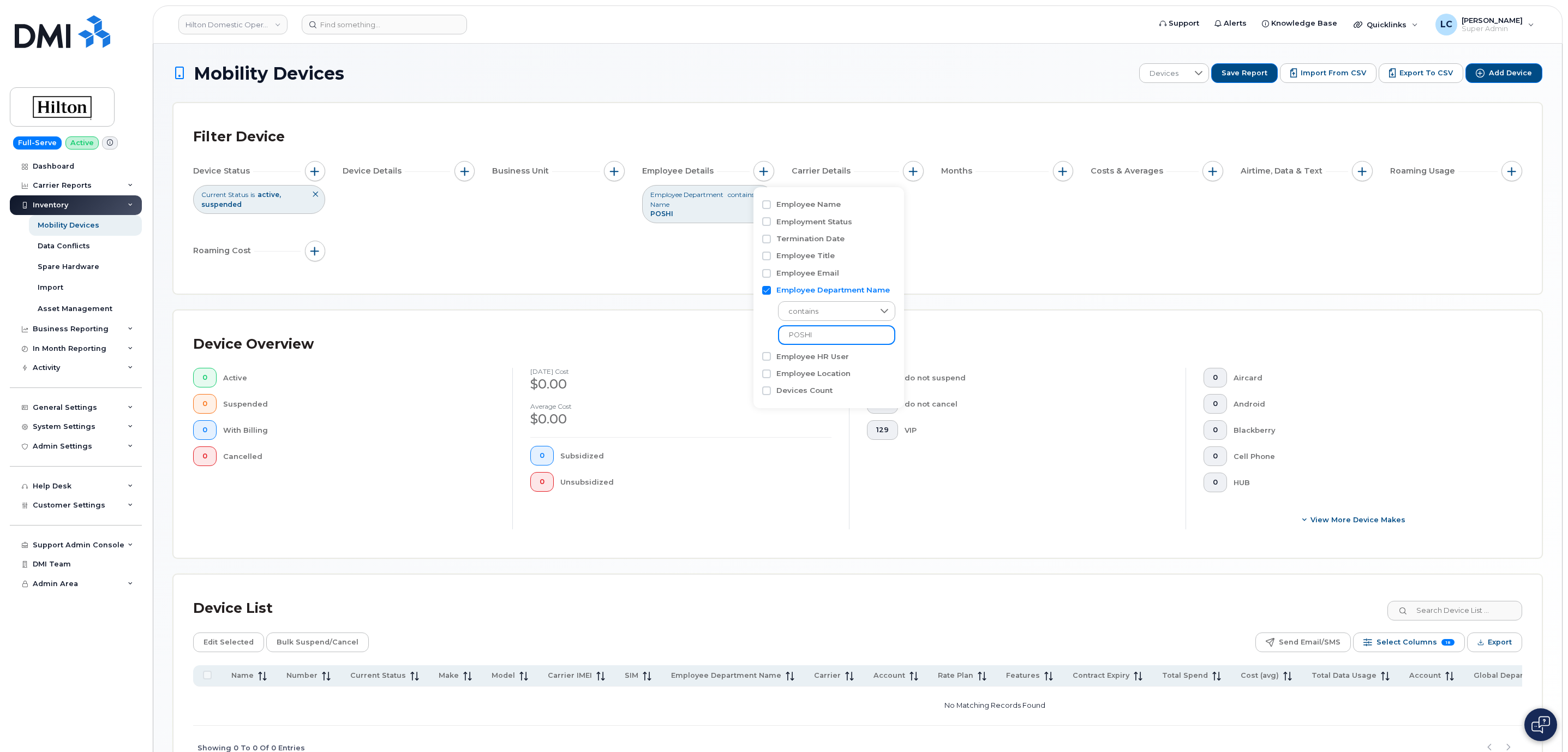
drag, startPoint x: 849, startPoint y: 336, endPoint x: 780, endPoint y: 336, distance: 69.0
click at [780, 336] on input "POSHI" at bounding box center [836, 335] width 117 height 20
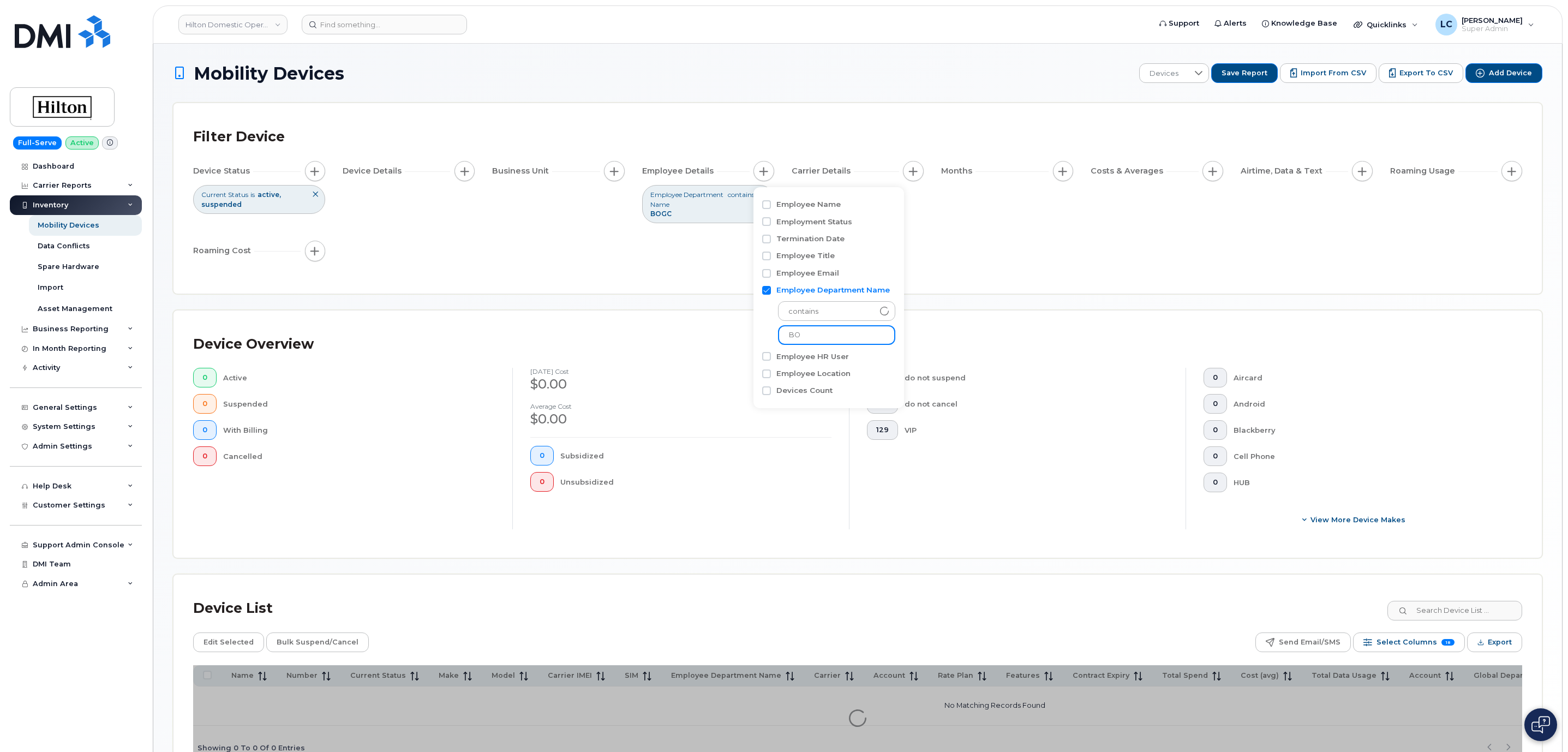
type input "B"
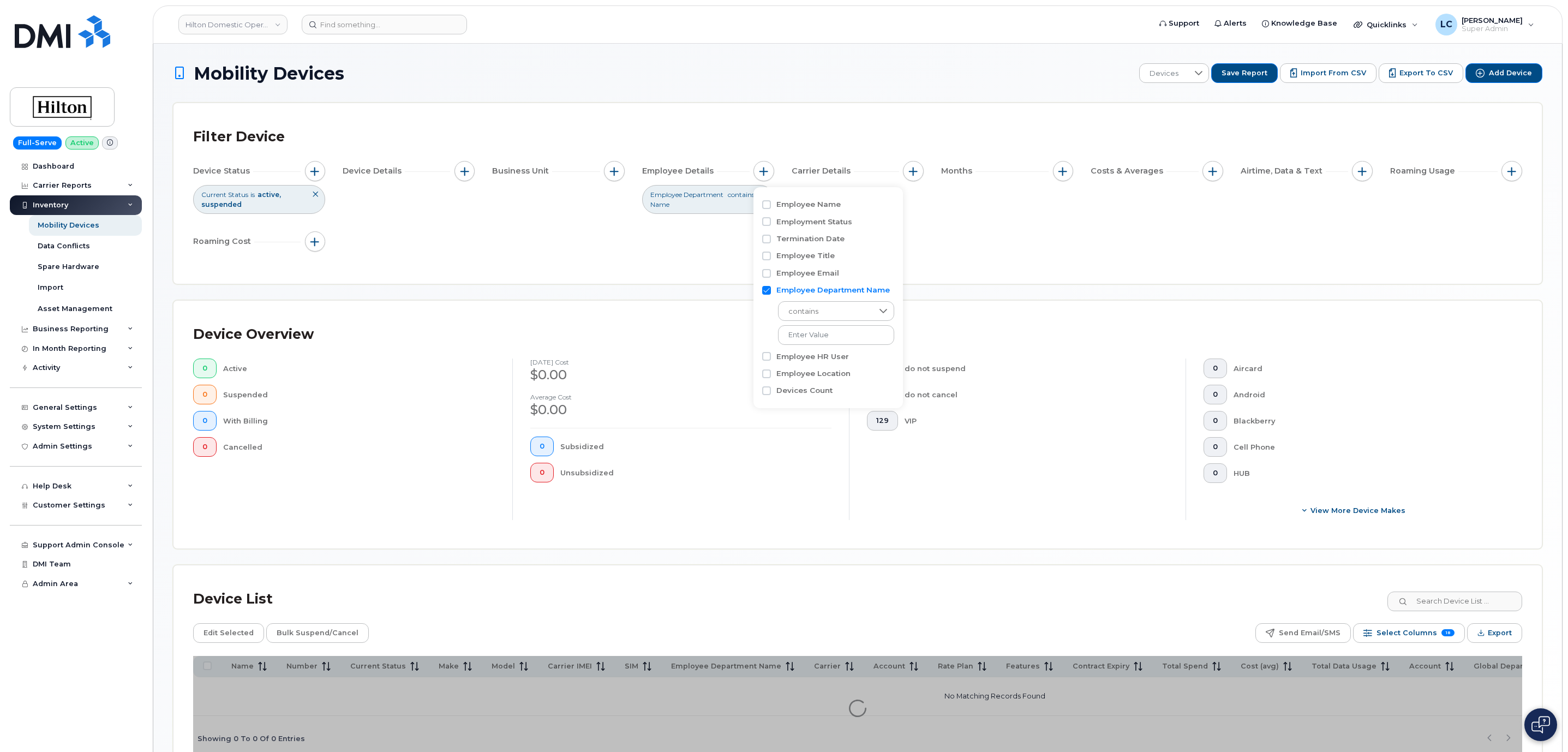
click at [663, 284] on div "Filter Device Device Status Current Status is active suspended Device Details B…" at bounding box center [857, 193] width 1368 height 180
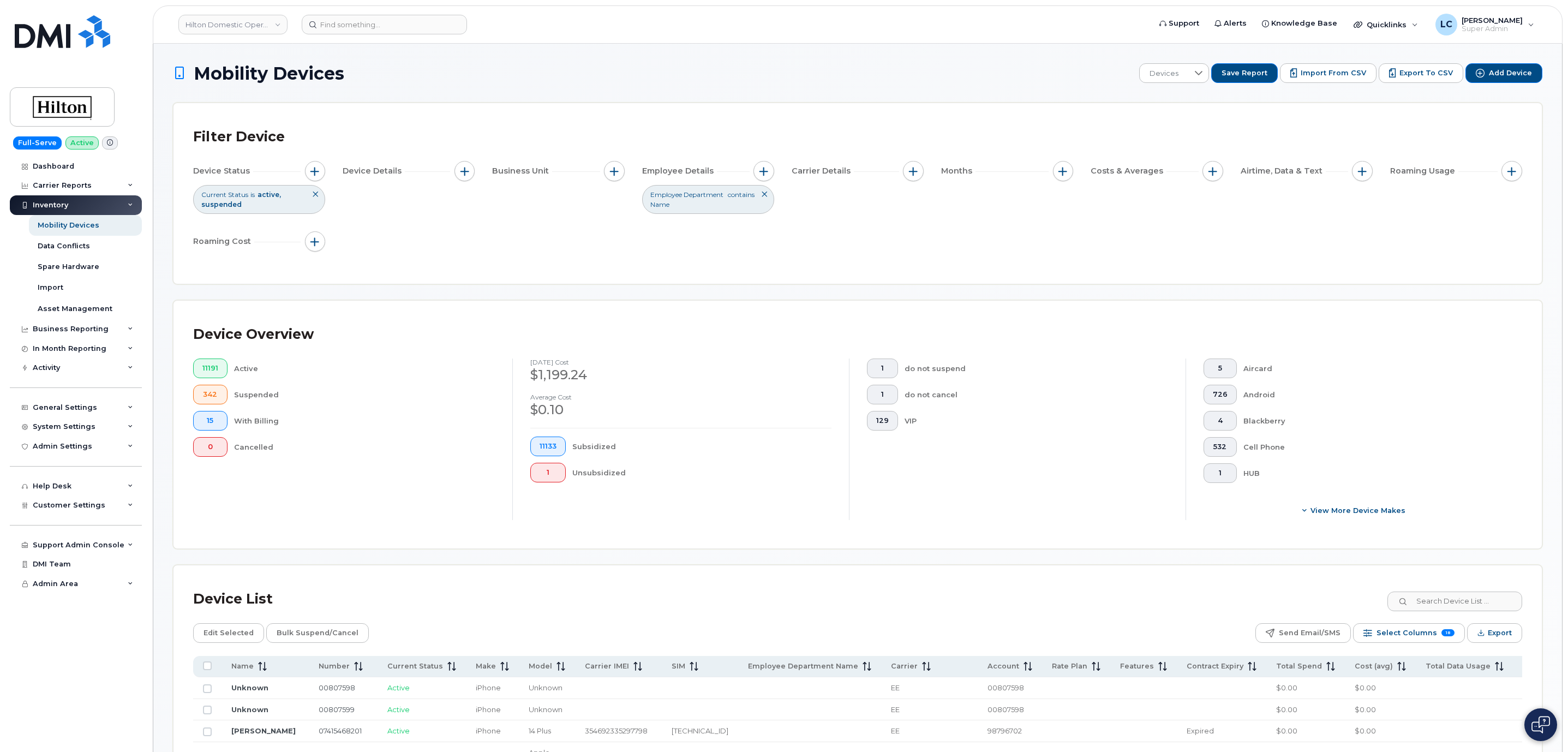
click at [263, 28] on link "Hilton Domestic Operating Company Inc" at bounding box center [232, 24] width 109 height 20
click at [266, 53] on input at bounding box center [260, 52] width 143 height 20
type input "Kiewit Corp"
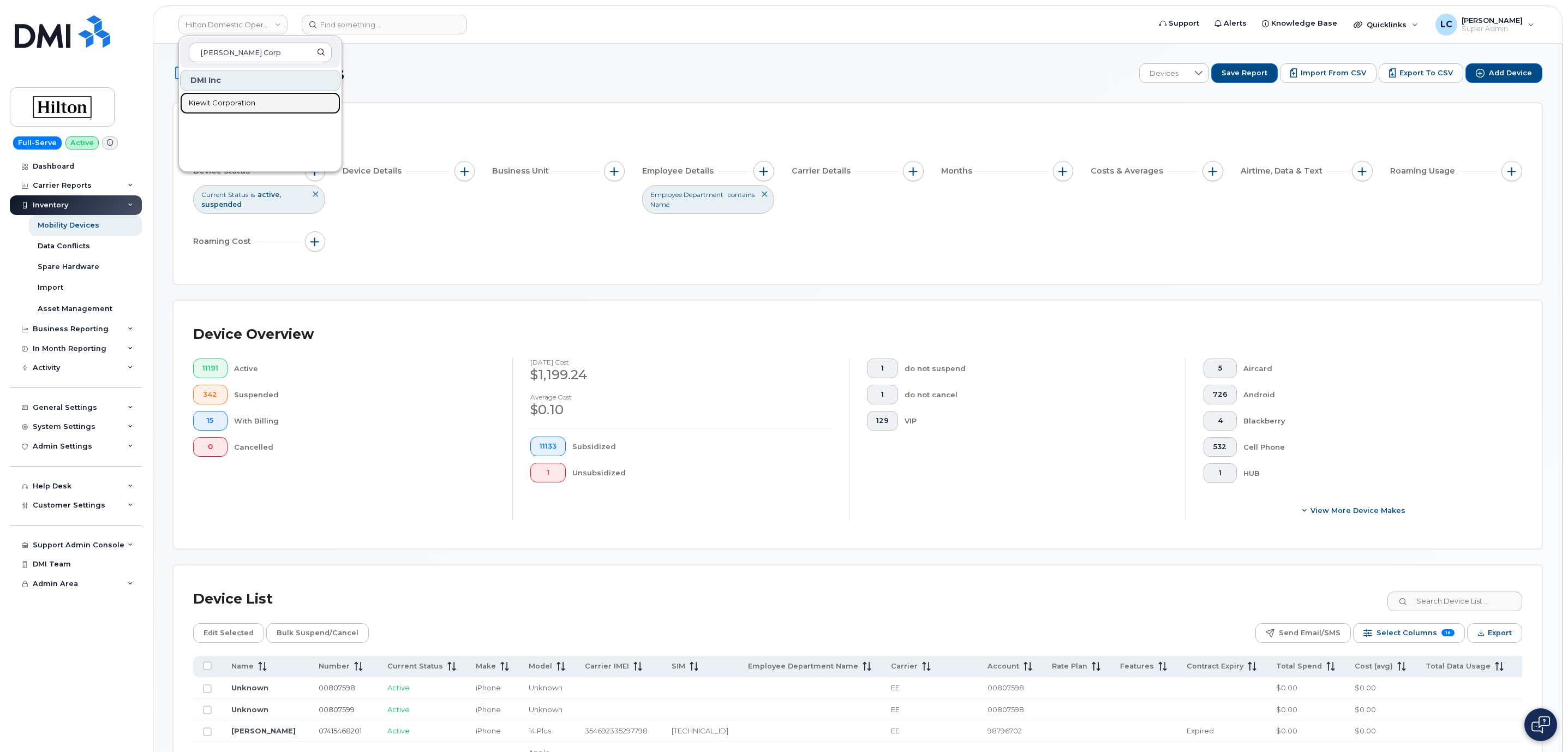
click at [275, 102] on link "Kiewit Corporation" at bounding box center [260, 103] width 160 height 22
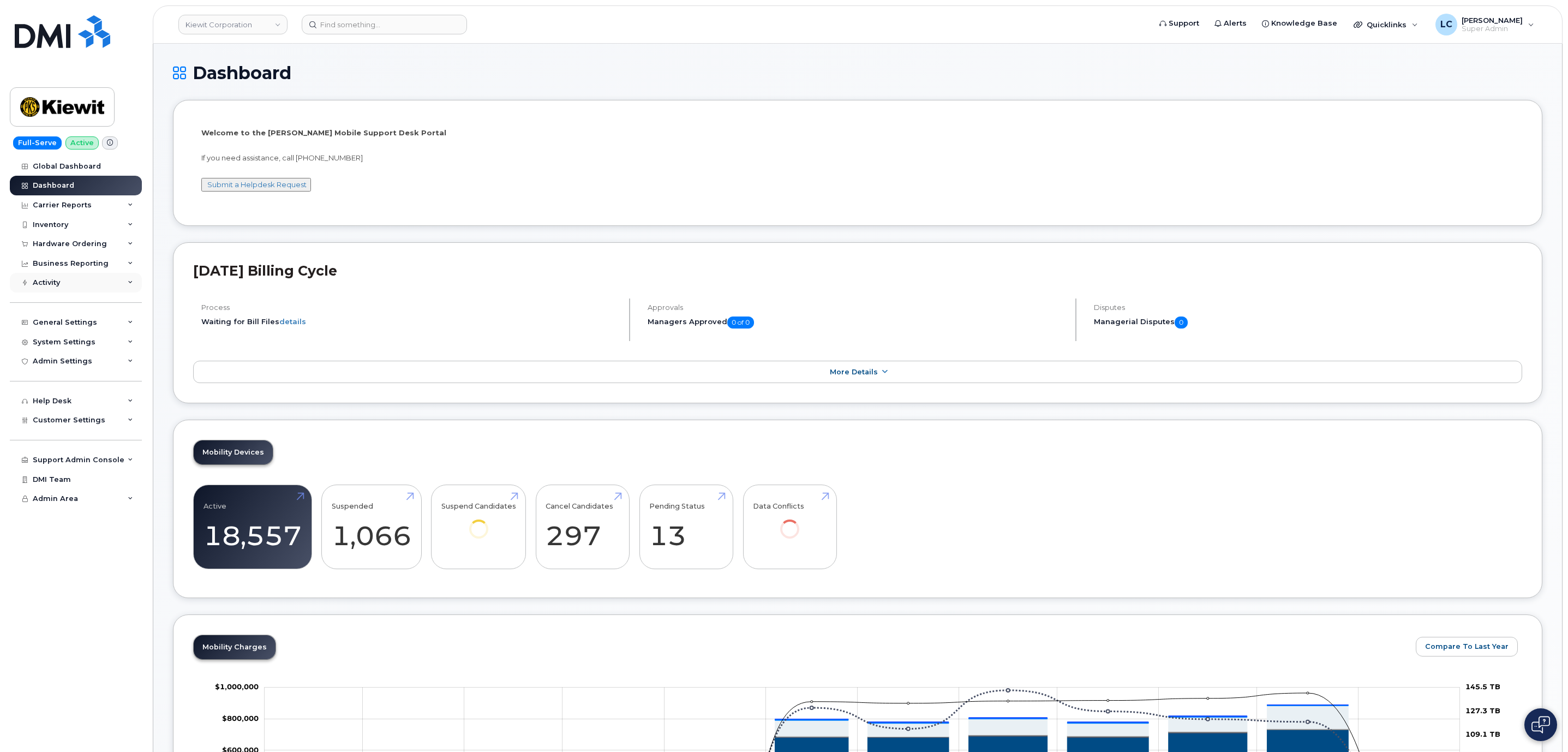
click at [128, 287] on div "Activity" at bounding box center [75, 283] width 132 height 20
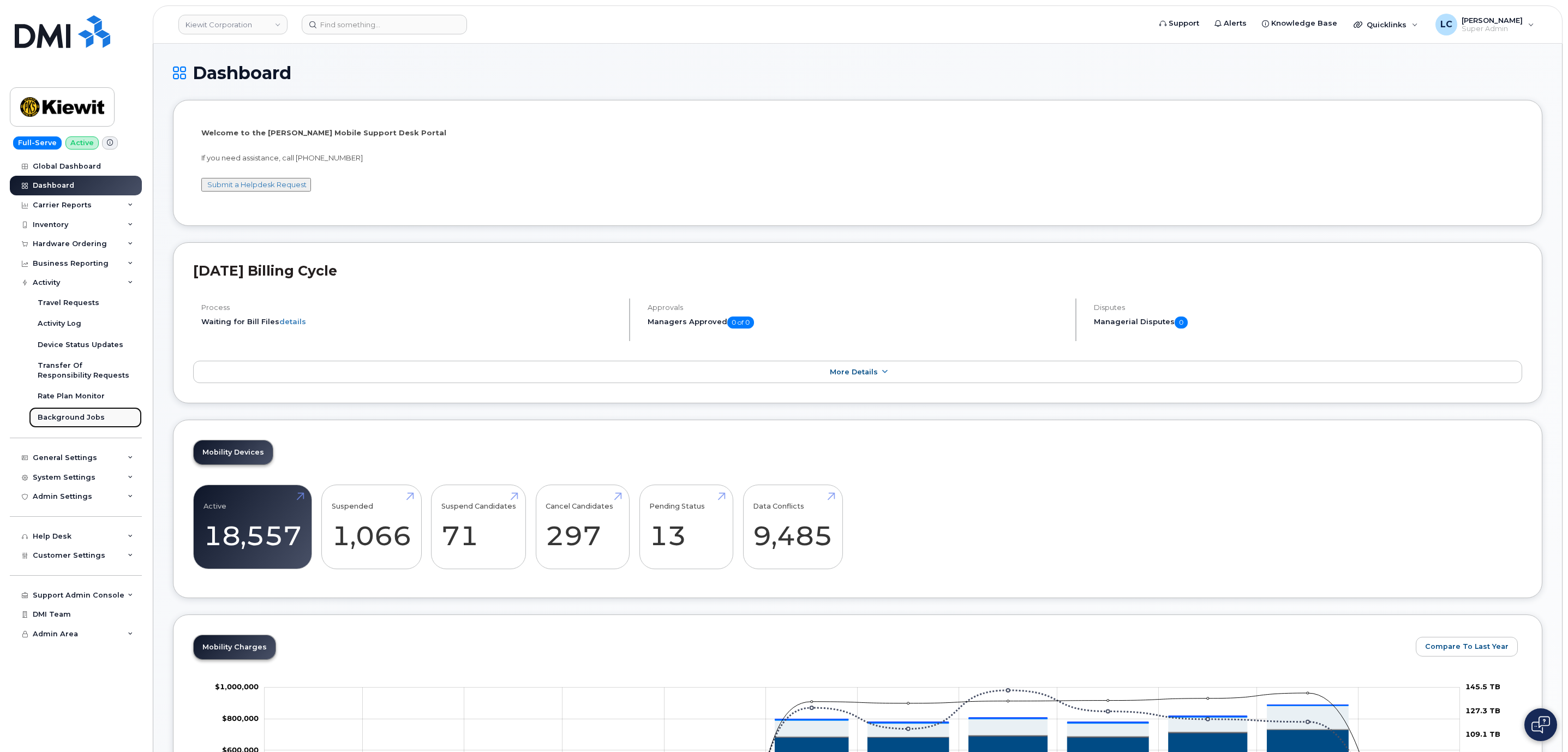
click at [84, 421] on div "Background Jobs" at bounding box center [71, 417] width 67 height 10
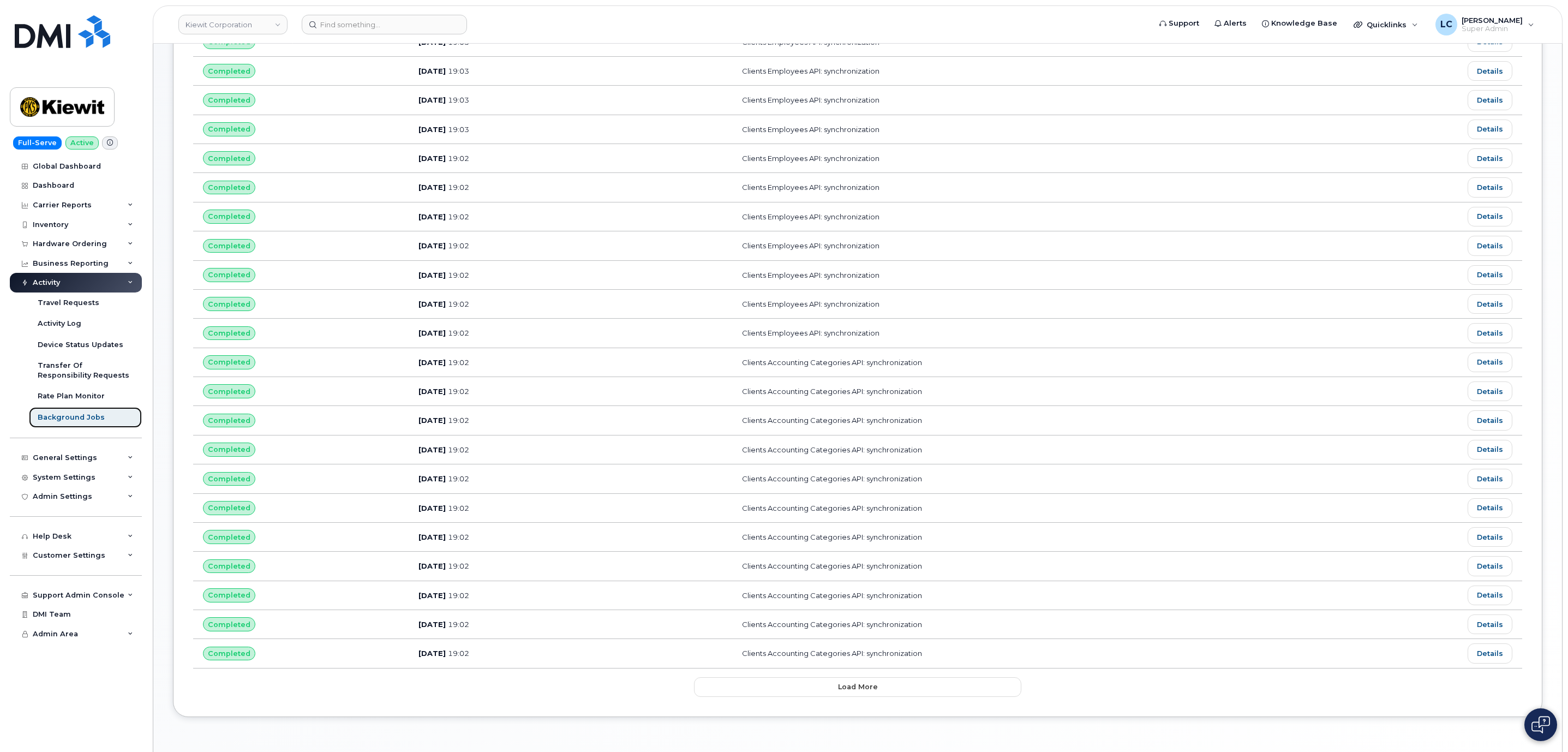
scroll to position [164, 0]
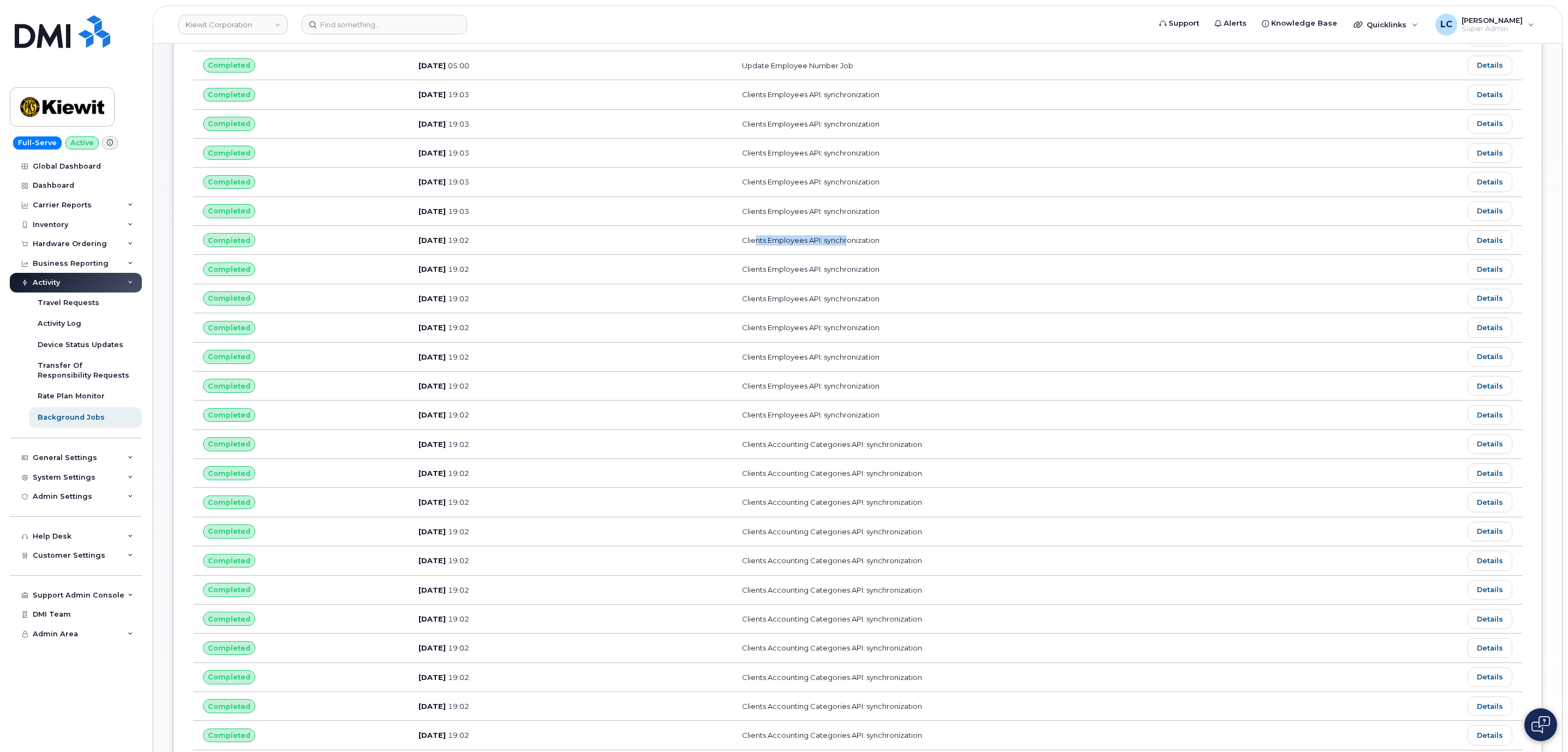
drag, startPoint x: 883, startPoint y: 246, endPoint x: 788, endPoint y: 248, distance: 95.0
click at [788, 248] on td "Clients Employees API: synchronization" at bounding box center [1031, 240] width 598 height 29
click at [1499, 277] on link "Details" at bounding box center [1489, 268] width 44 height 20
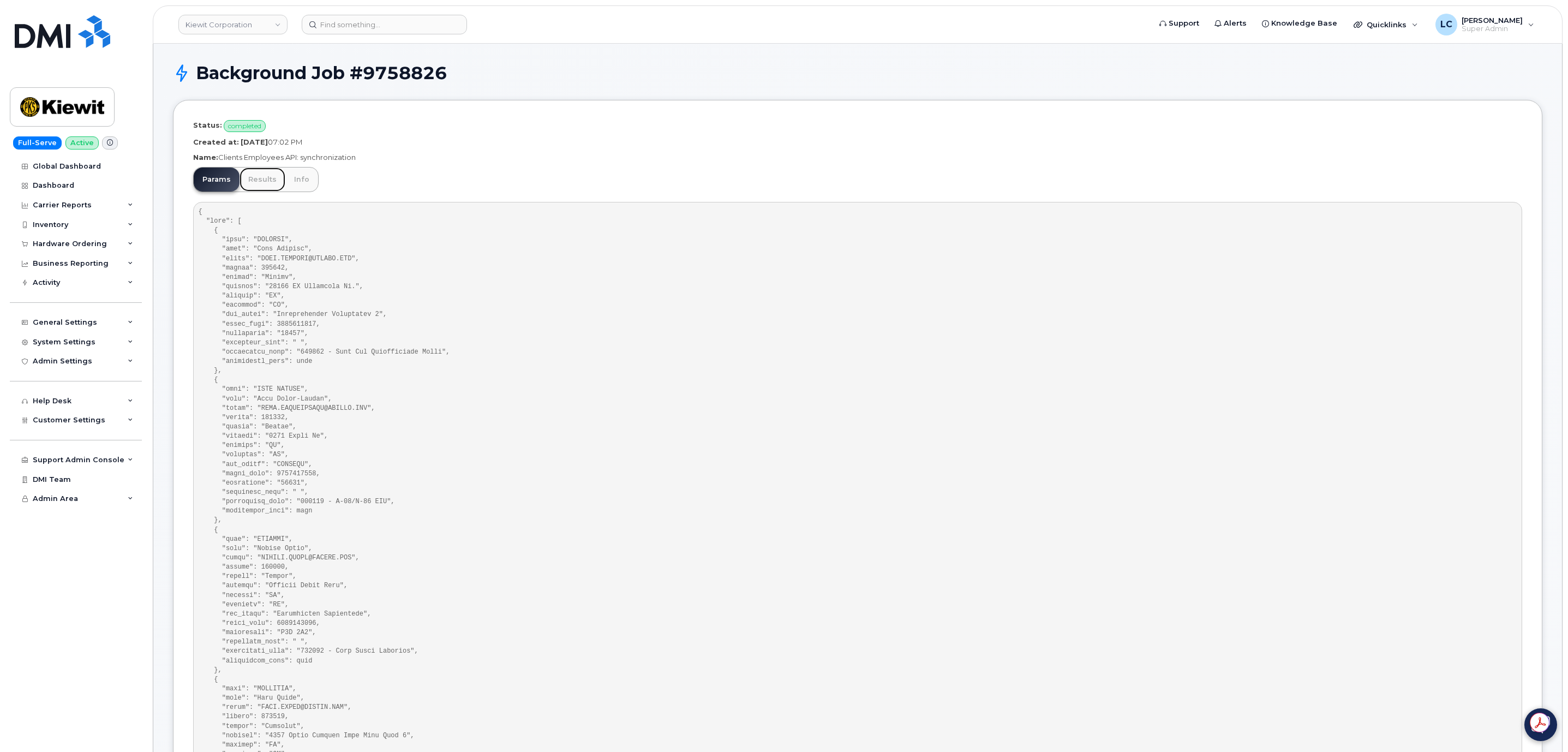
click at [269, 184] on link "Results" at bounding box center [262, 179] width 46 height 24
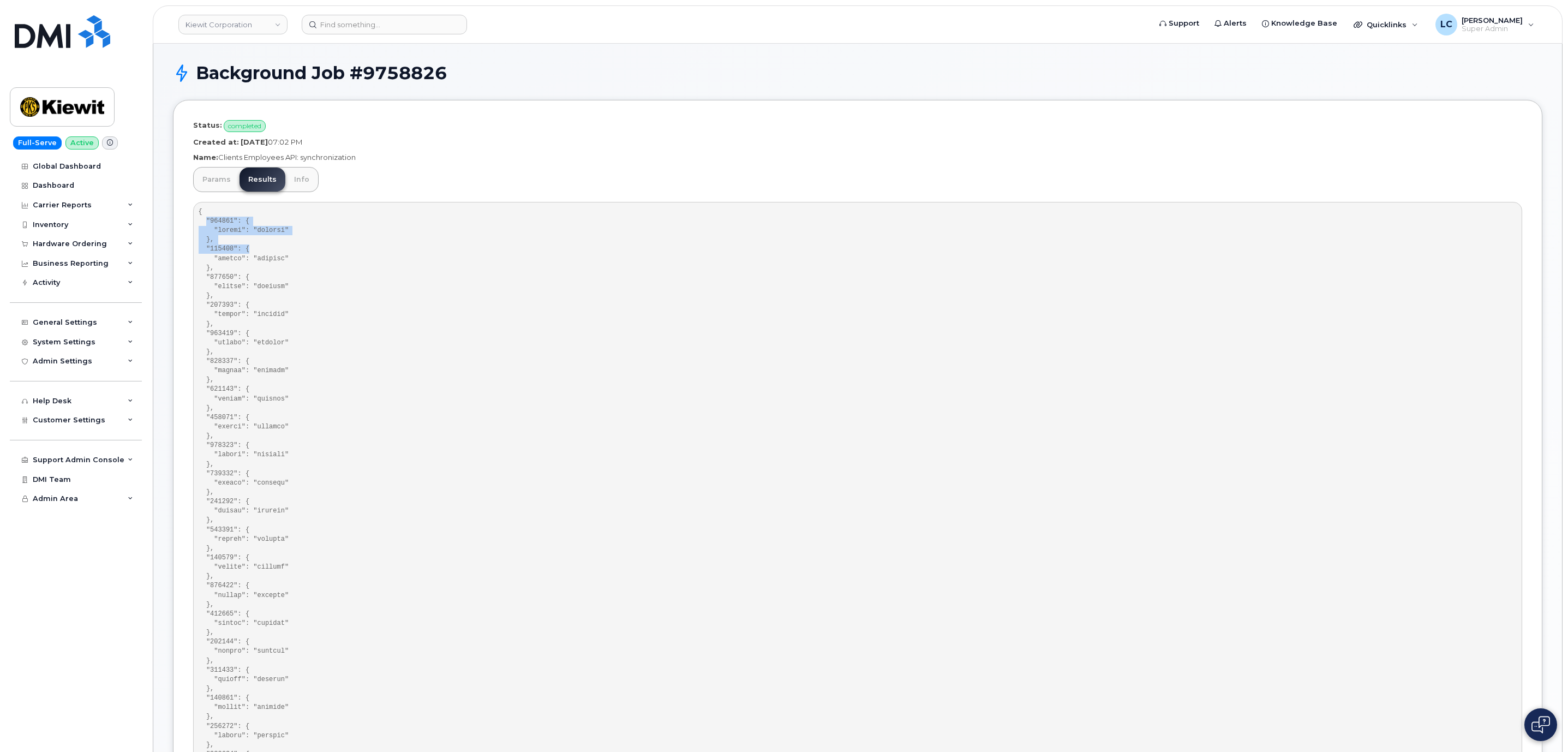
drag, startPoint x: 205, startPoint y: 223, endPoint x: 248, endPoint y: 238, distance: 45.5
click at [104, 291] on div "Activity" at bounding box center [75, 283] width 132 height 20
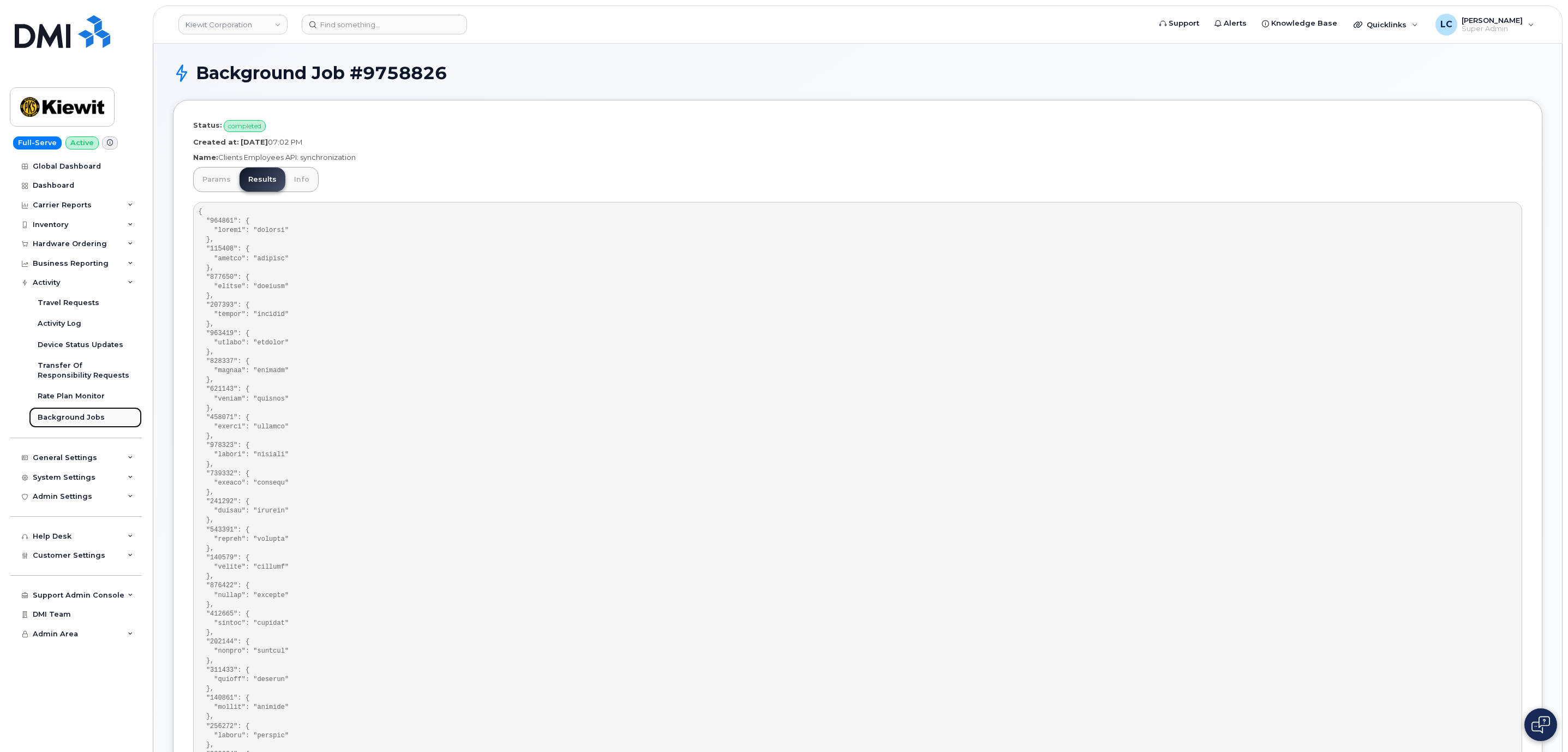
click at [84, 421] on div "Background Jobs" at bounding box center [71, 417] width 67 height 10
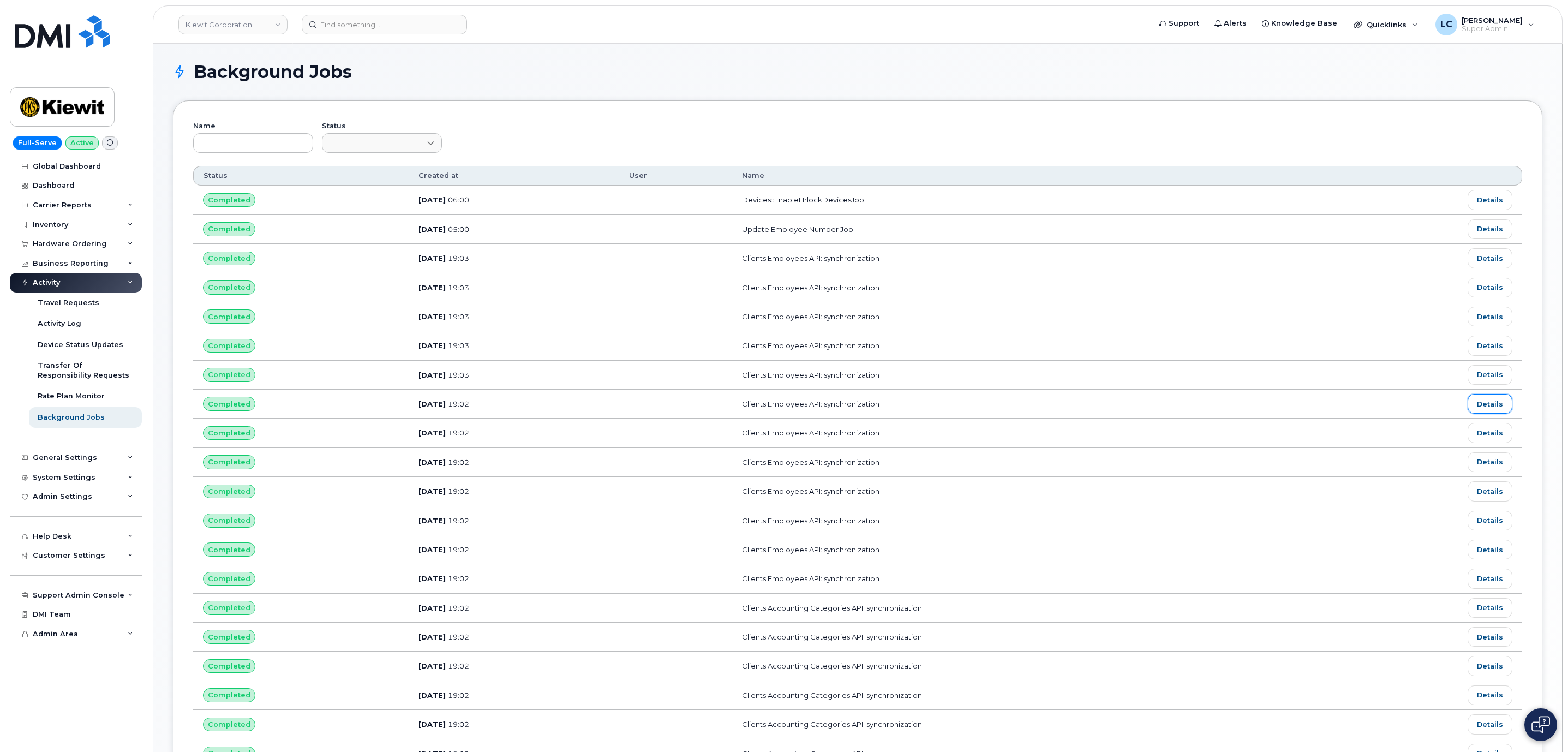
click at [1492, 406] on link "Details" at bounding box center [1489, 404] width 44 height 20
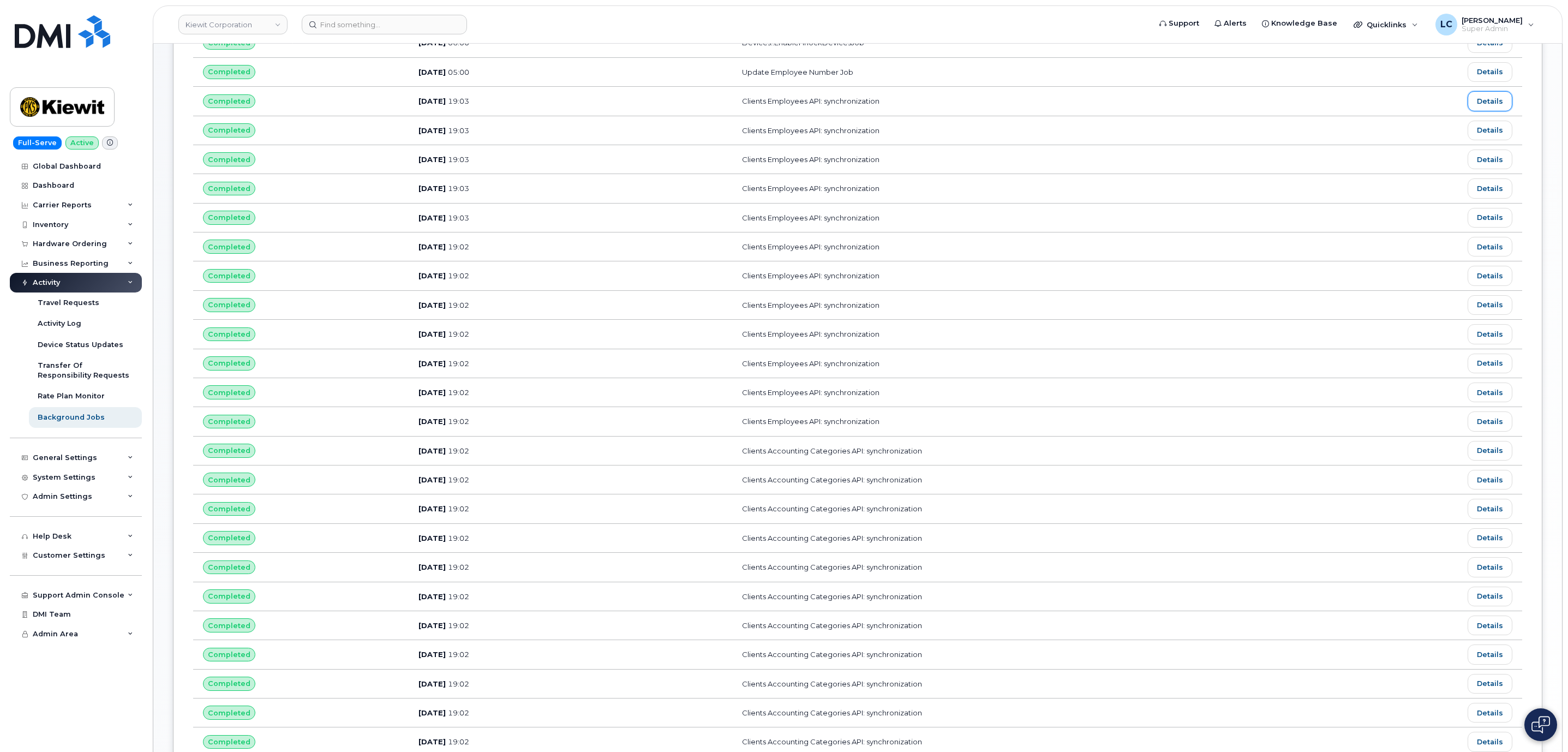
scroll to position [164, 0]
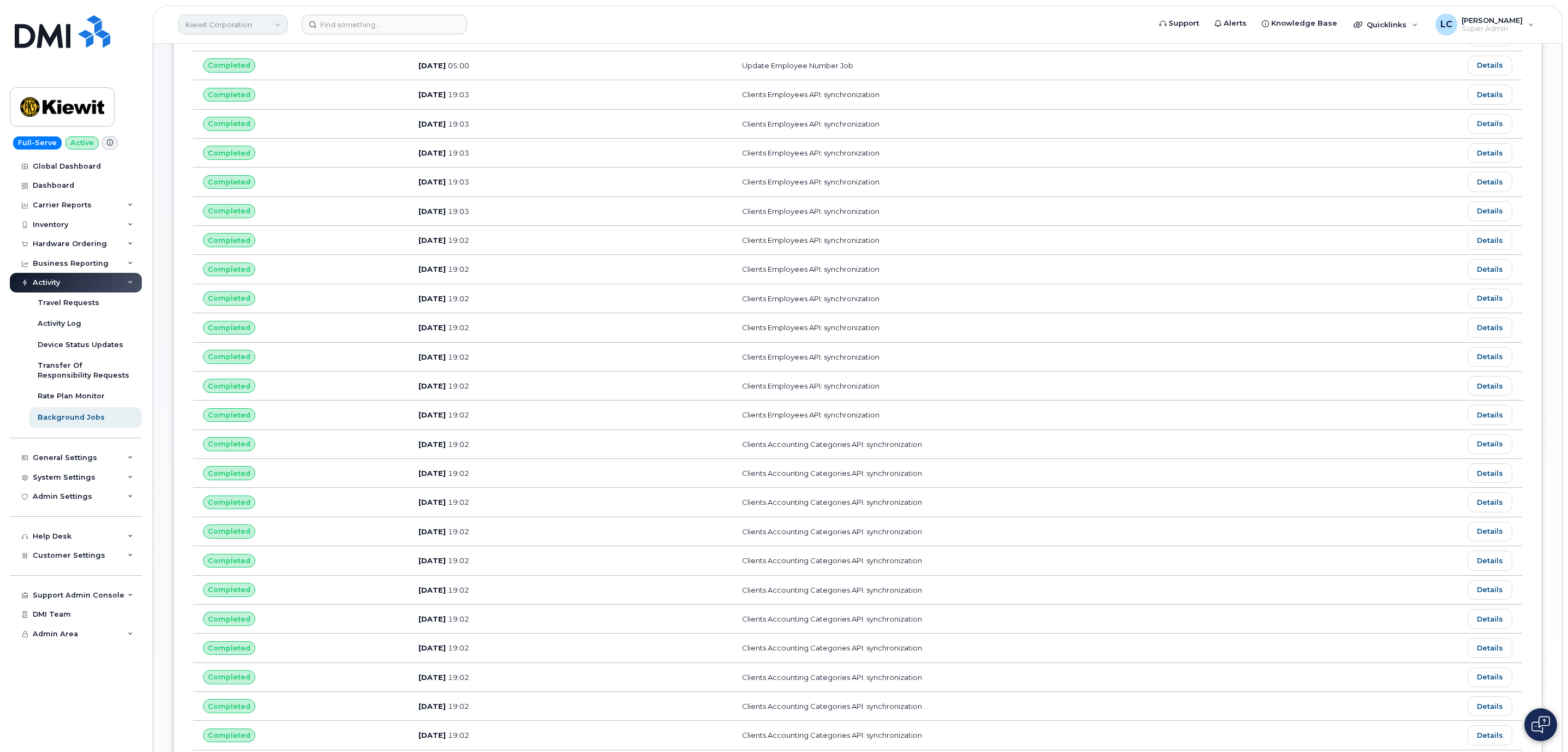
click at [267, 24] on link "Kiewit Corporation" at bounding box center [232, 24] width 109 height 20
click at [250, 51] on input at bounding box center [260, 52] width 143 height 20
type input "Amal"
click at [282, 102] on span "Amalgamated Mining Group" at bounding box center [239, 103] width 100 height 11
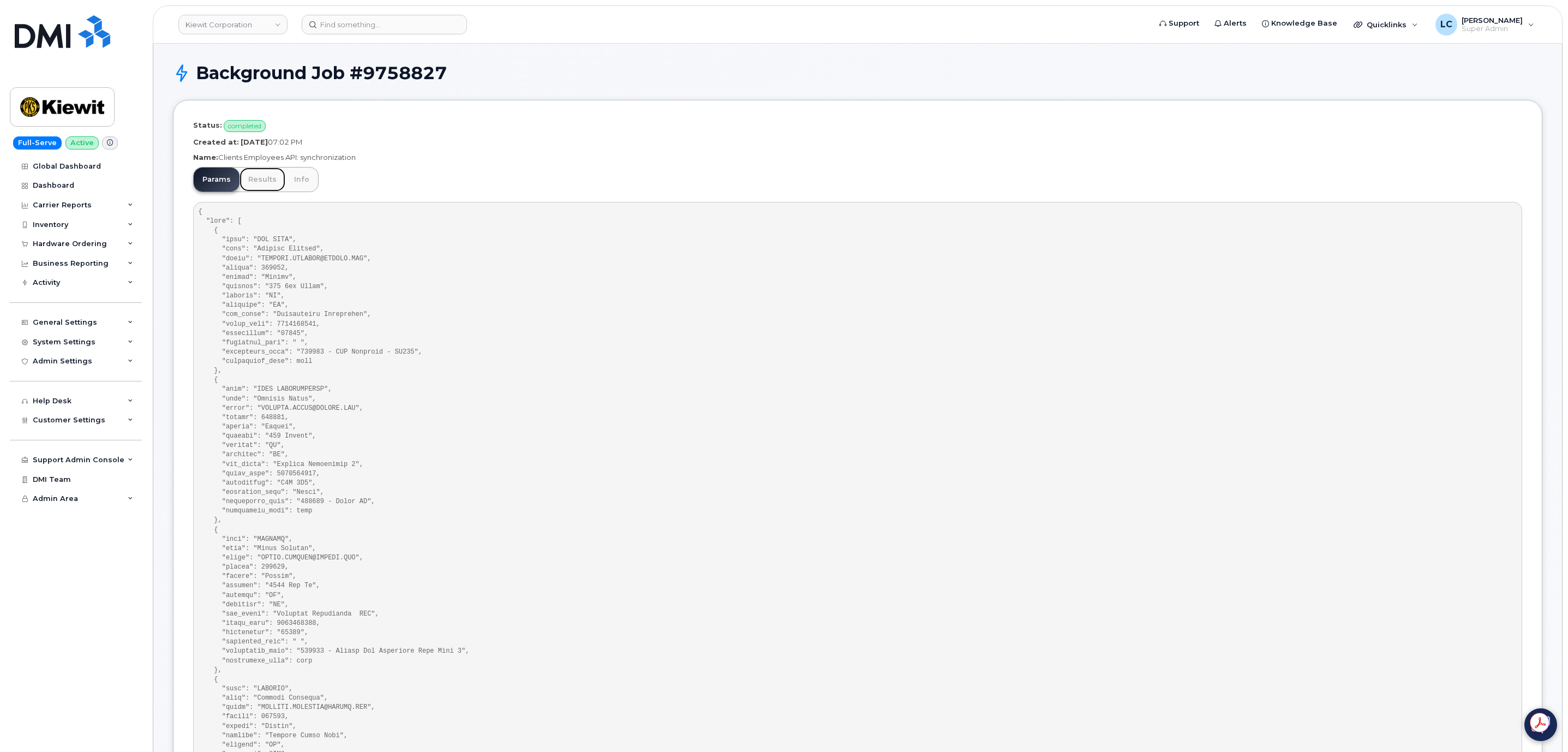
click at [254, 177] on link "Results" at bounding box center [262, 179] width 46 height 24
click at [263, 180] on link "Results" at bounding box center [262, 179] width 46 height 24
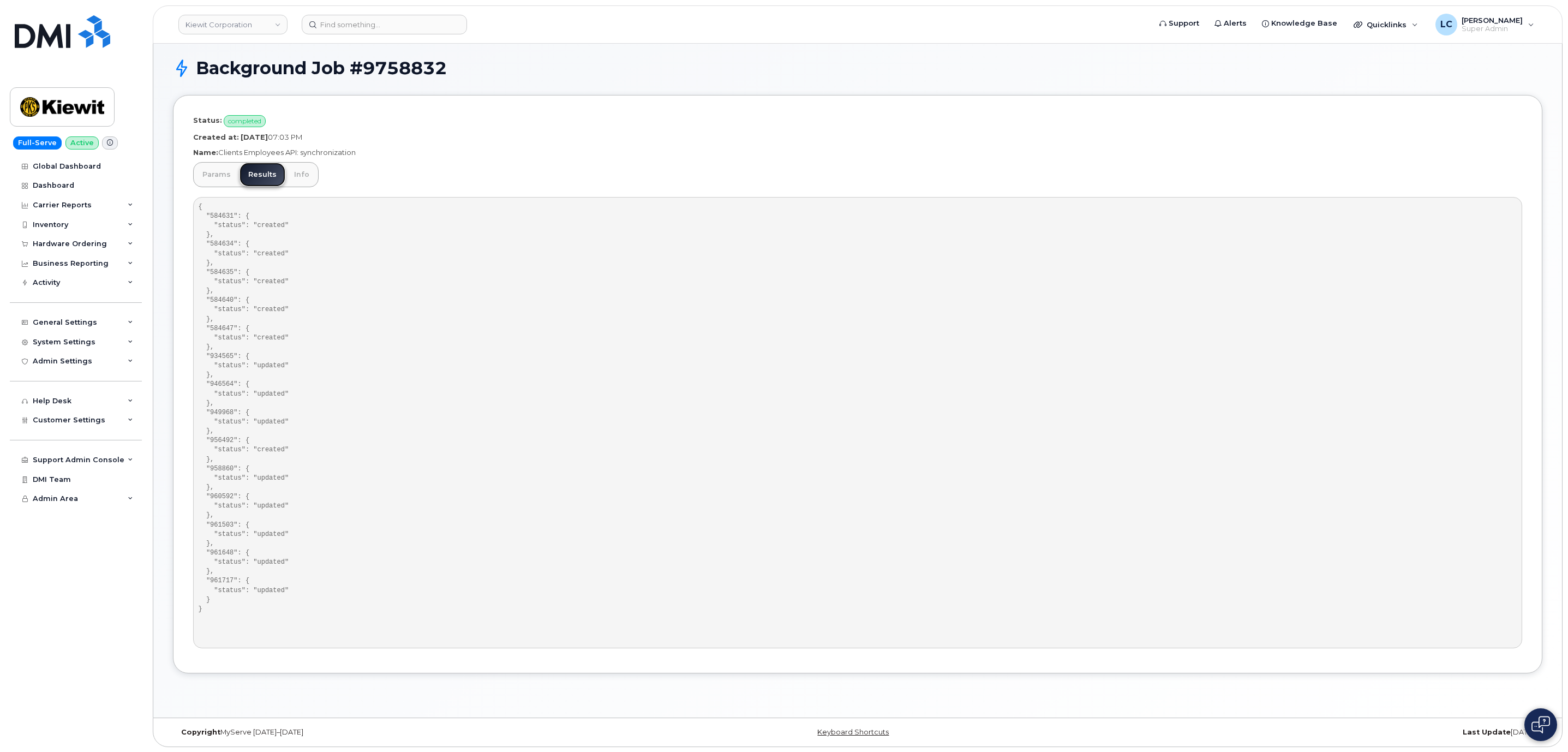
scroll to position [5, 0]
click at [216, 221] on pre "{ "584631": { "status": "created" }, "584634": { "status": "created" }, "584635…" at bounding box center [858, 422] width 1329 height 451
click at [223, 218] on pre "{ "584631": { "status": "created" }, "584634": { "status": "created" }, "584635…" at bounding box center [858, 422] width 1329 height 451
click at [227, 246] on pre "{ "584631": { "status": "created" }, "584634": { "status": "created" }, "584635…" at bounding box center [858, 422] width 1329 height 451
click at [223, 275] on pre "{ "584631": { "status": "created" }, "584634": { "status": "created" }, "584635…" at bounding box center [858, 422] width 1329 height 451
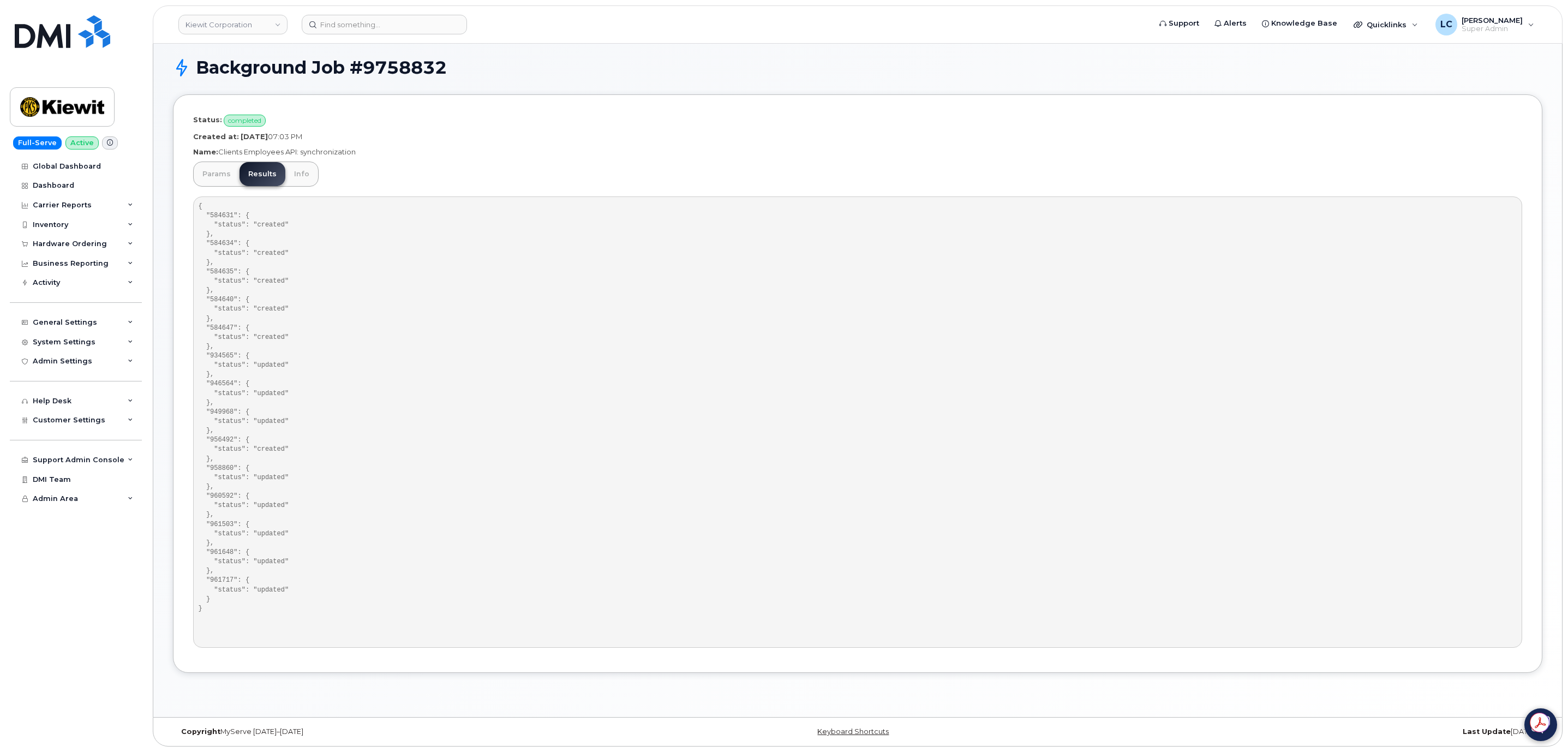
click at [223, 308] on pre "{ "584631": { "status": "created" }, "584634": { "status": "created" }, "584635…" at bounding box center [858, 422] width 1329 height 451
click at [225, 323] on pre "{ "584631": { "status": "created" }, "584634": { "status": "created" }, "584635…" at bounding box center [858, 422] width 1329 height 451
click at [222, 357] on pre "{ "584631": { "status": "created" }, "584634": { "status": "created" }, "584635…" at bounding box center [858, 422] width 1329 height 451
click at [223, 383] on pre "{ "584631": { "status": "created" }, "584634": { "status": "created" }, "584635…" at bounding box center [858, 422] width 1329 height 451
click at [223, 415] on pre "{ "584631": { "status": "created" }, "584634": { "status": "created" }, "584635…" at bounding box center [858, 422] width 1329 height 451
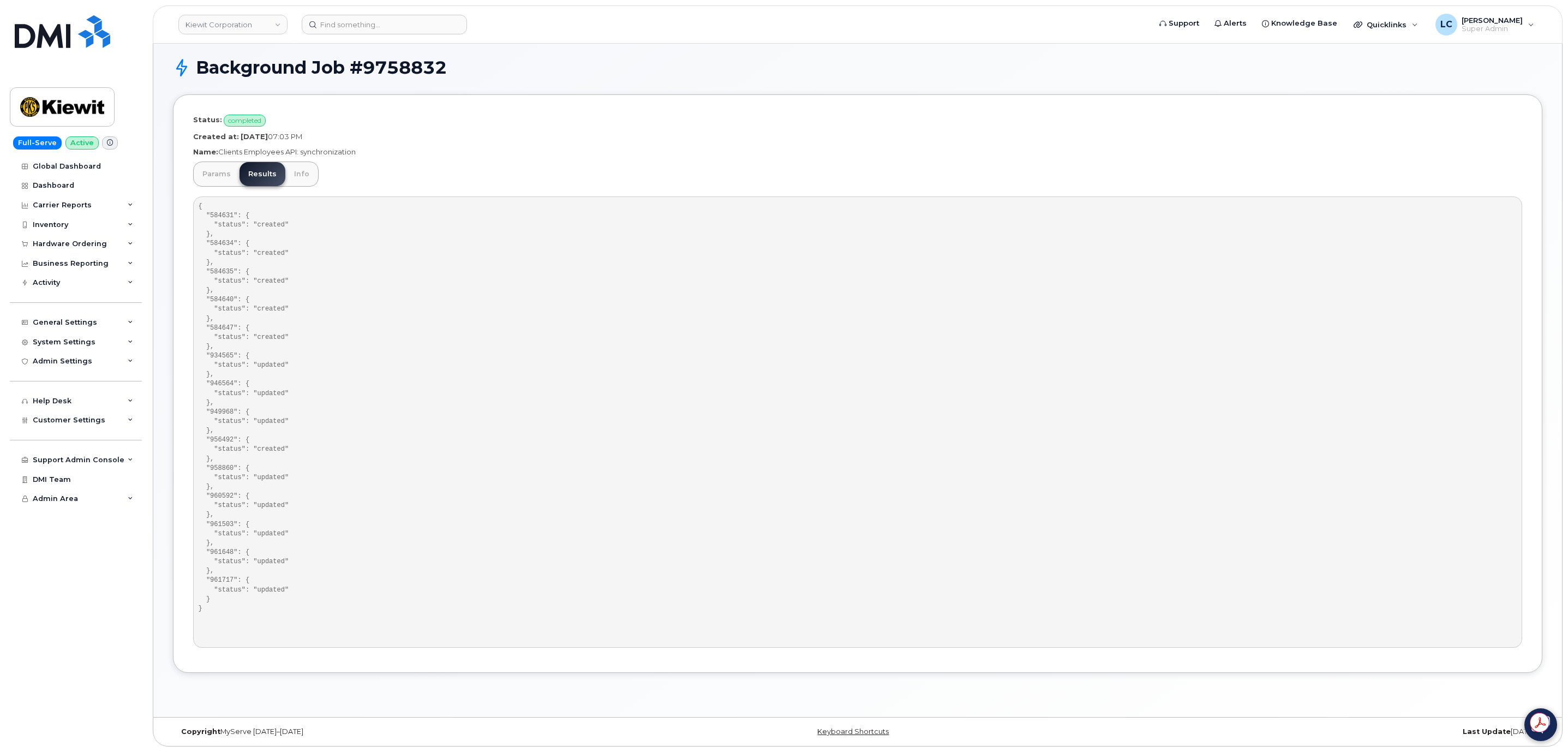
click at [223, 445] on pre "{ "584631": { "status": "created" }, "584634": { "status": "created" }, "584635…" at bounding box center [858, 422] width 1329 height 451
click at [223, 469] on pre "{ "584631": { "status": "created" }, "584634": { "status": "created" }, "584635…" at bounding box center [858, 422] width 1329 height 451
click at [229, 496] on pre "{ "584631": { "status": "created" }, "584634": { "status": "created" }, "584635…" at bounding box center [858, 422] width 1329 height 451
click at [225, 523] on pre "{ "584631": { "status": "created" }, "584634": { "status": "created" }, "584635…" at bounding box center [858, 422] width 1329 height 451
click at [231, 552] on pre "{ "584631": { "status": "created" }, "584634": { "status": "created" }, "584635…" at bounding box center [858, 422] width 1329 height 451
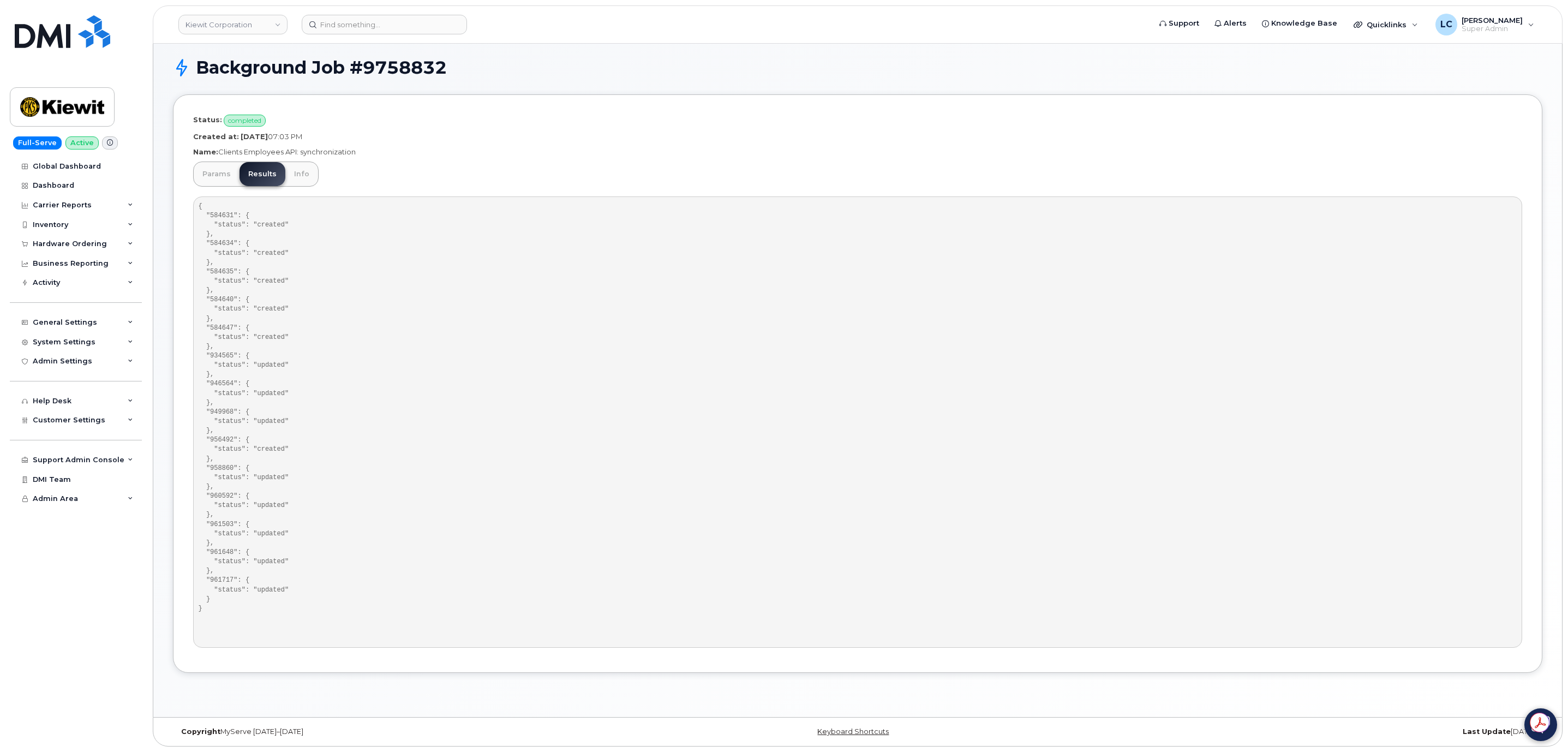
click at [231, 579] on pre "{ "584631": { "status": "created" }, "584634": { "status": "created" }, "584635…" at bounding box center [858, 422] width 1329 height 451
click at [208, 171] on link "Params" at bounding box center [216, 174] width 46 height 24
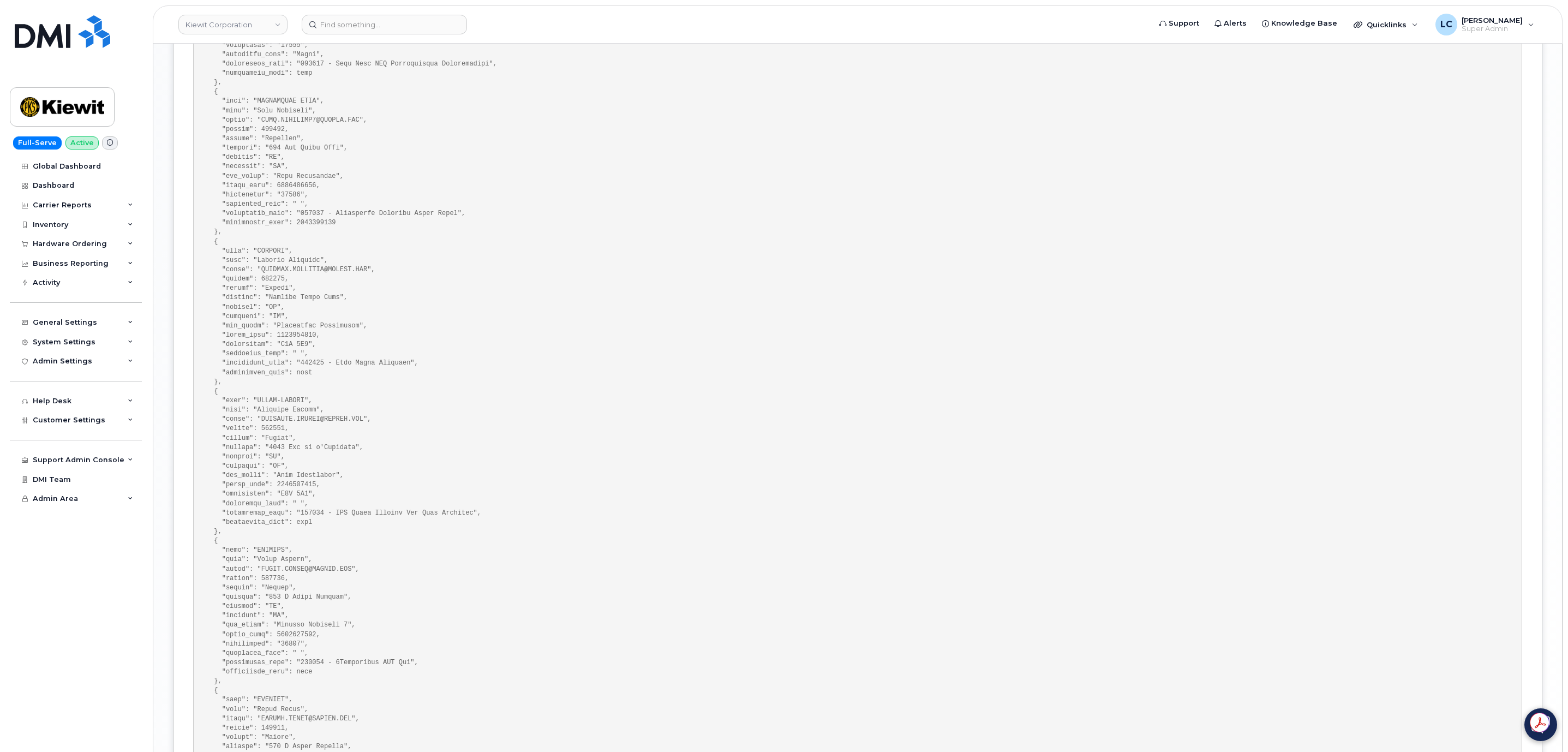
scroll to position [1372, 0]
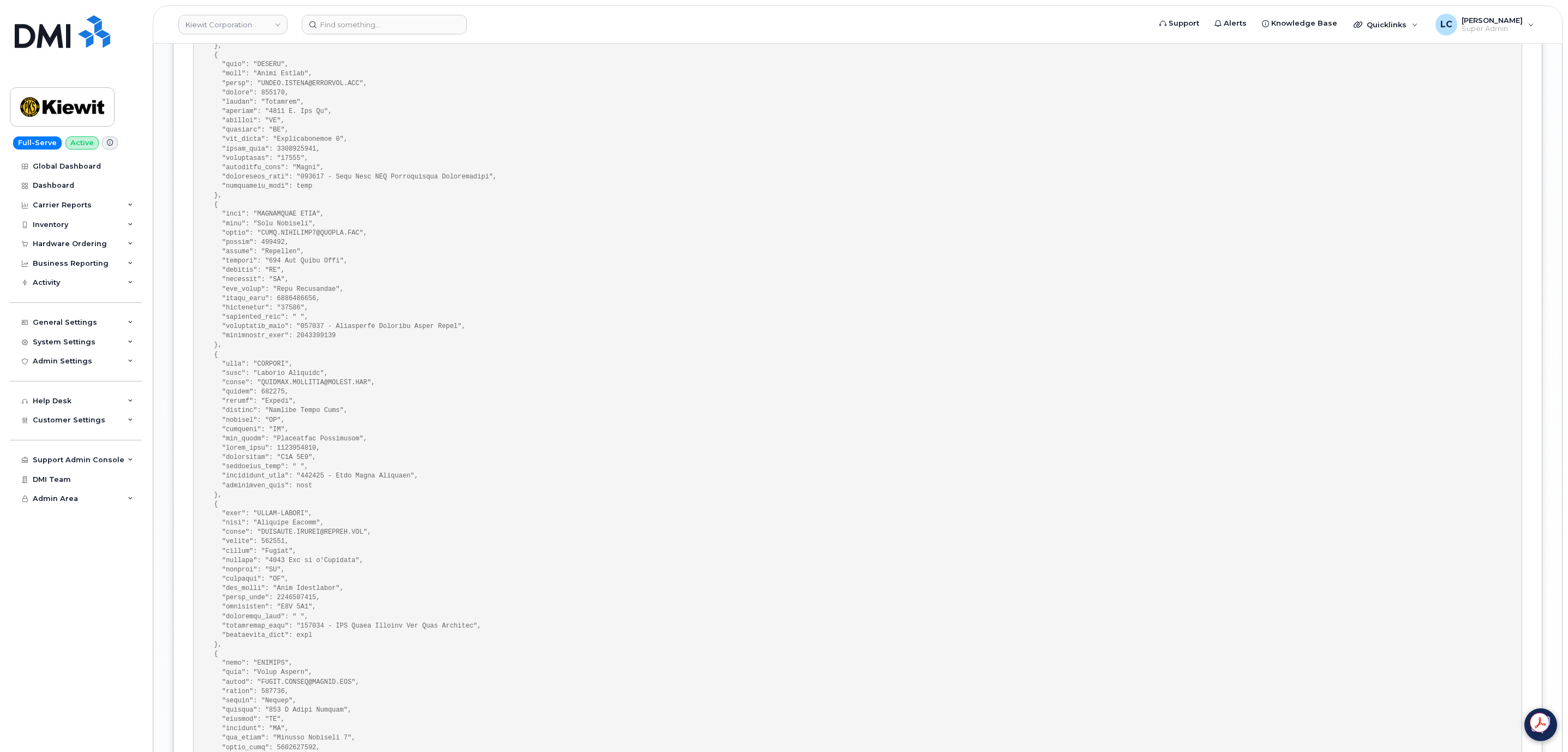
drag, startPoint x: 462, startPoint y: 0, endPoint x: 739, endPoint y: 44, distance: 280.5
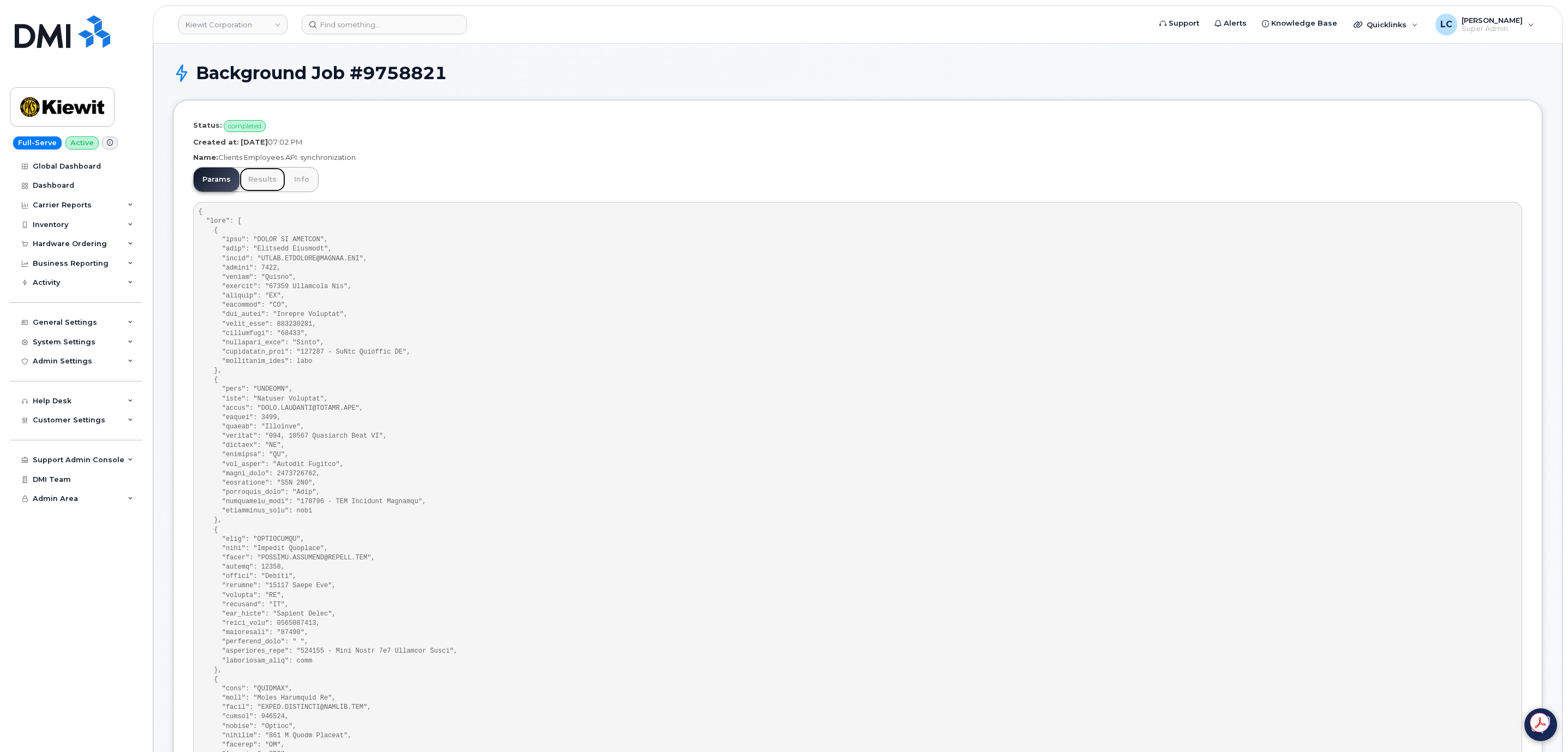
click at [251, 180] on link "Results" at bounding box center [262, 179] width 46 height 24
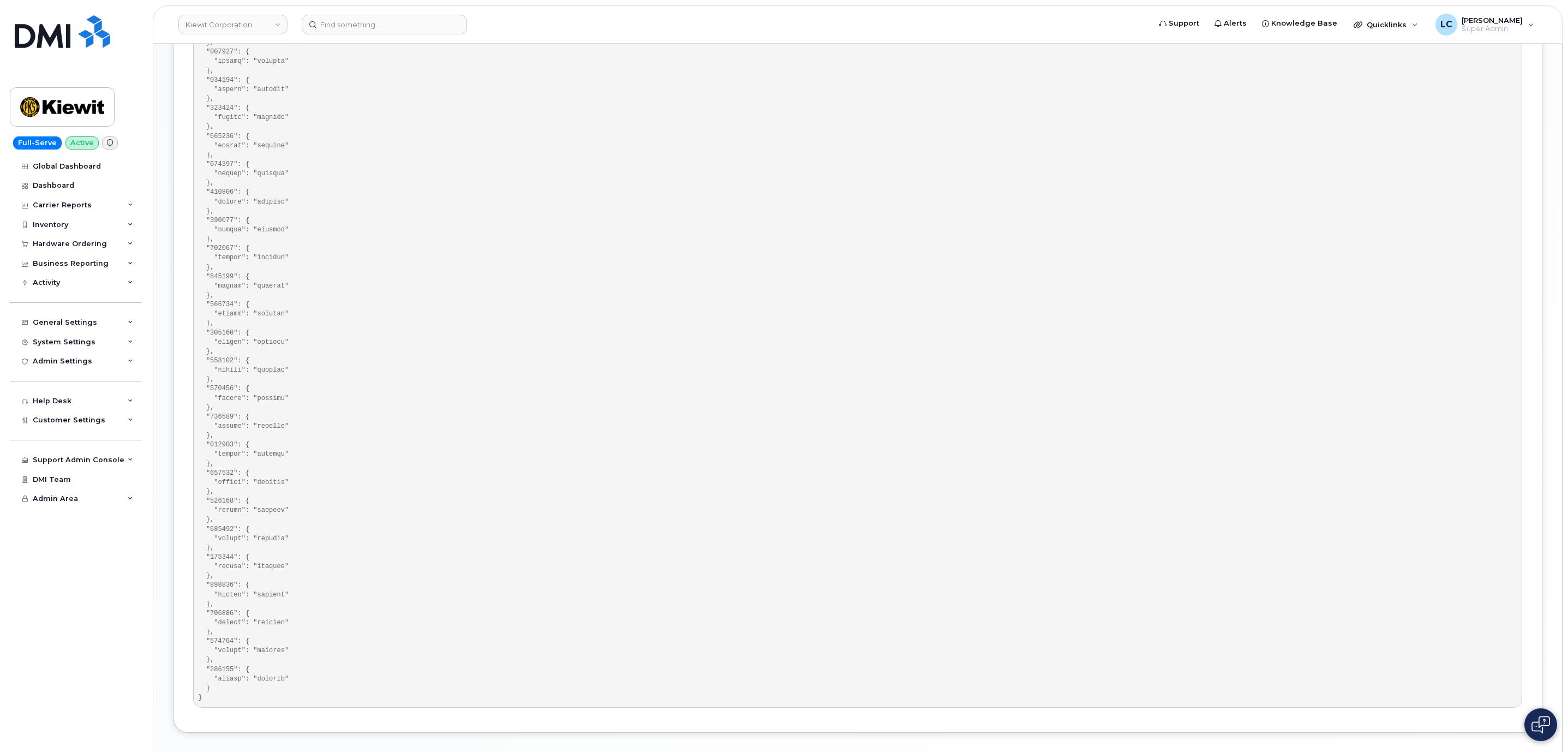
scroll to position [898, 0]
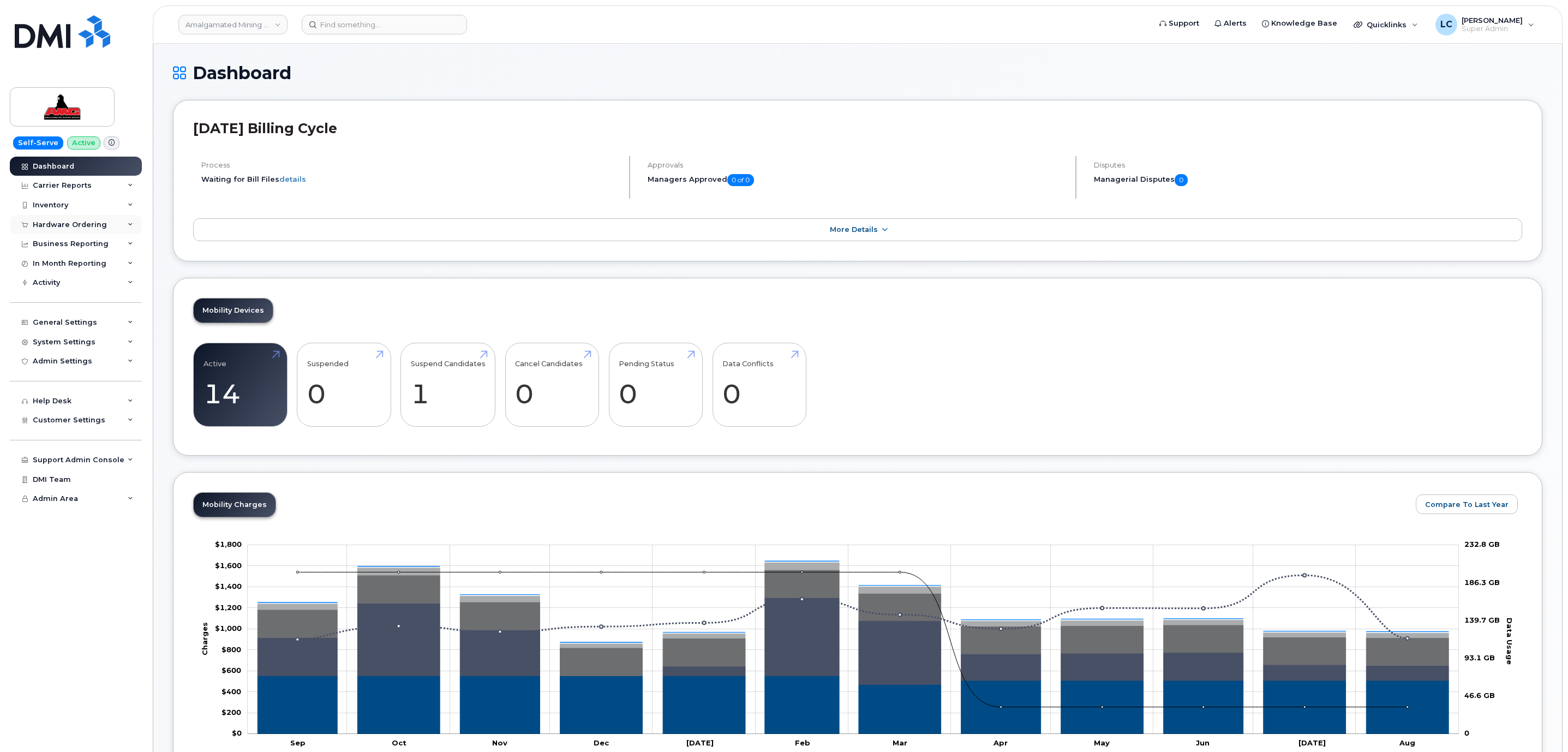
click at [106, 230] on div "Hardware Ordering" at bounding box center [75, 225] width 132 height 20
click at [74, 264] on link "Orders" at bounding box center [85, 265] width 113 height 21
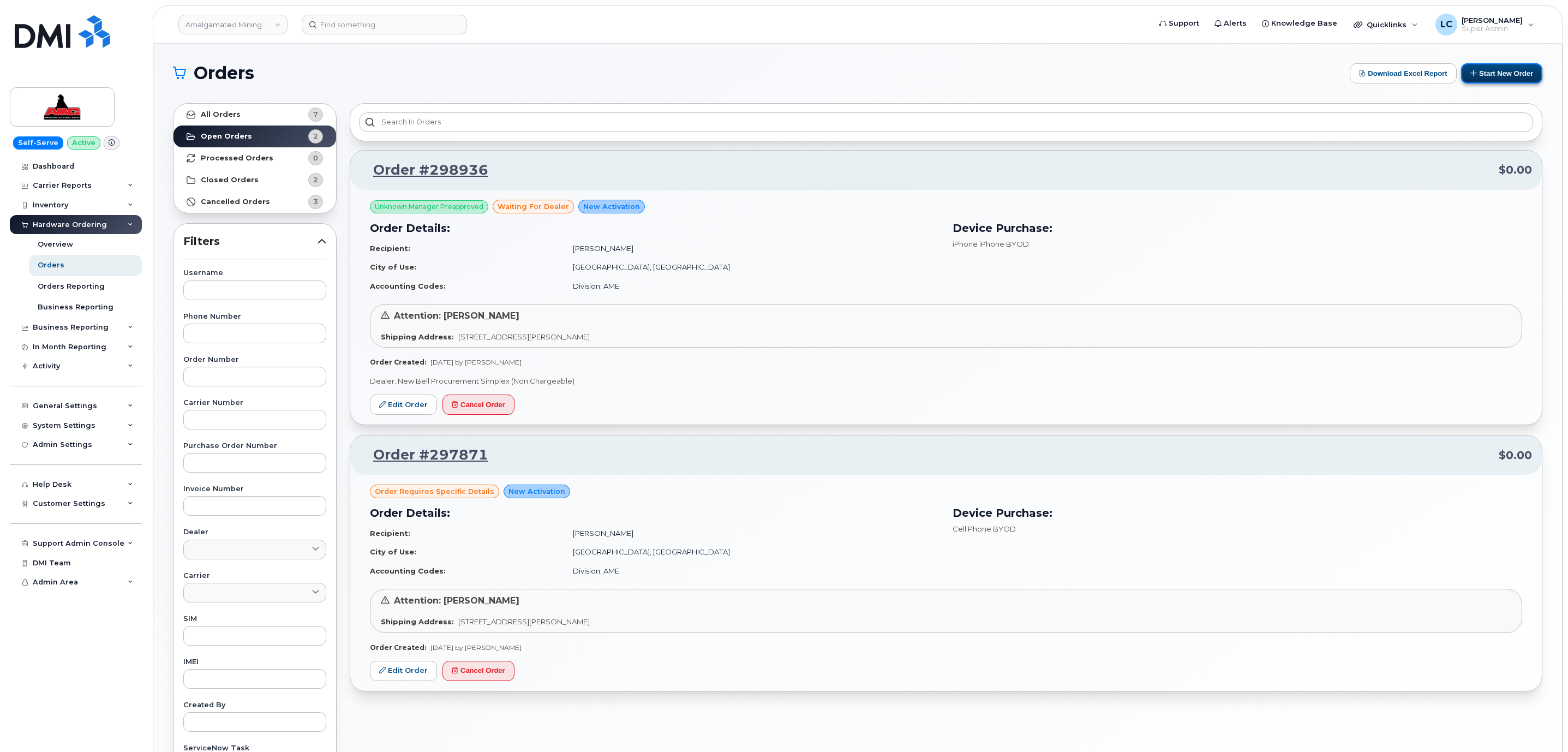
drag, startPoint x: 1487, startPoint y: 76, endPoint x: 1475, endPoint y: 77, distance: 12.0
click at [1487, 76] on button "Start New Order" at bounding box center [1502, 73] width 81 height 20
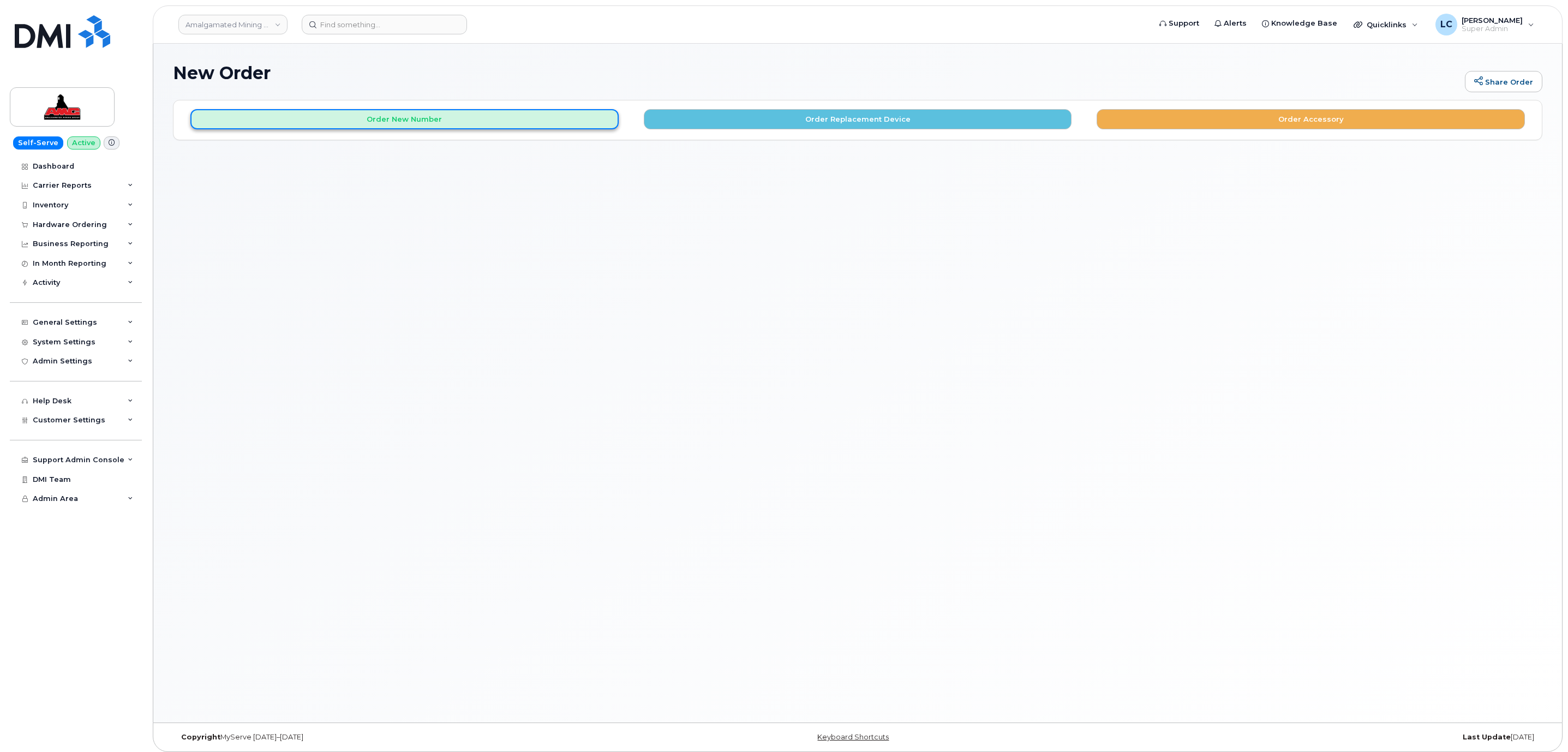
click at [456, 123] on button "Order New Number" at bounding box center [404, 118] width 428 height 20
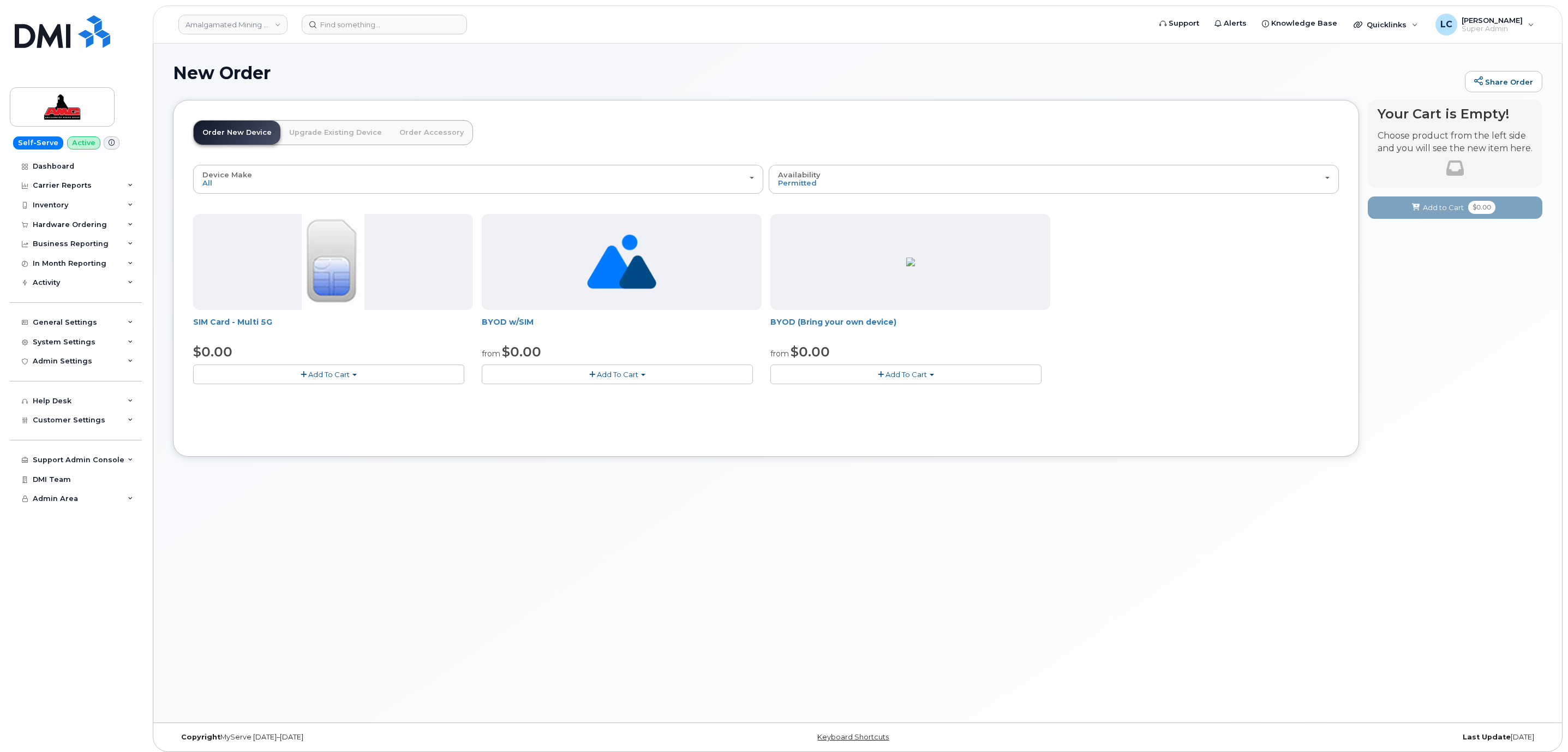
click at [850, 372] on button "Add To Cart" at bounding box center [905, 374] width 271 height 19
click at [864, 411] on link "$0.00 - 3-year activation" at bounding box center [829, 408] width 111 height 14
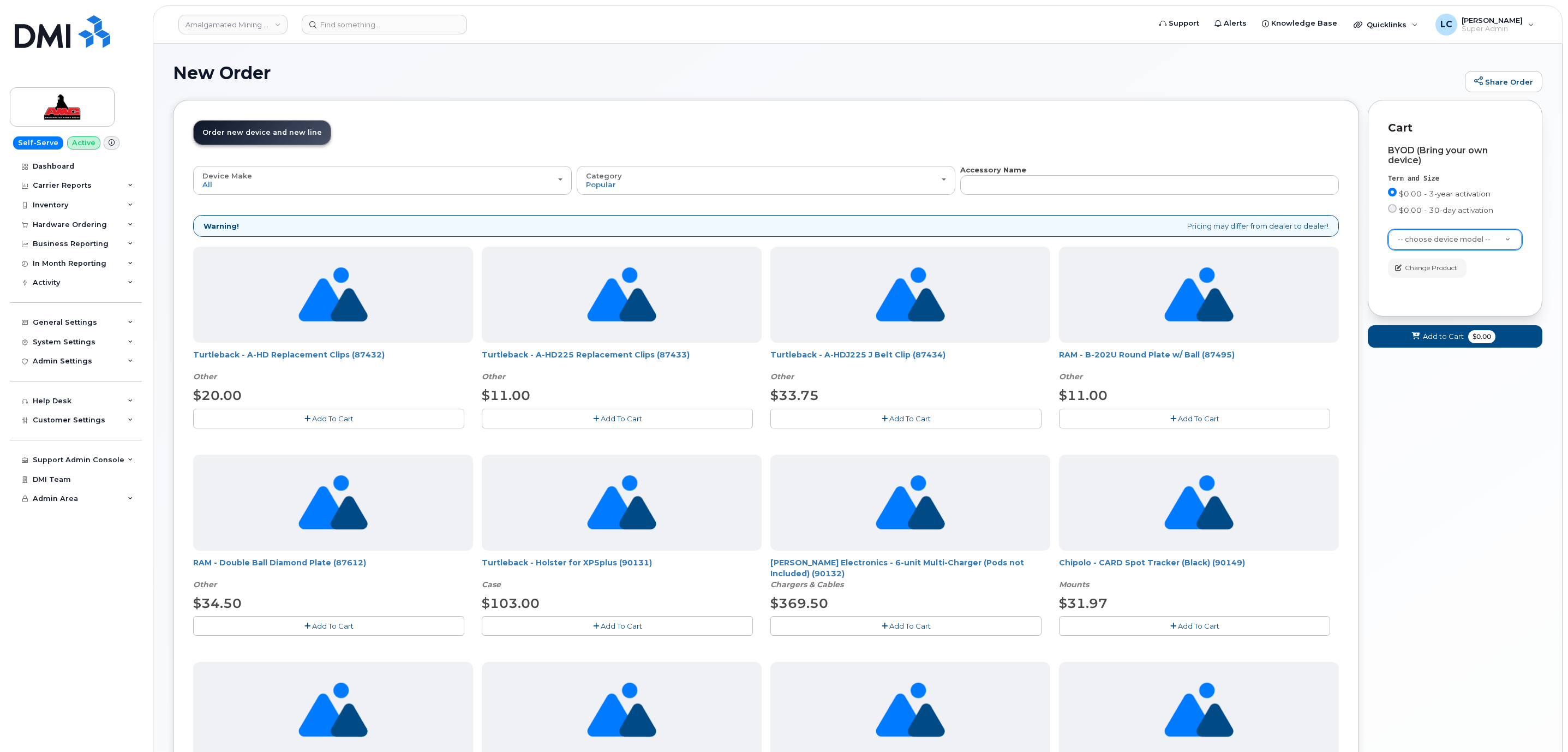
drag, startPoint x: 1471, startPoint y: 251, endPoint x: 1477, endPoint y: 245, distance: 8.5
click at [1472, 249] on div "BYOD (Bring your own device) Term and Size $0.00 - 3-year activation $0.00 - 30…" at bounding box center [1455, 211] width 134 height 132
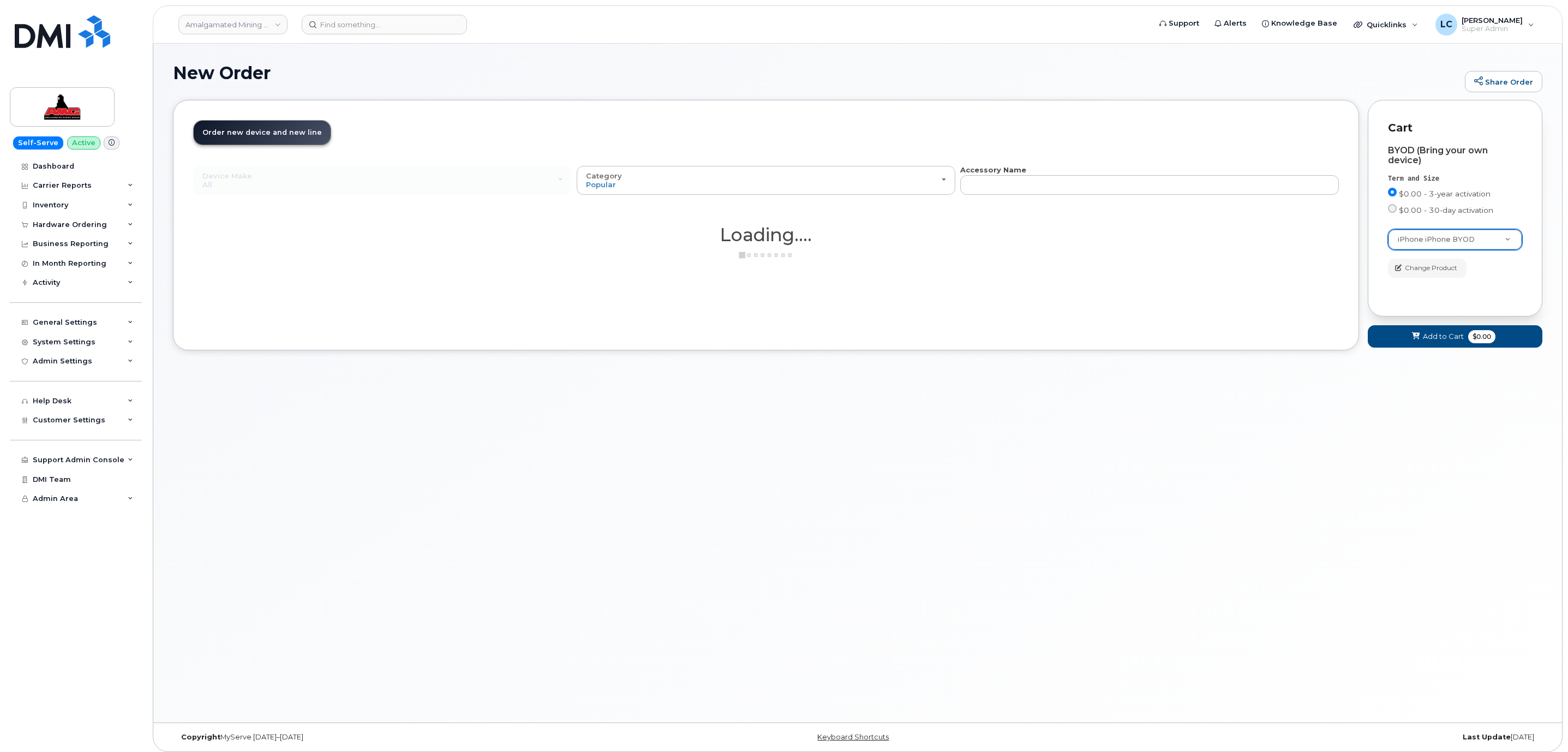
select select "2421"
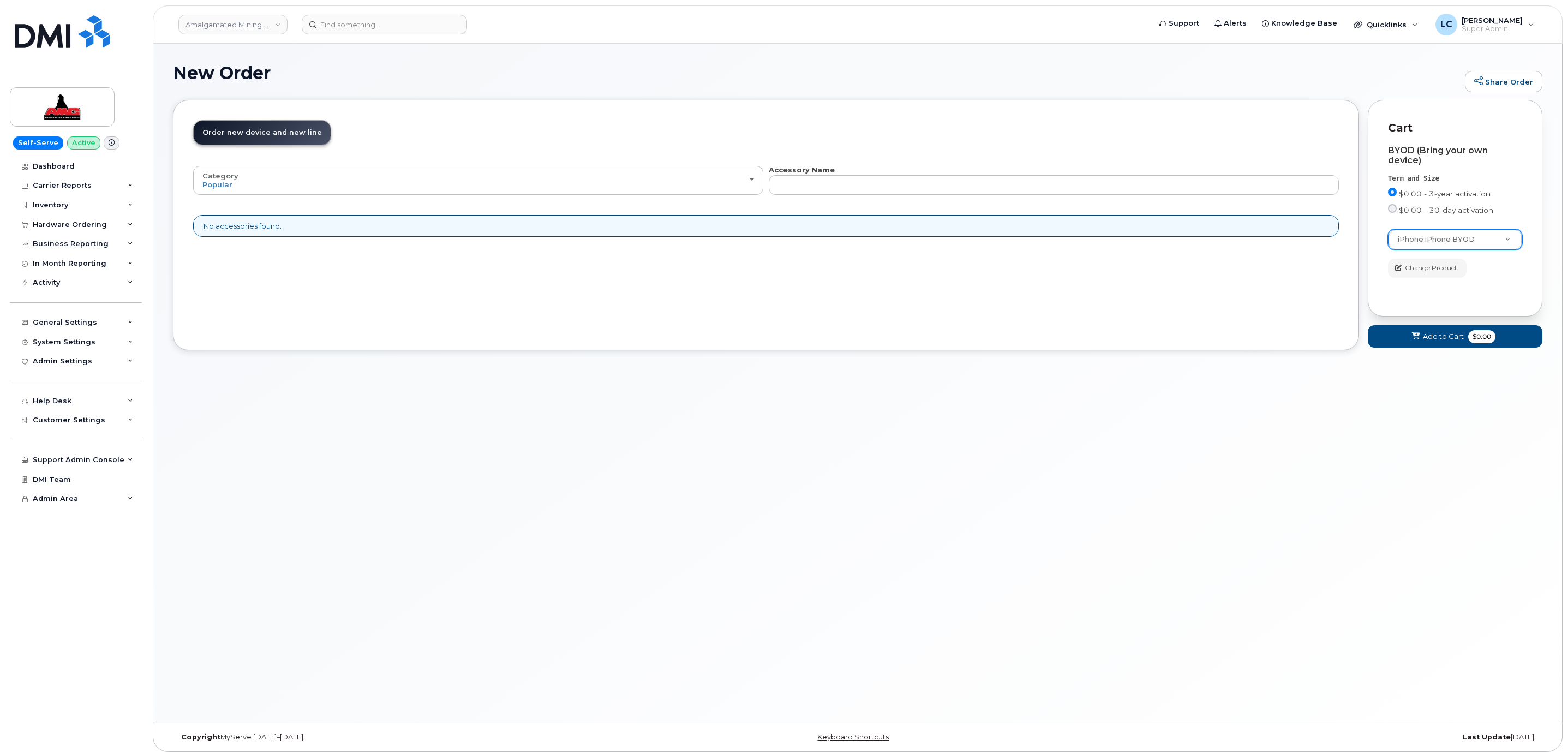
click at [1121, 246] on div "Category Popular All Accessory Name All new mobile devices come with Selected d…" at bounding box center [766, 205] width 1146 height 82
click at [1433, 330] on button "Add to Cart $0.00" at bounding box center [1455, 336] width 175 height 23
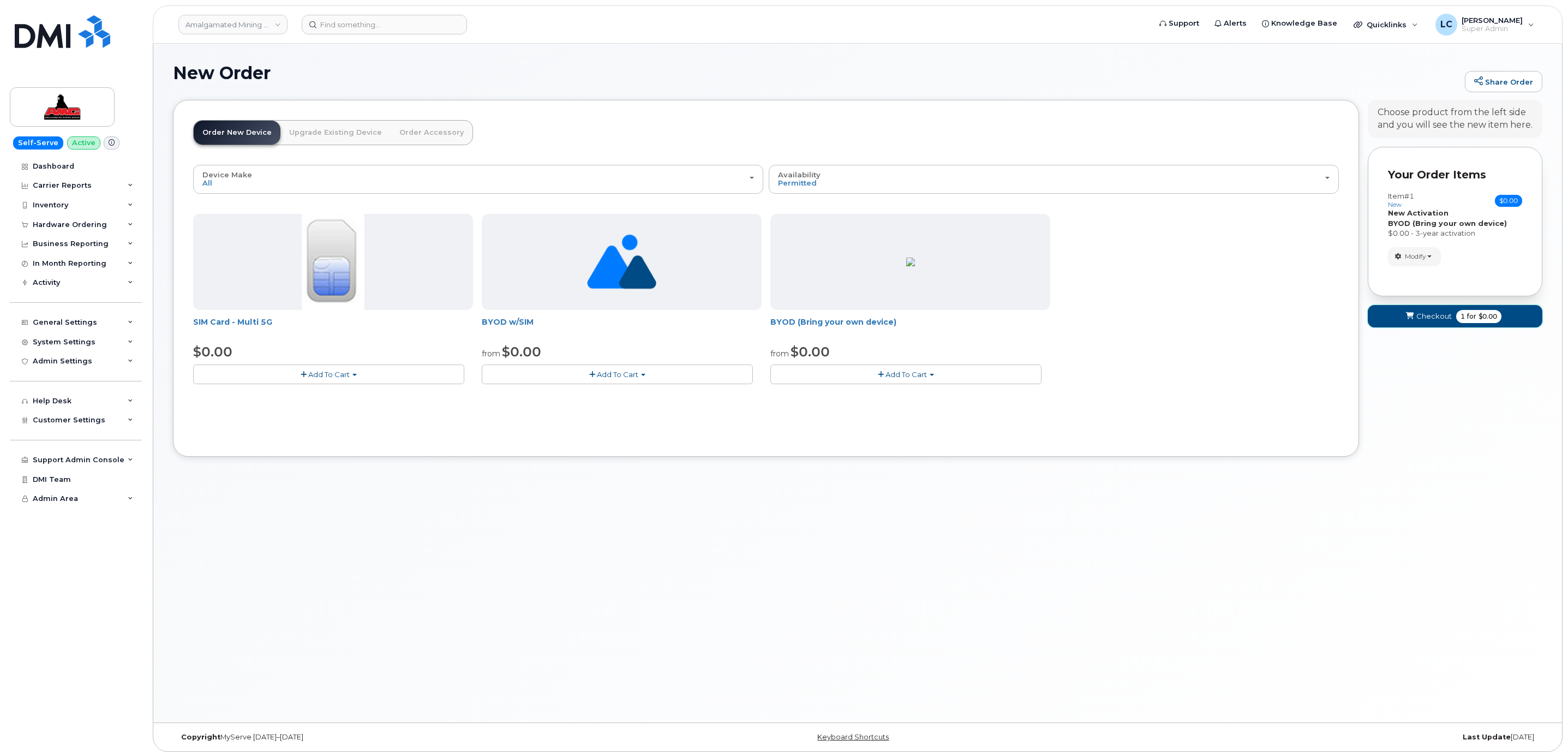
click at [1436, 321] on span "Checkout" at bounding box center [1434, 316] width 35 height 10
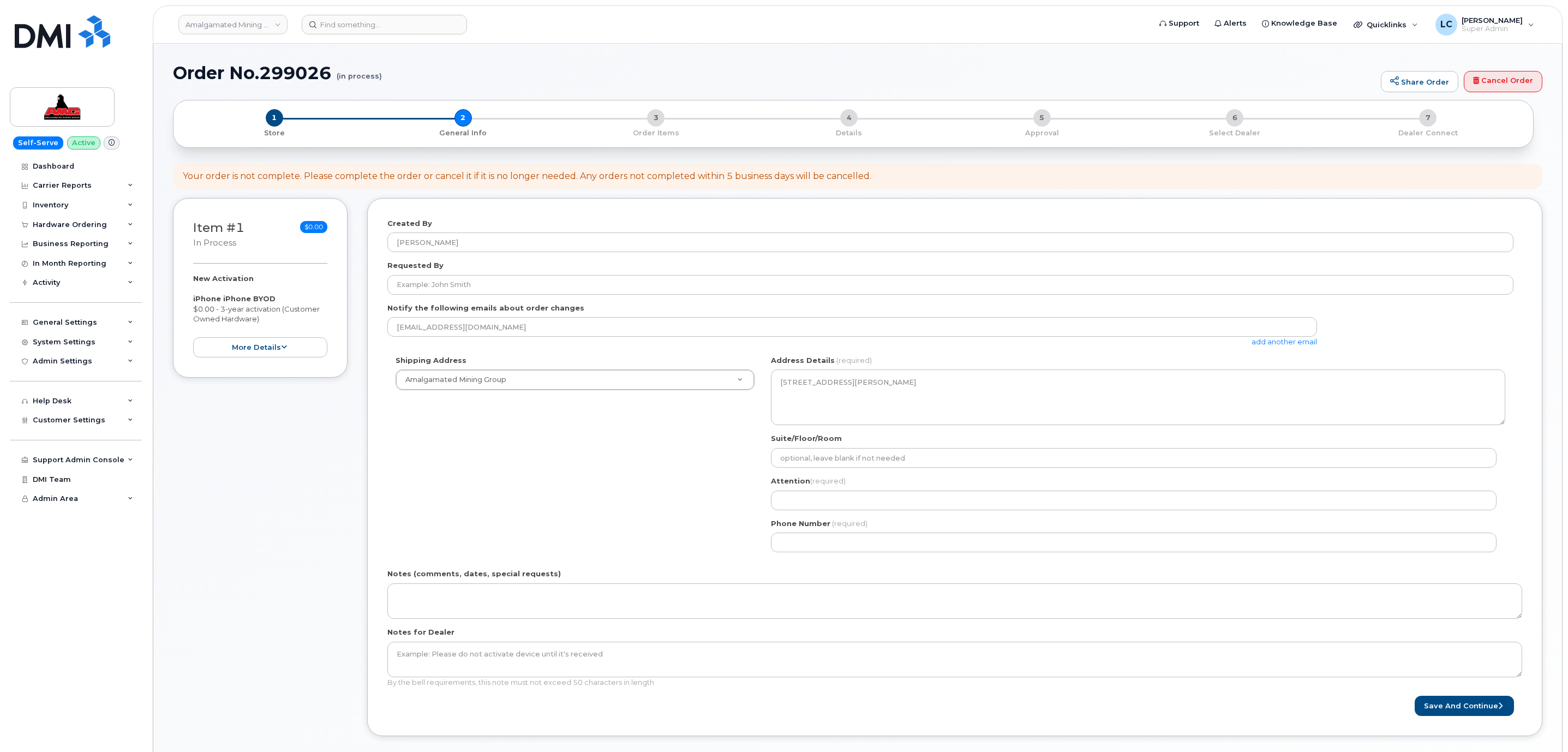
select select
click at [1511, 77] on link "Cancel Order" at bounding box center [1503, 82] width 79 height 22
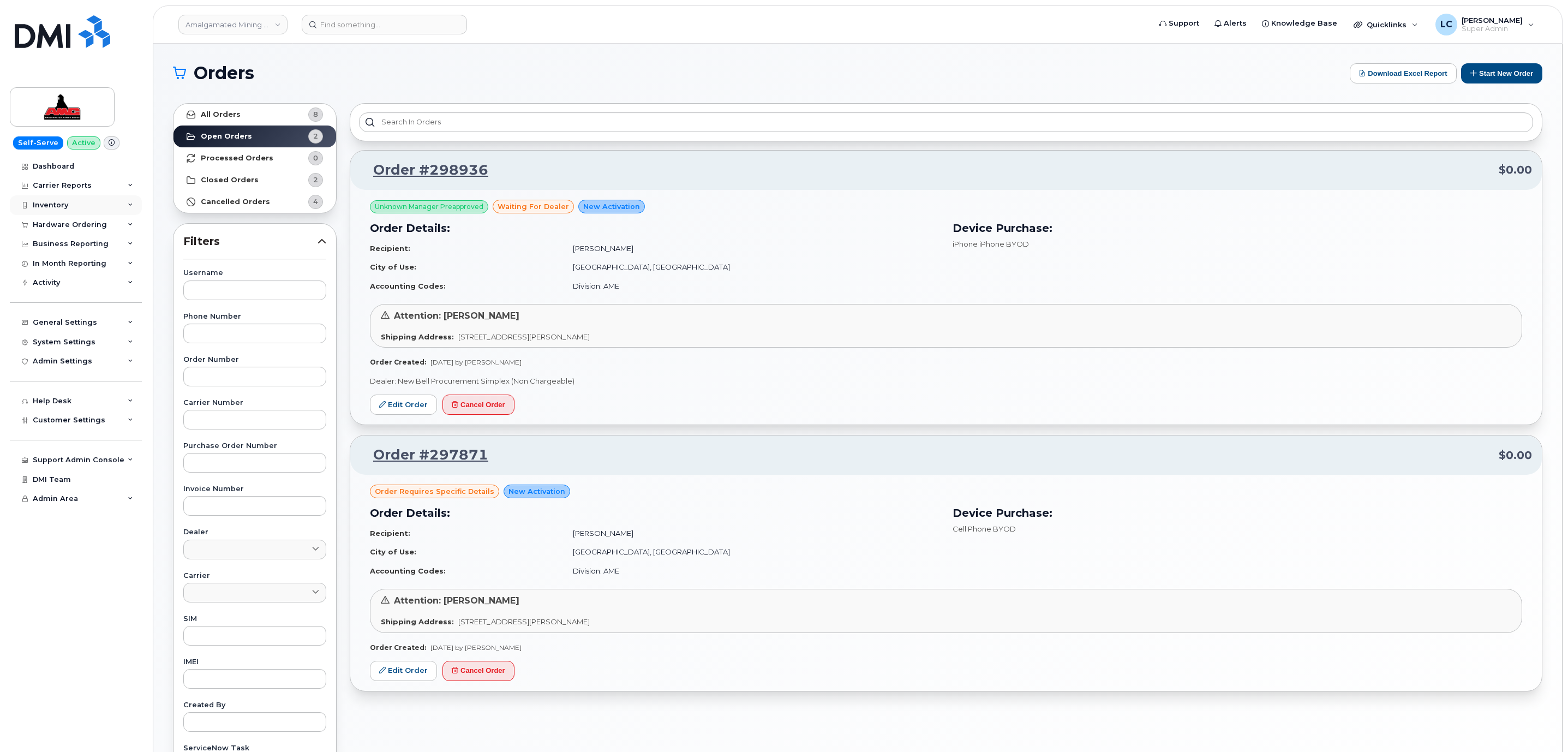
click at [102, 203] on div "Inventory" at bounding box center [75, 205] width 132 height 20
click at [103, 239] on div "Business Reporting" at bounding box center [75, 244] width 132 height 20
click at [102, 224] on div "Hardware Ordering" at bounding box center [70, 225] width 74 height 9
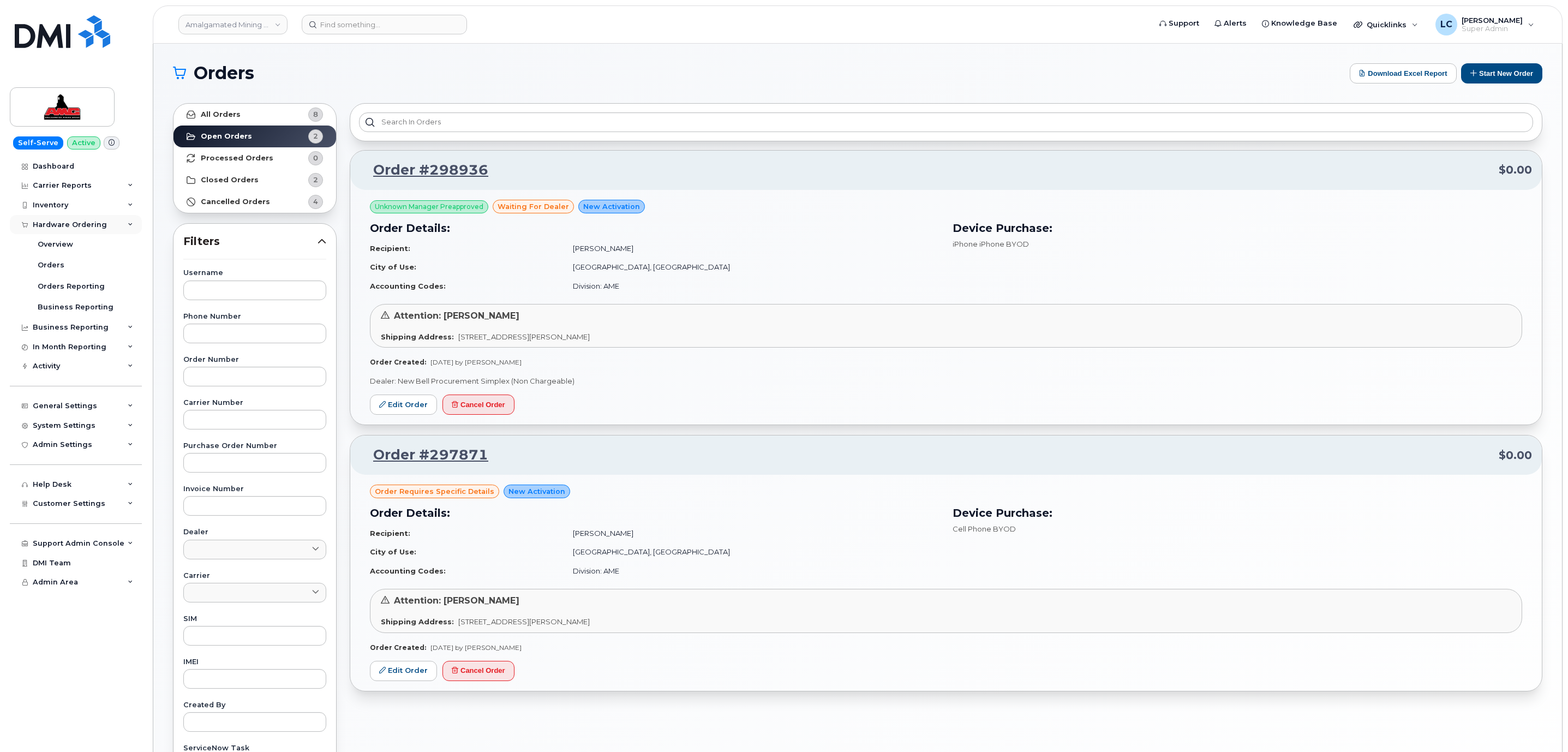
click at [102, 224] on div "Hardware Ordering" at bounding box center [70, 225] width 74 height 9
click at [109, 180] on div "Carrier Reports" at bounding box center [75, 185] width 132 height 20
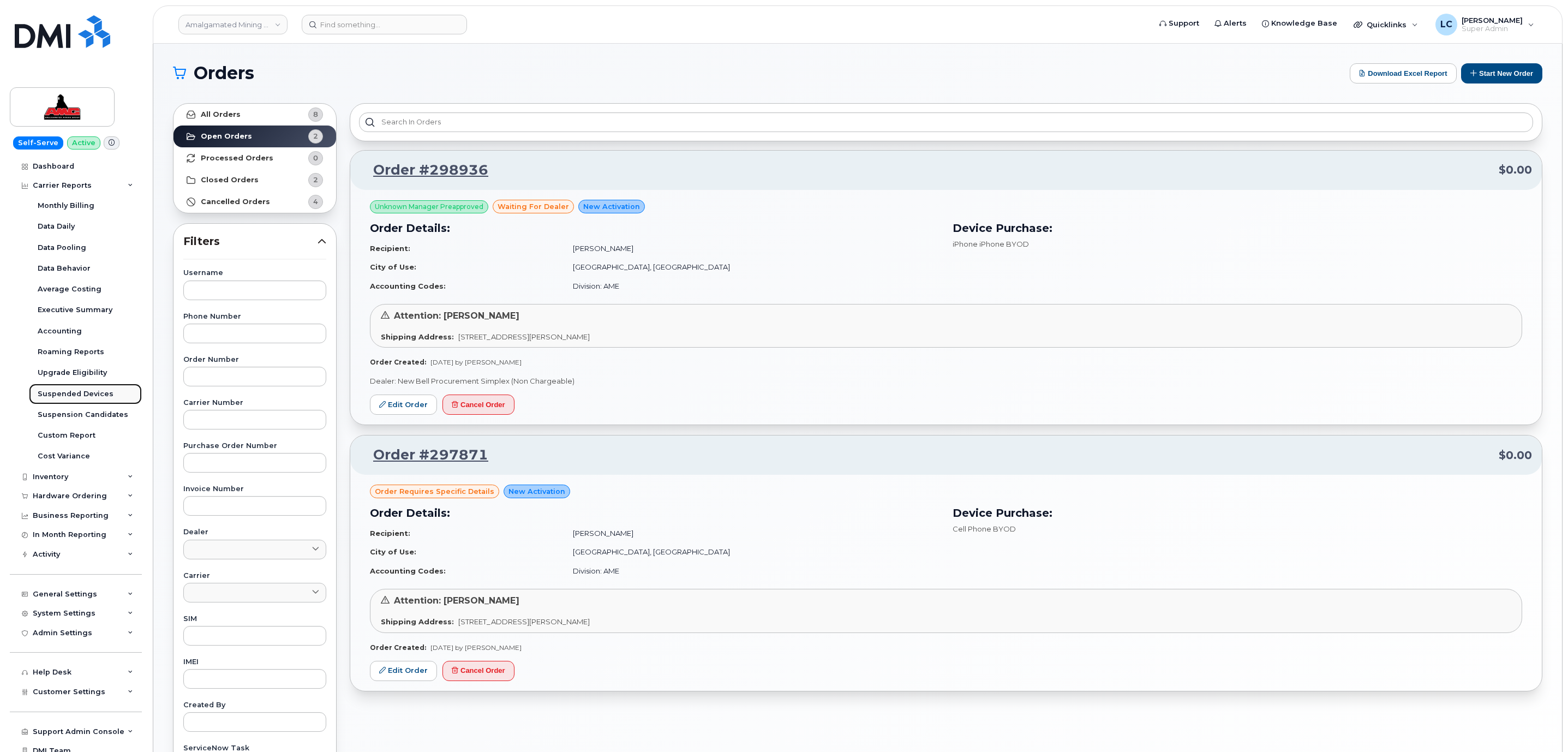
click at [85, 393] on div "Suspended Devices" at bounding box center [75, 393] width 76 height 10
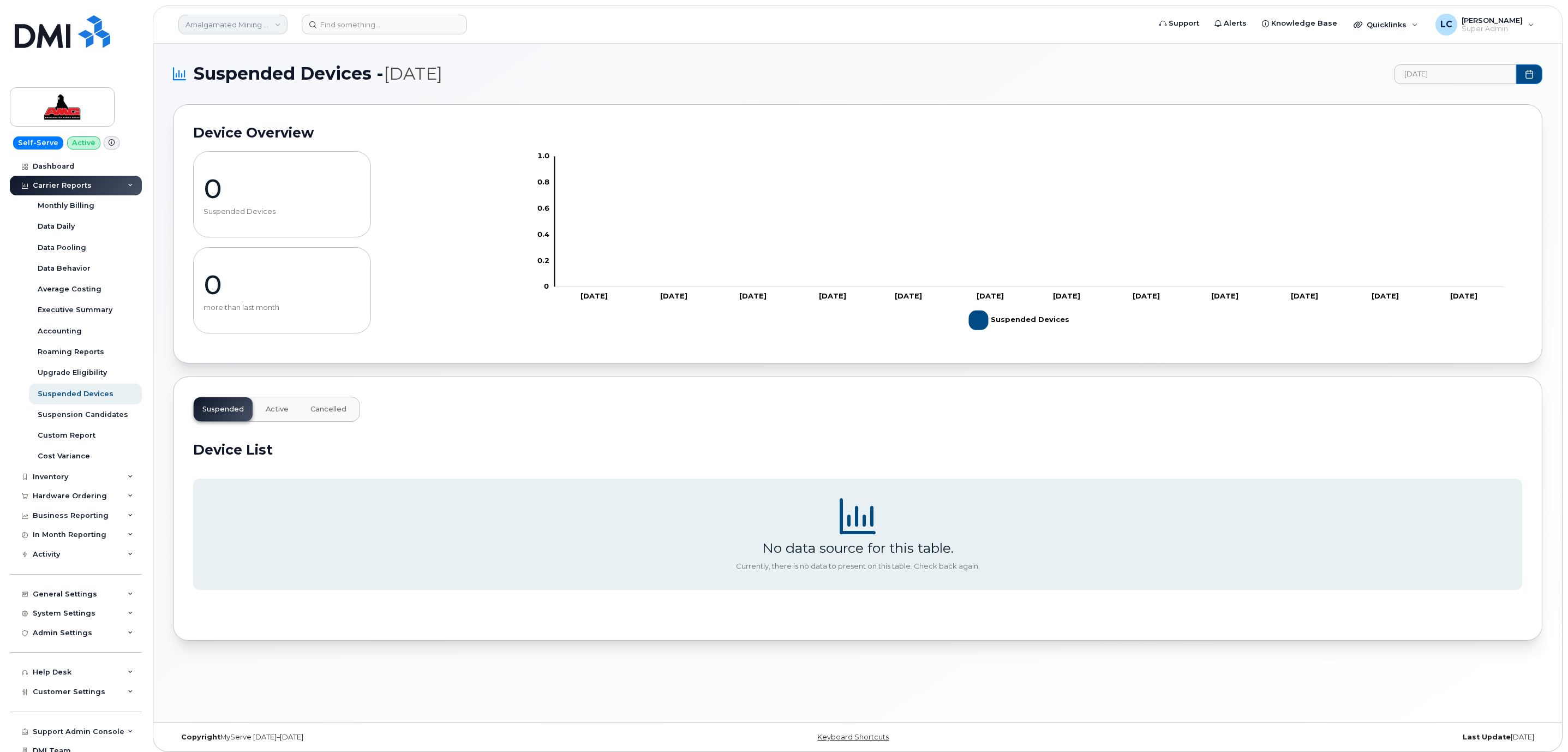
click at [261, 27] on link "Amalgamated Mining Group" at bounding box center [232, 24] width 109 height 20
click at [266, 52] on input at bounding box center [260, 52] width 143 height 20
click at [266, 54] on input at bounding box center [260, 52] width 143 height 20
type input "c"
type input "tire"
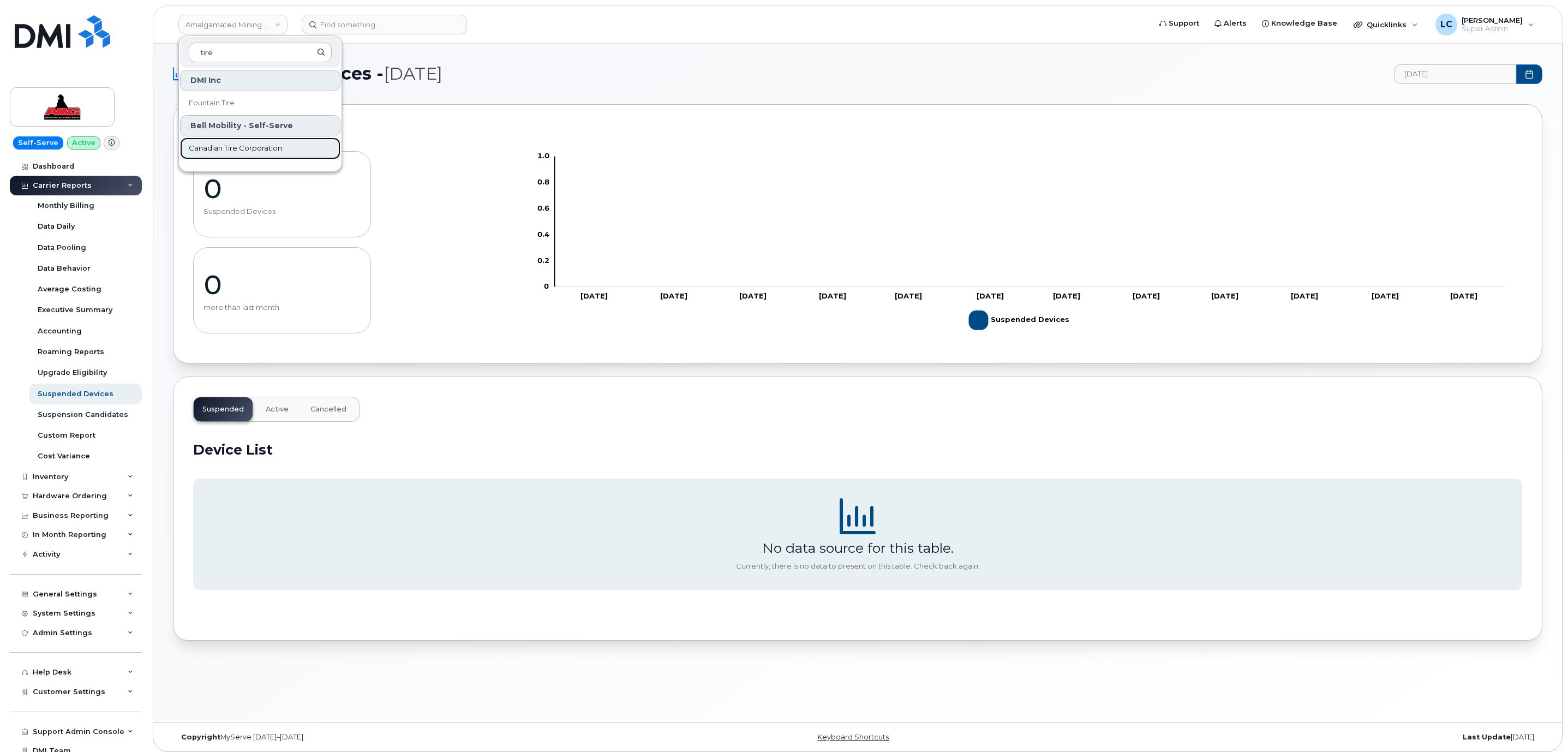
click at [285, 152] on link "Canadian Tire Corporation" at bounding box center [260, 149] width 160 height 22
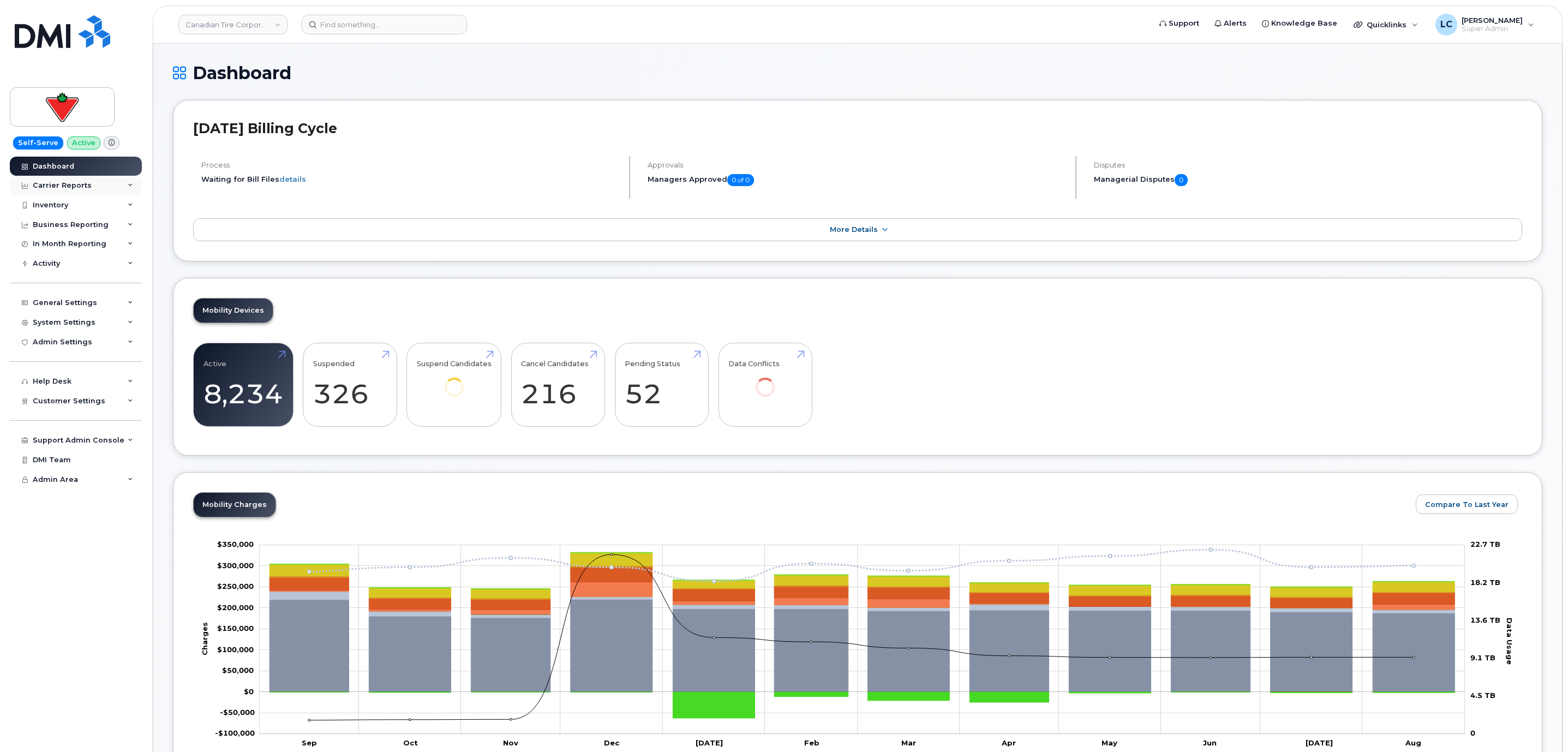
click at [103, 191] on div "Carrier Reports" at bounding box center [75, 185] width 132 height 20
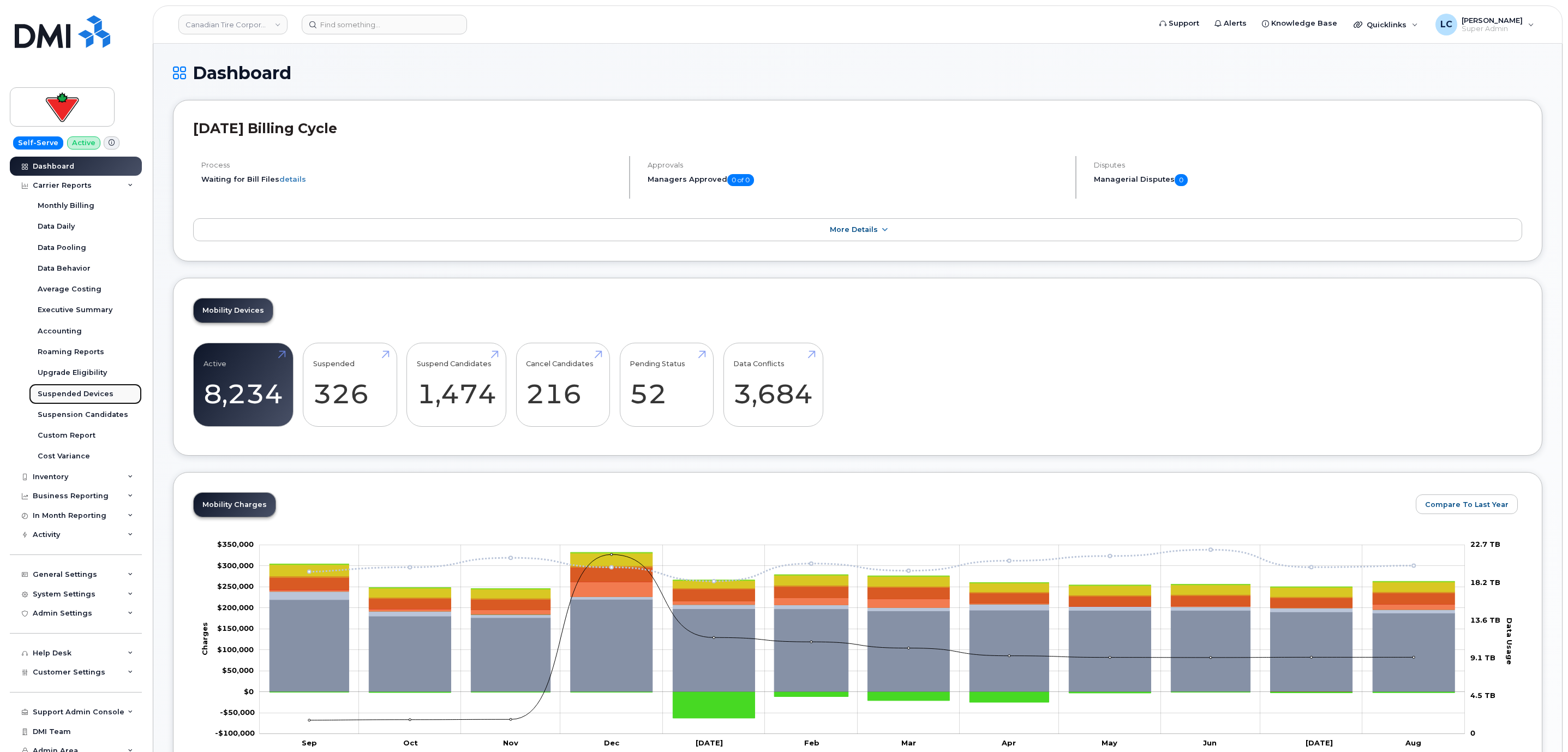
click at [100, 391] on div "Suspended Devices" at bounding box center [75, 393] width 76 height 10
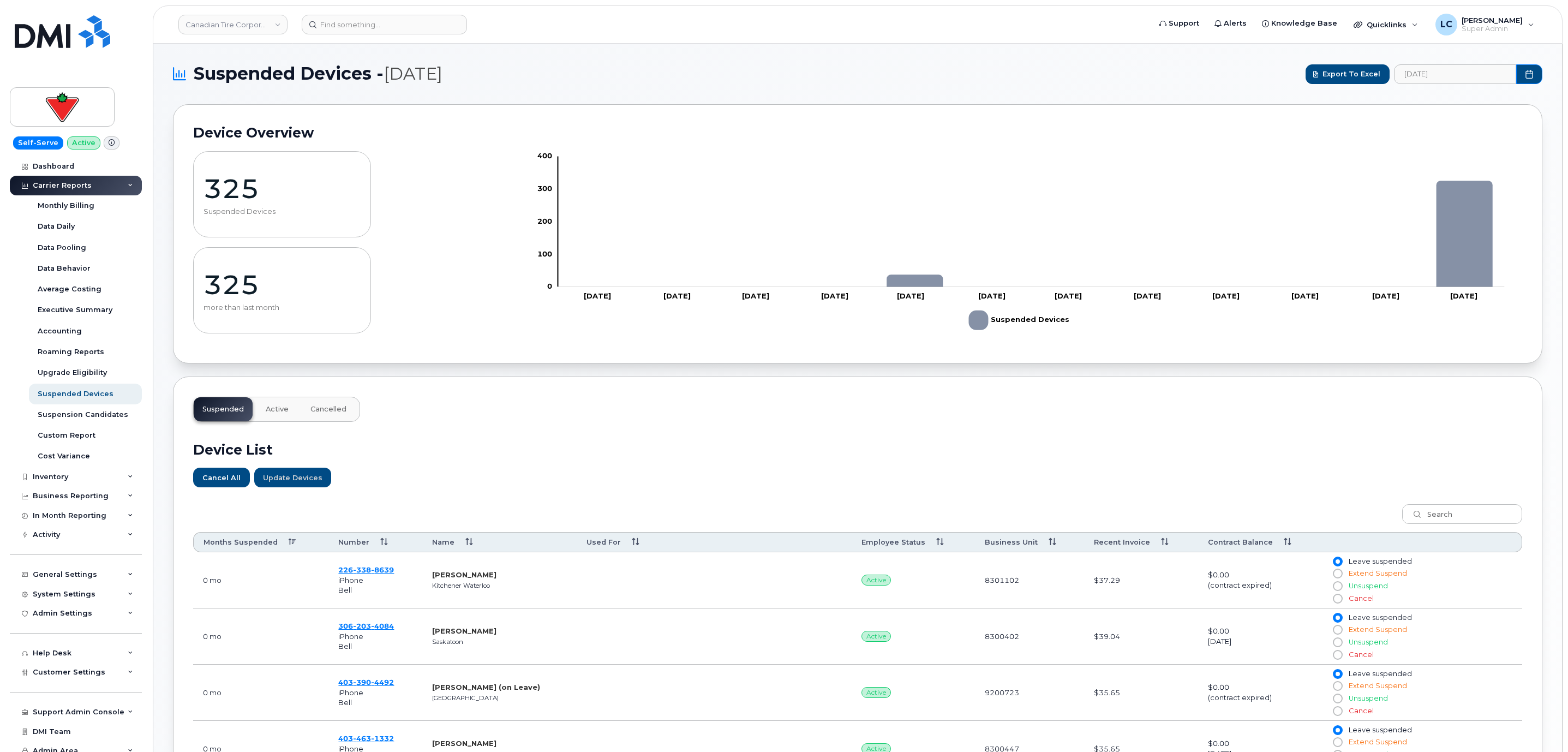
click at [327, 411] on span "Cancelled" at bounding box center [328, 409] width 36 height 9
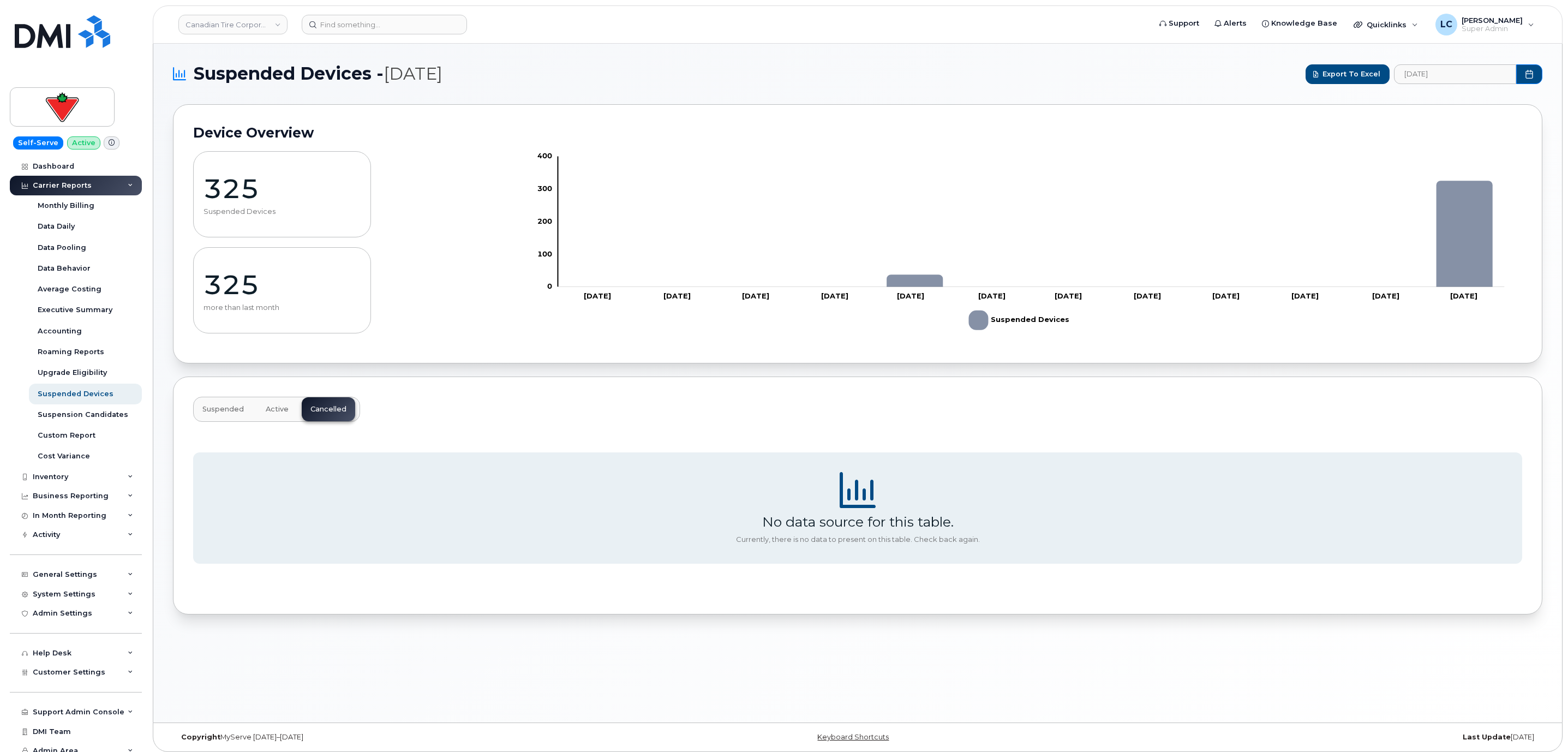
click at [281, 409] on span "Active" at bounding box center [278, 409] width 23 height 9
click at [241, 411] on span "Suspended" at bounding box center [223, 409] width 41 height 9
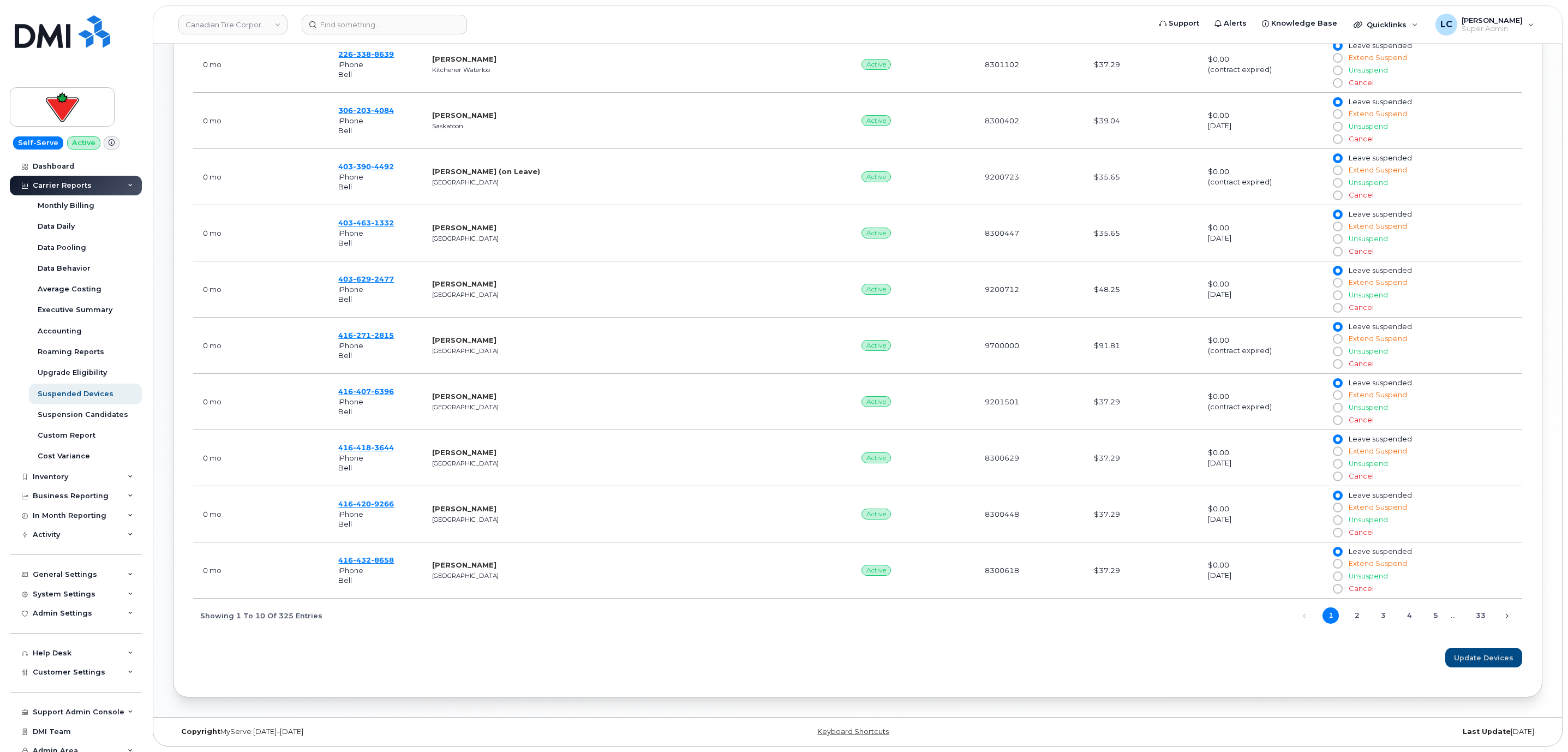
scroll to position [33, 0]
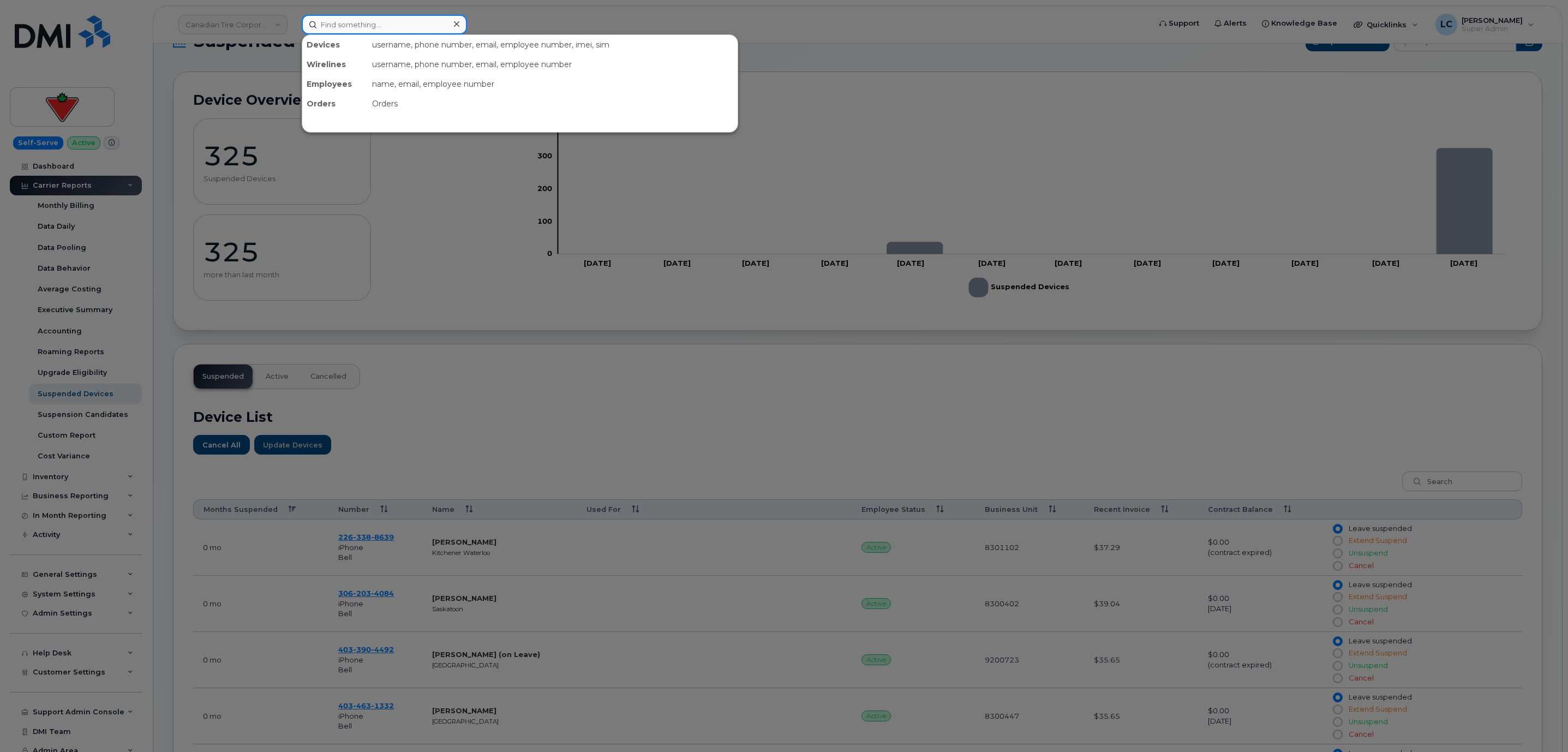
click at [366, 23] on input at bounding box center [384, 24] width 165 height 20
paste input "[PHONE_NUMBER]"
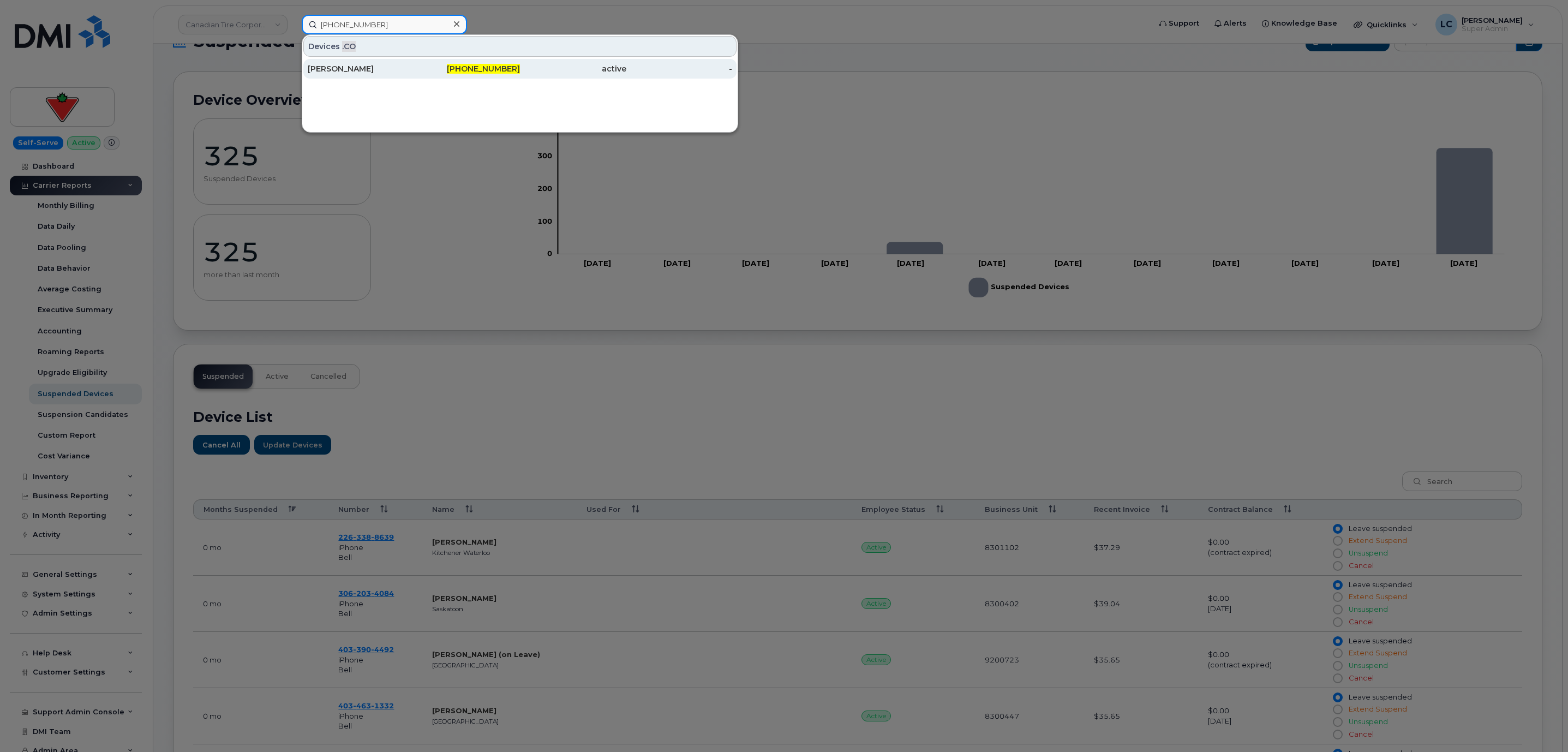
type input "[PHONE_NUMBER]"
click at [457, 64] on div "[PHONE_NUMBER]" at bounding box center [467, 68] width 106 height 11
